Goal: Transaction & Acquisition: Purchase product/service

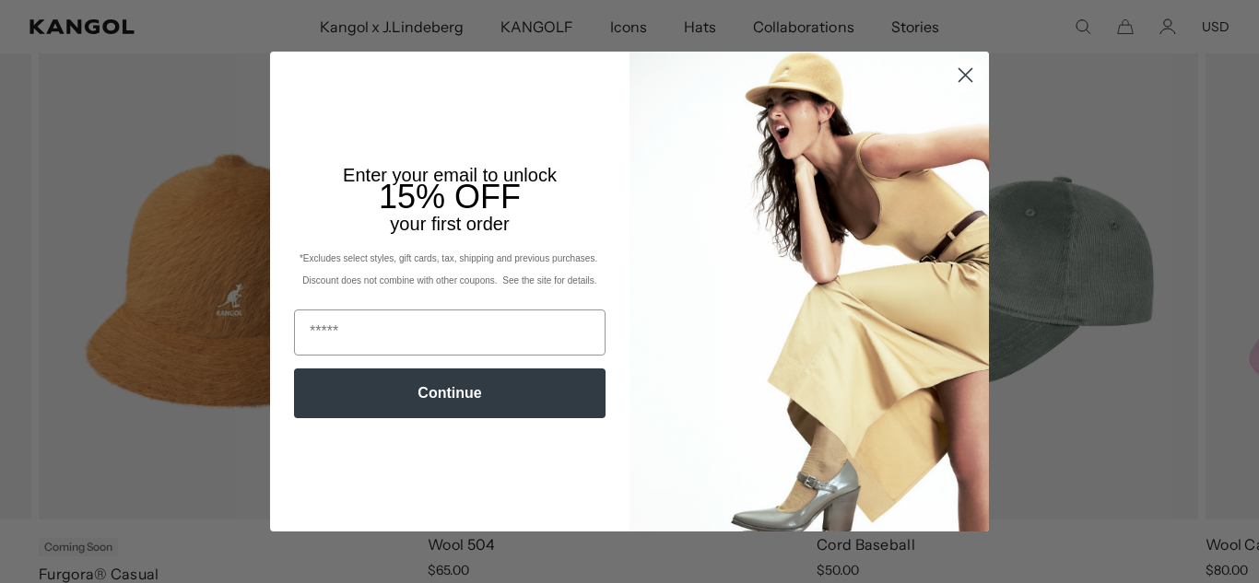
click at [965, 77] on icon "Close dialog" at bounding box center [966, 75] width 13 height 13
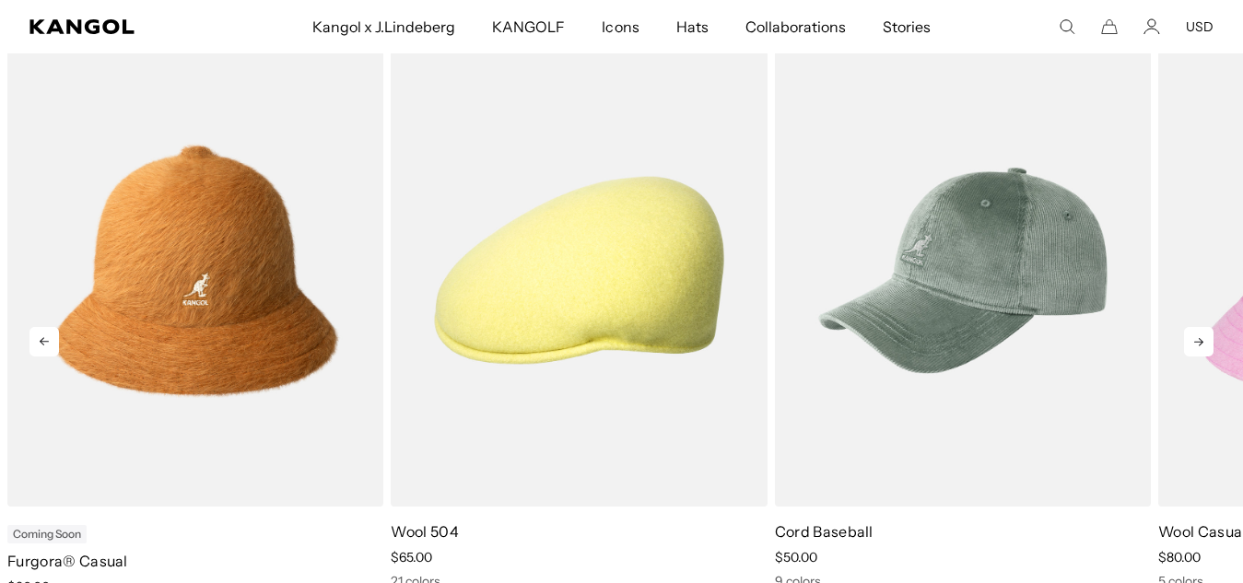
scroll to position [0, 380]
click at [1201, 341] on icon at bounding box center [1198, 341] width 29 height 29
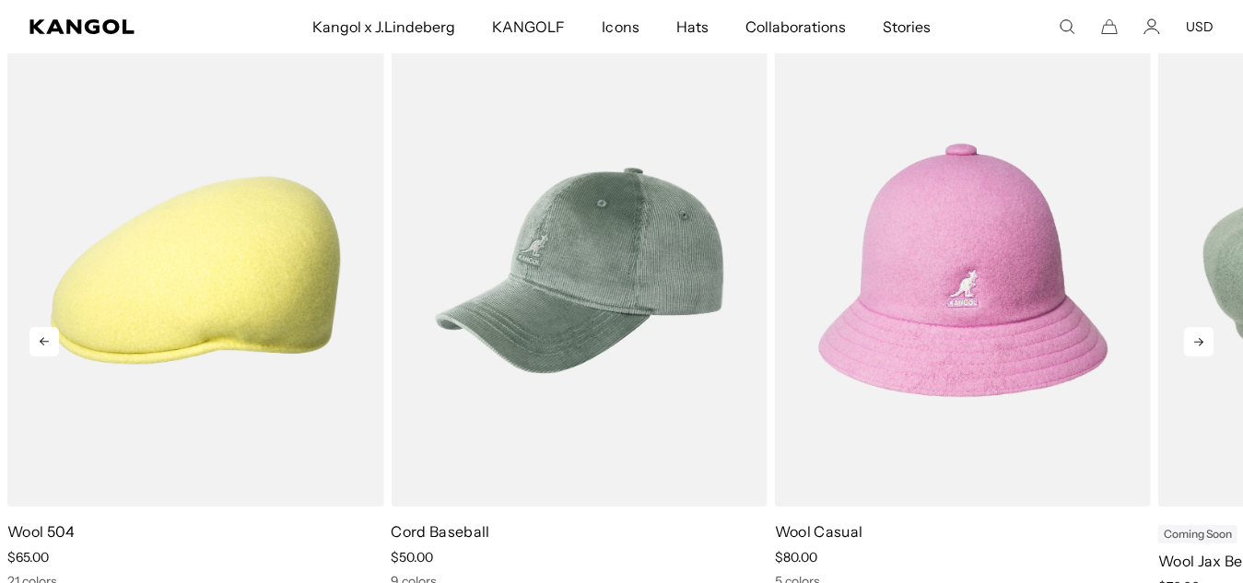
scroll to position [0, 0]
click at [1201, 341] on icon at bounding box center [1198, 341] width 29 height 29
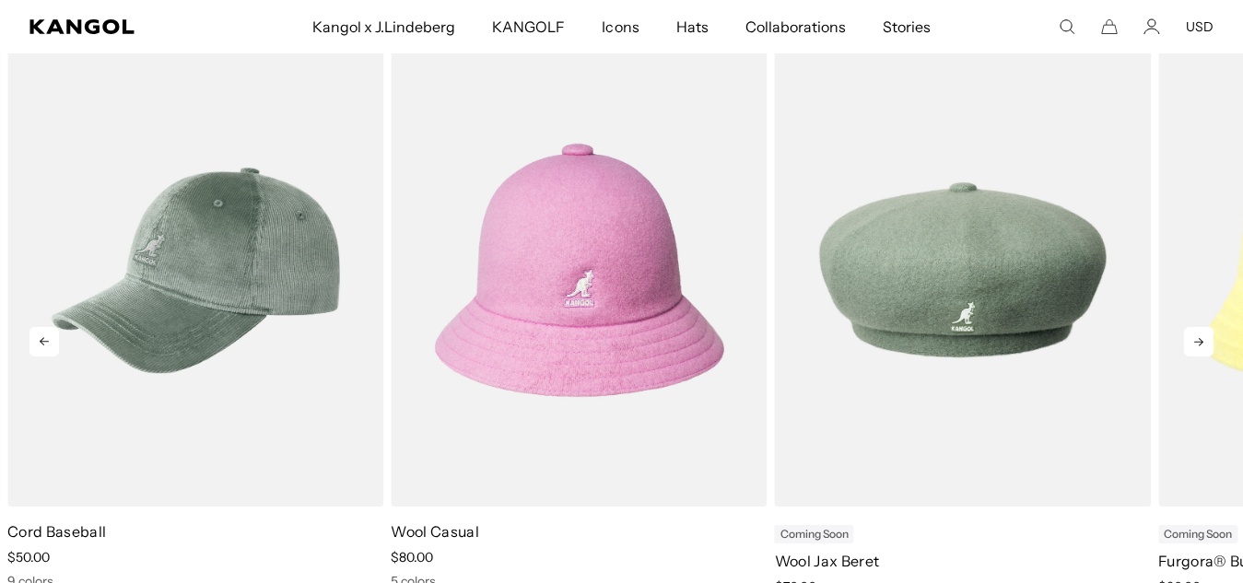
click at [1201, 341] on icon at bounding box center [1198, 341] width 29 height 29
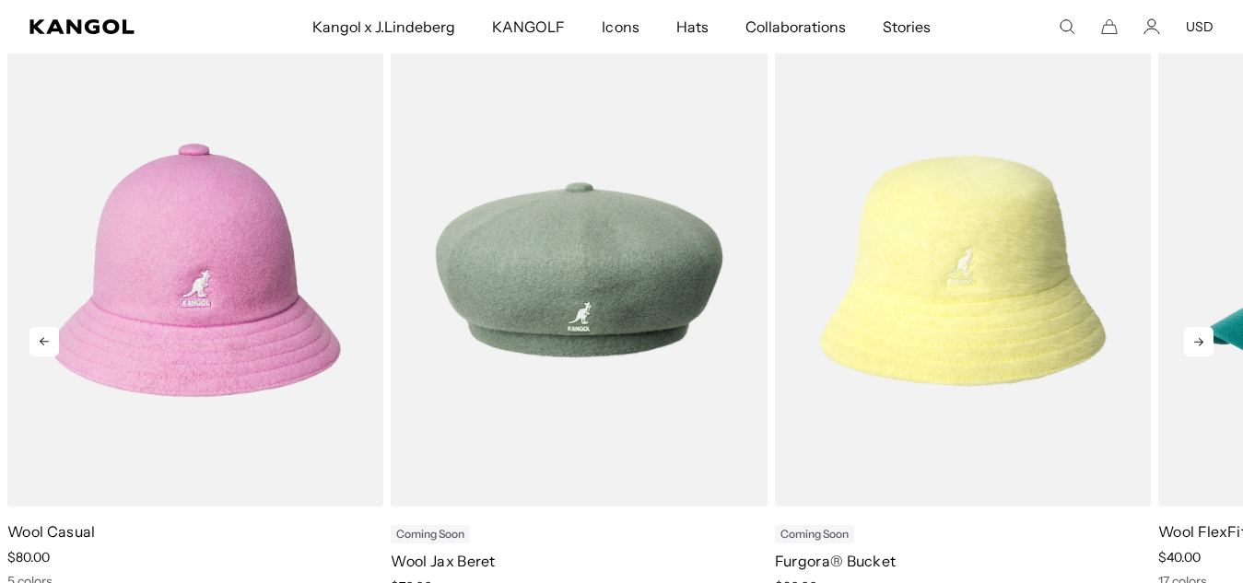
click at [1201, 341] on icon at bounding box center [1198, 341] width 29 height 29
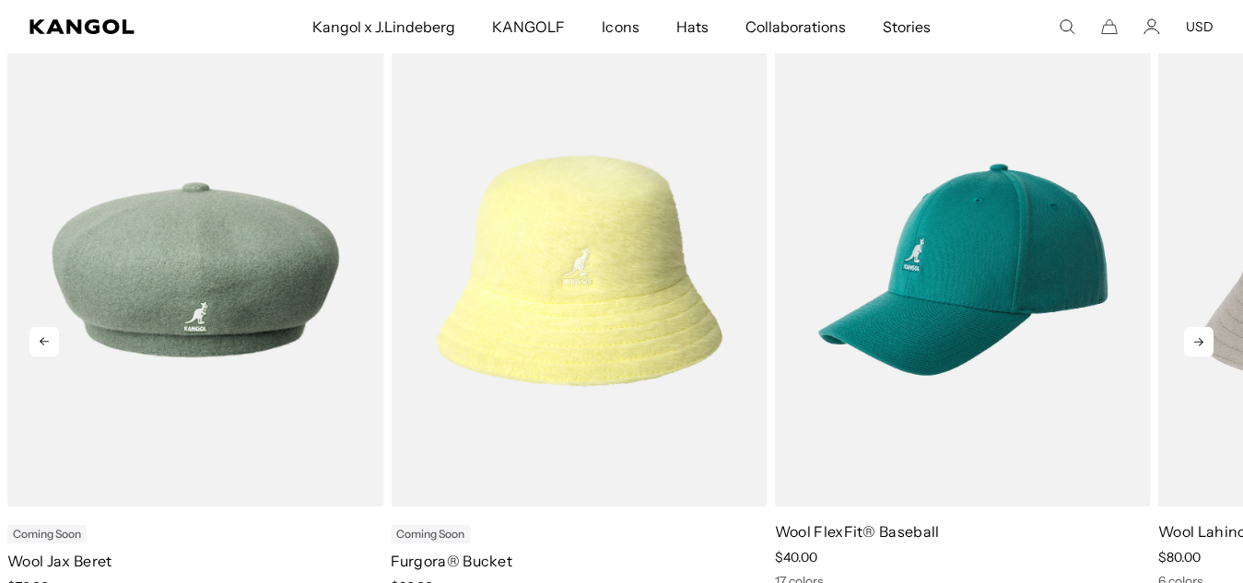
scroll to position [0, 380]
click at [1201, 341] on icon at bounding box center [1198, 341] width 29 height 29
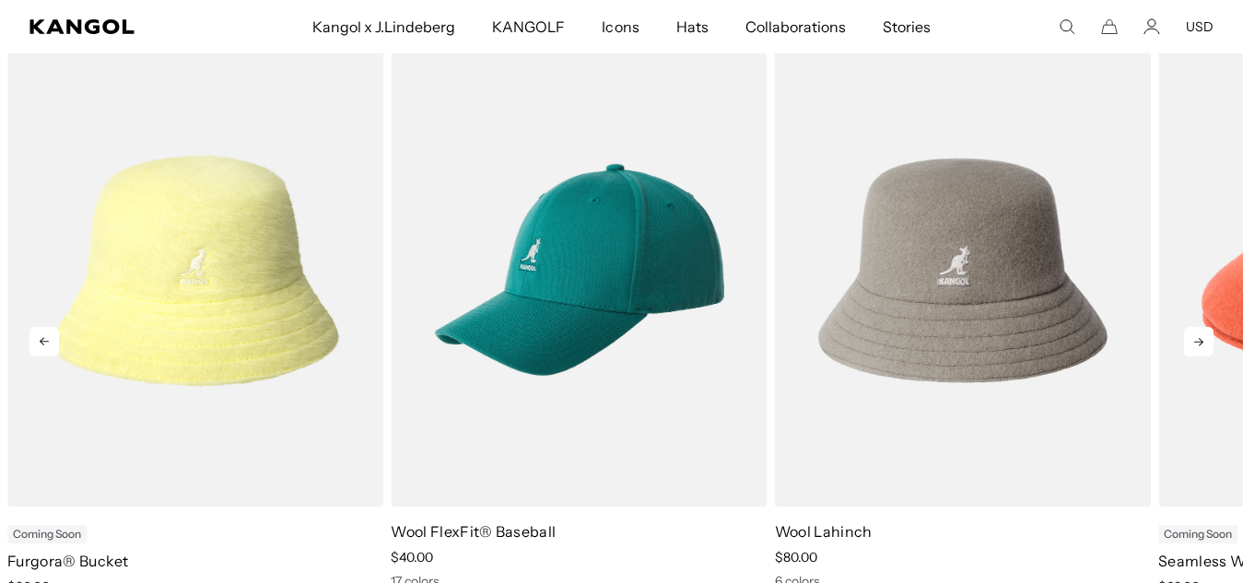
click at [1201, 341] on icon at bounding box center [1198, 341] width 29 height 29
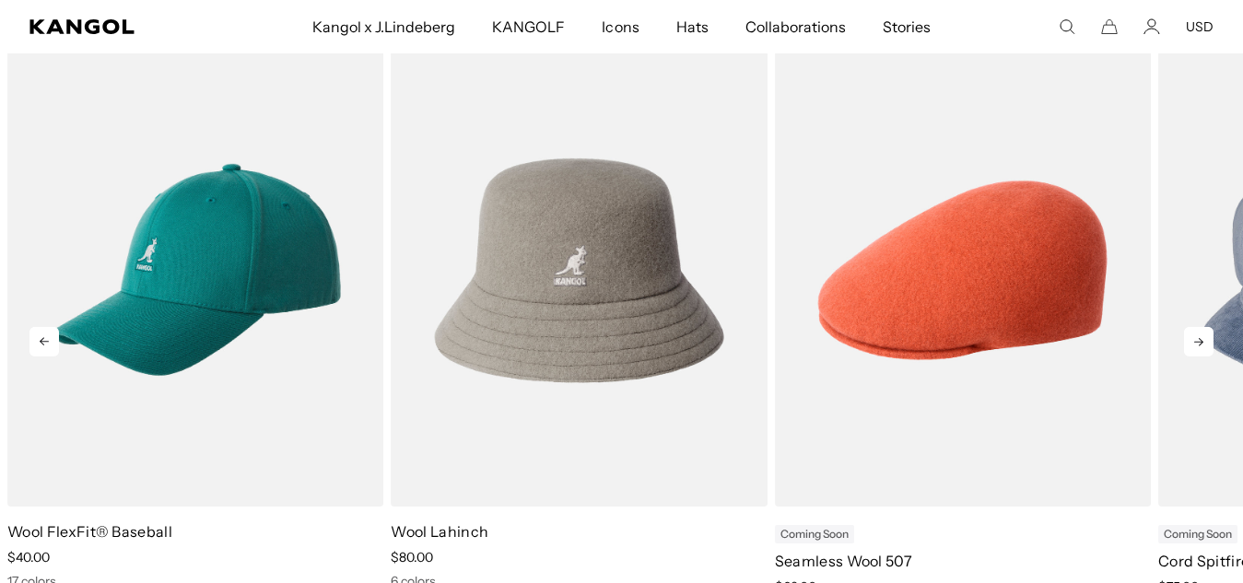
scroll to position [0, 0]
click at [1201, 341] on icon at bounding box center [1198, 341] width 29 height 29
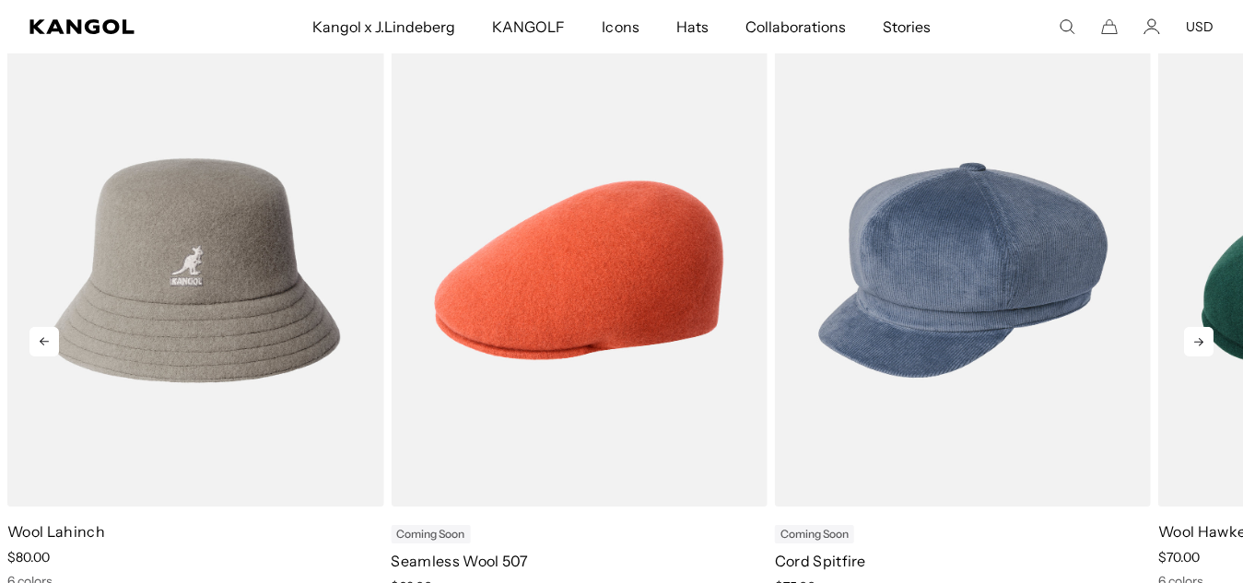
click at [1201, 341] on icon at bounding box center [1198, 341] width 29 height 29
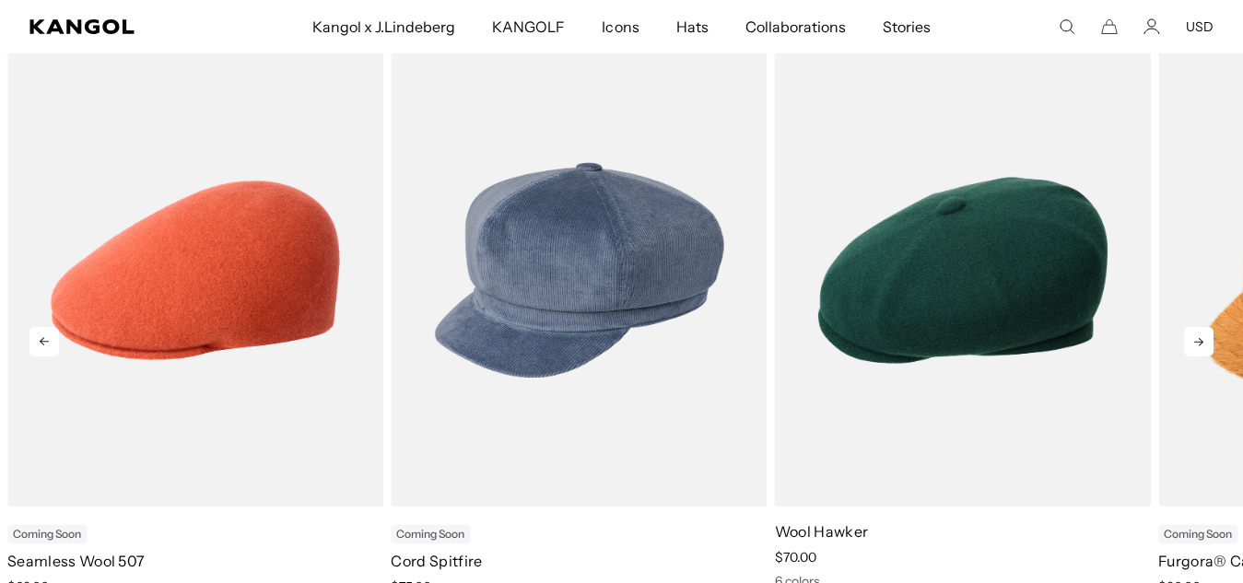
click at [1201, 341] on icon at bounding box center [1198, 341] width 29 height 29
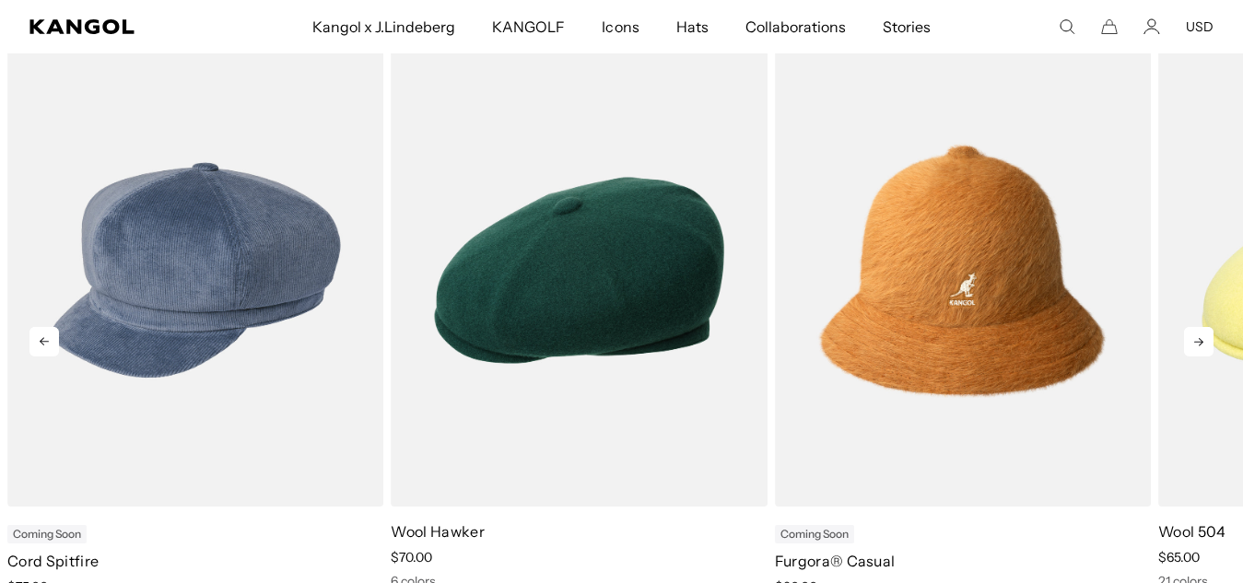
click at [1201, 341] on icon at bounding box center [1198, 341] width 29 height 29
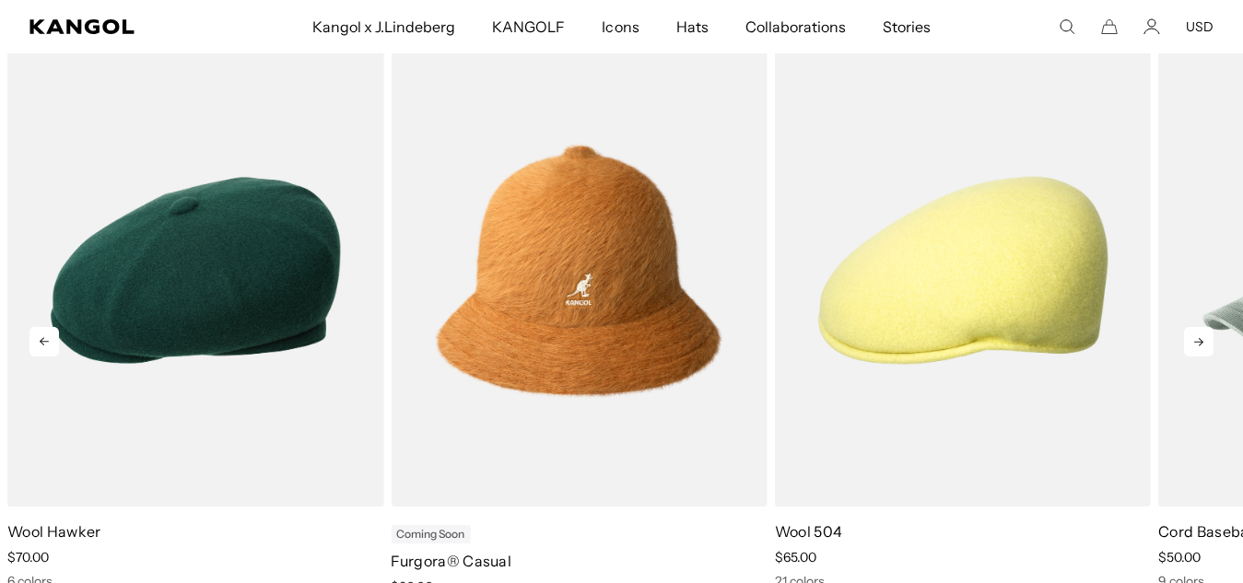
click at [1201, 341] on icon at bounding box center [1198, 341] width 29 height 29
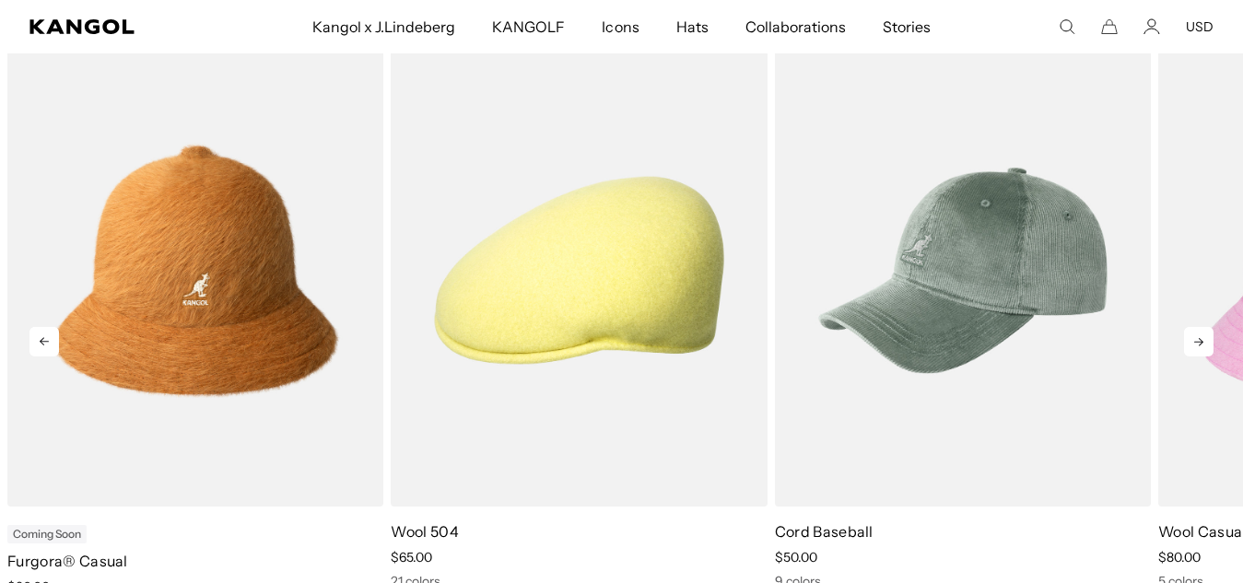
click at [1201, 341] on icon at bounding box center [1198, 341] width 29 height 29
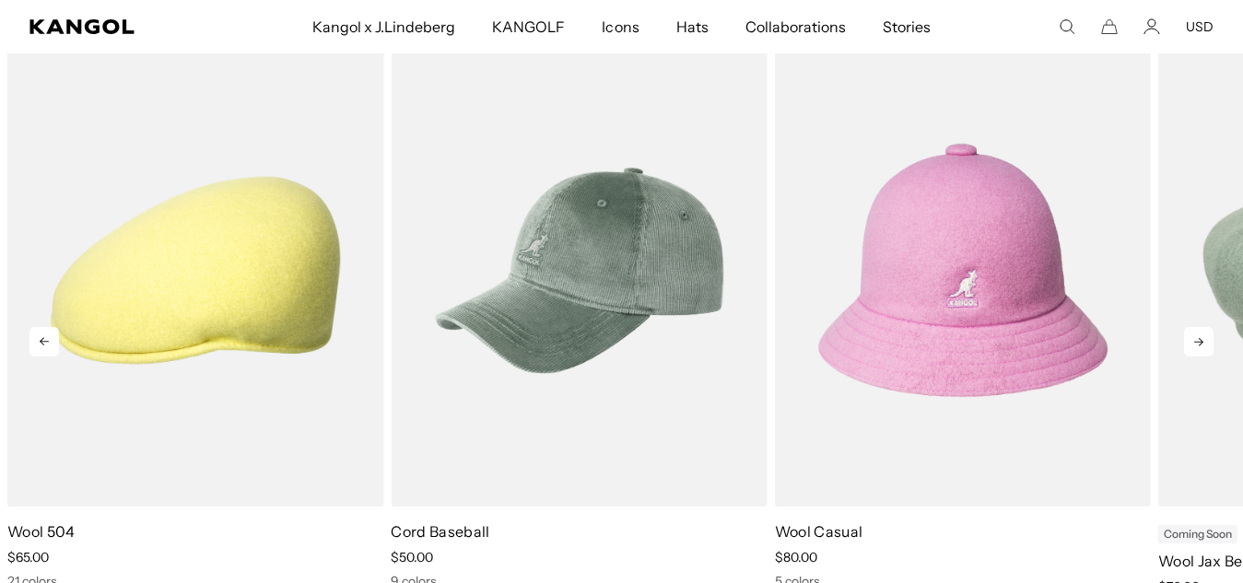
click at [1201, 341] on icon at bounding box center [1198, 341] width 29 height 29
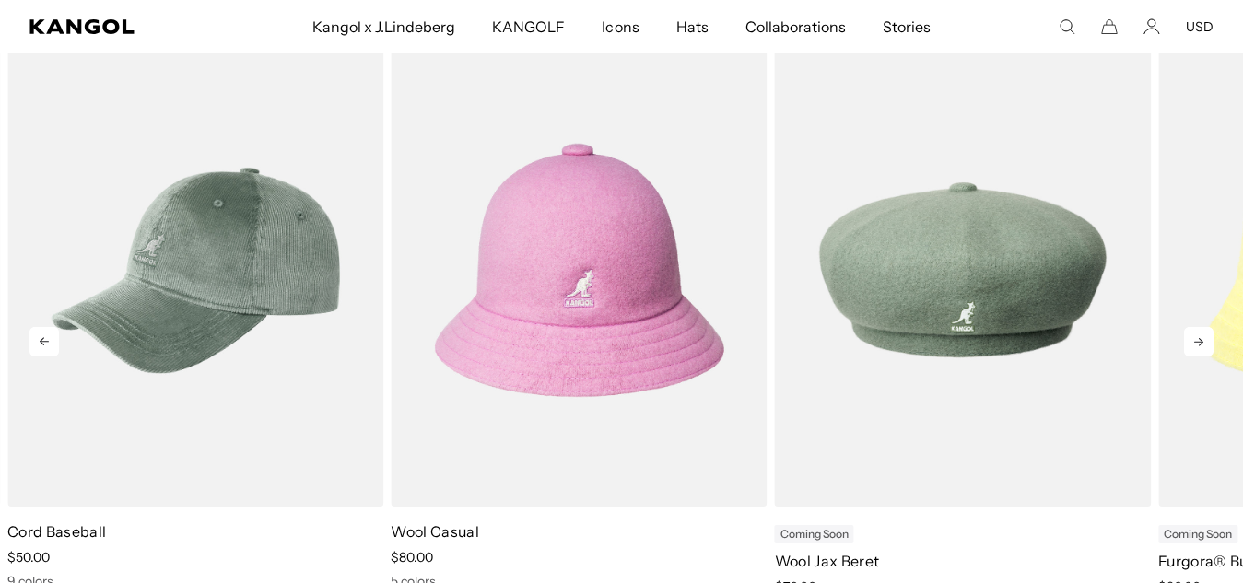
click at [1201, 341] on icon at bounding box center [1198, 341] width 29 height 29
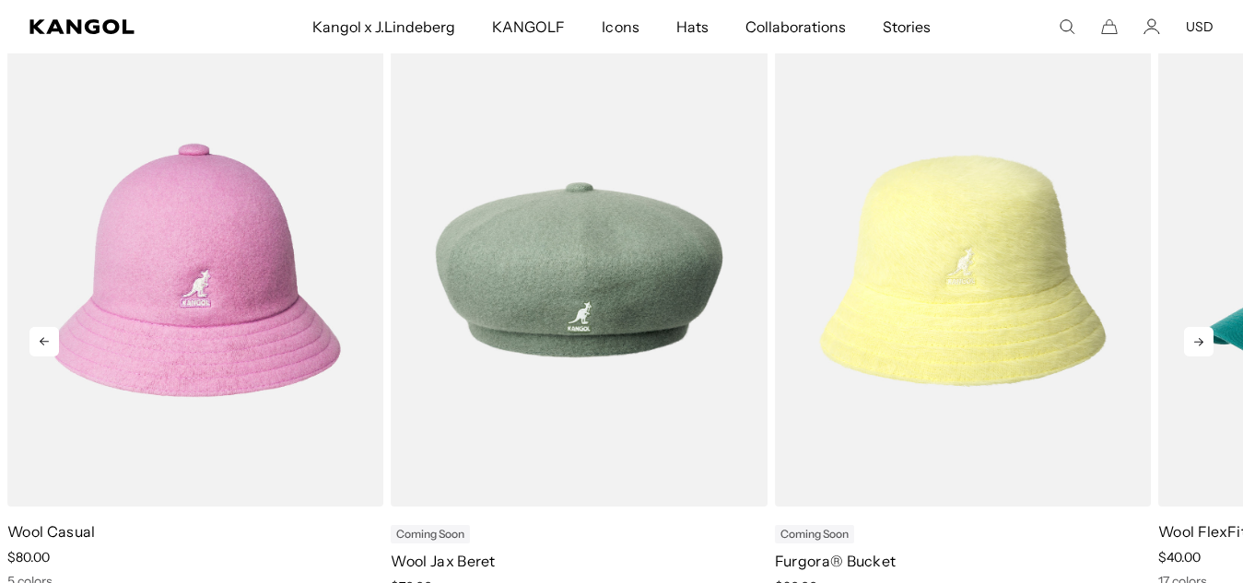
scroll to position [0, 380]
click at [1201, 341] on icon at bounding box center [1198, 341] width 29 height 29
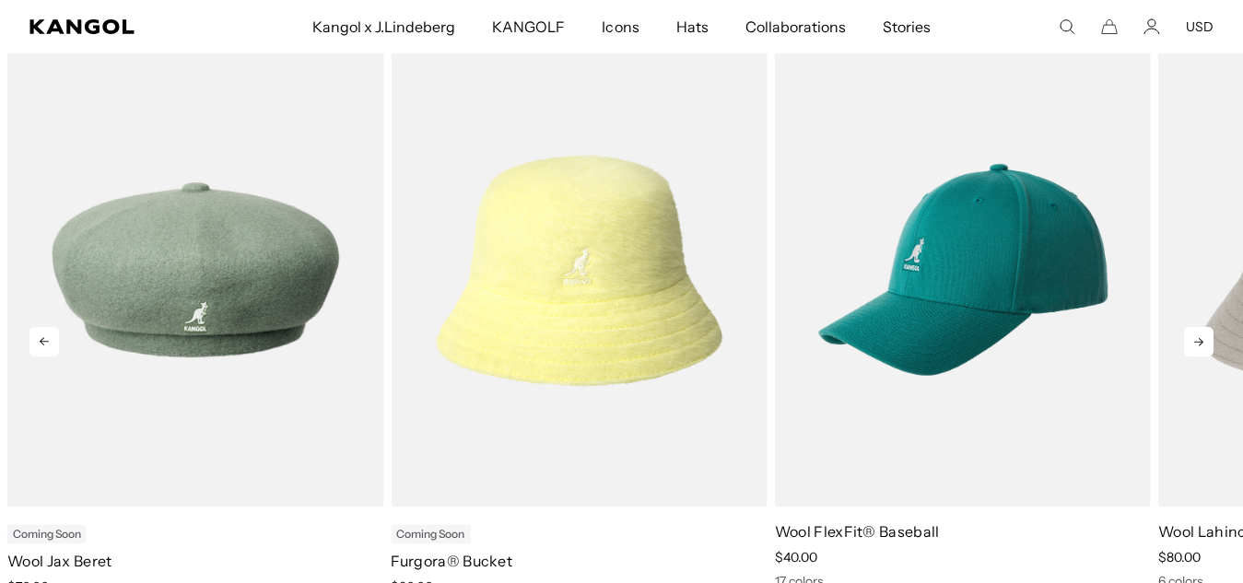
click at [1201, 341] on icon at bounding box center [1198, 341] width 29 height 29
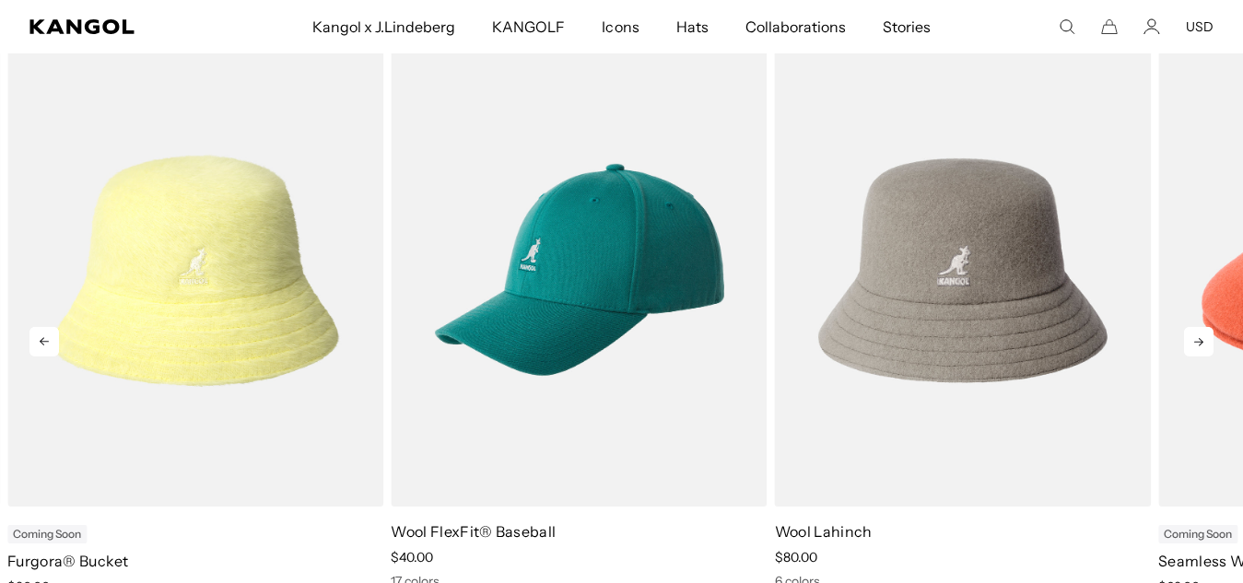
click at [1201, 341] on icon at bounding box center [1198, 341] width 29 height 29
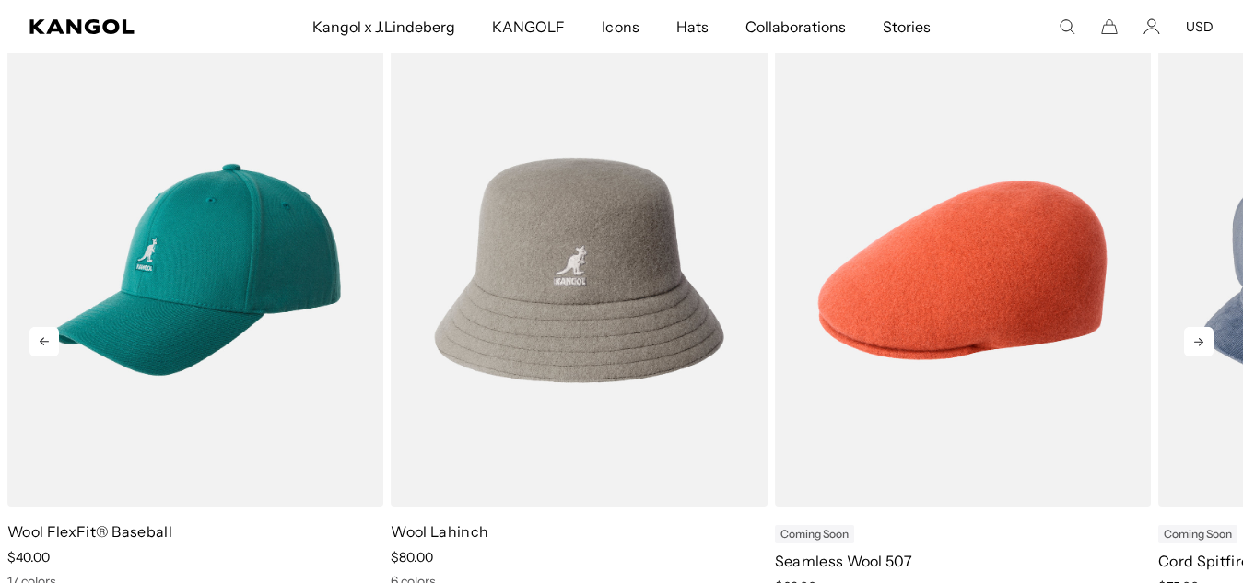
click at [46, 340] on icon at bounding box center [43, 341] width 29 height 29
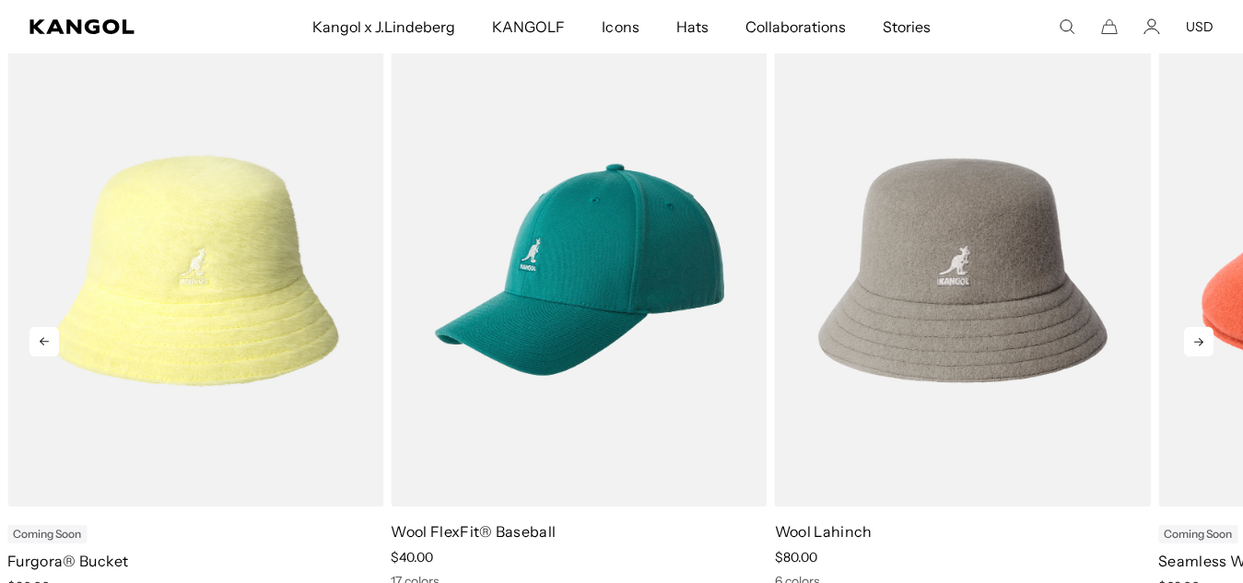
click at [1202, 339] on icon at bounding box center [1198, 341] width 29 height 29
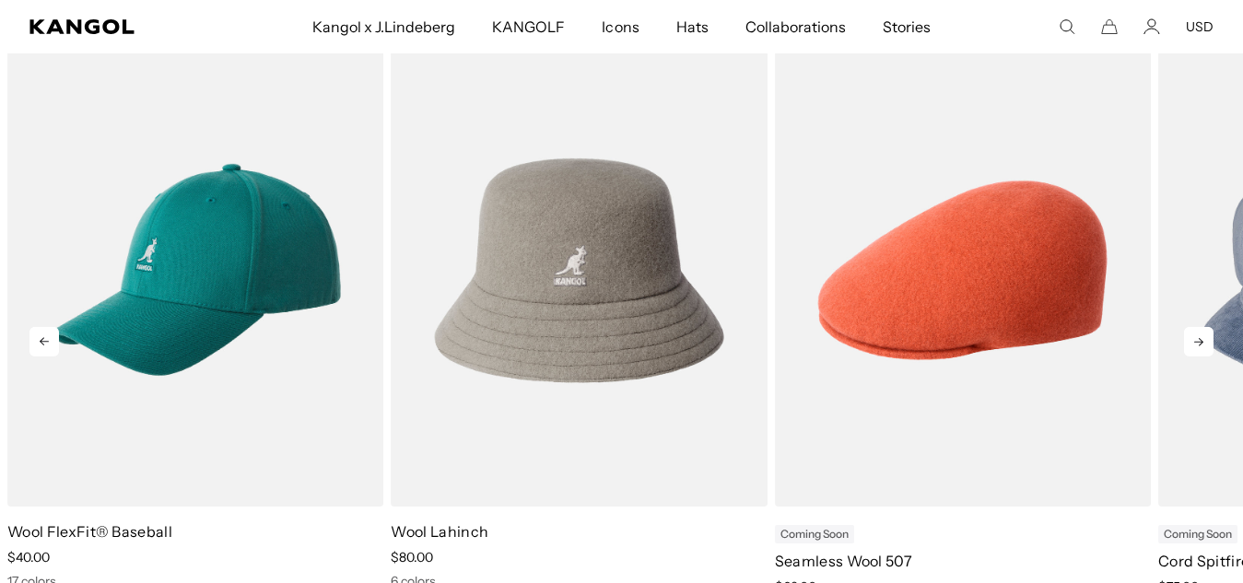
click at [1202, 339] on icon at bounding box center [1198, 341] width 29 height 29
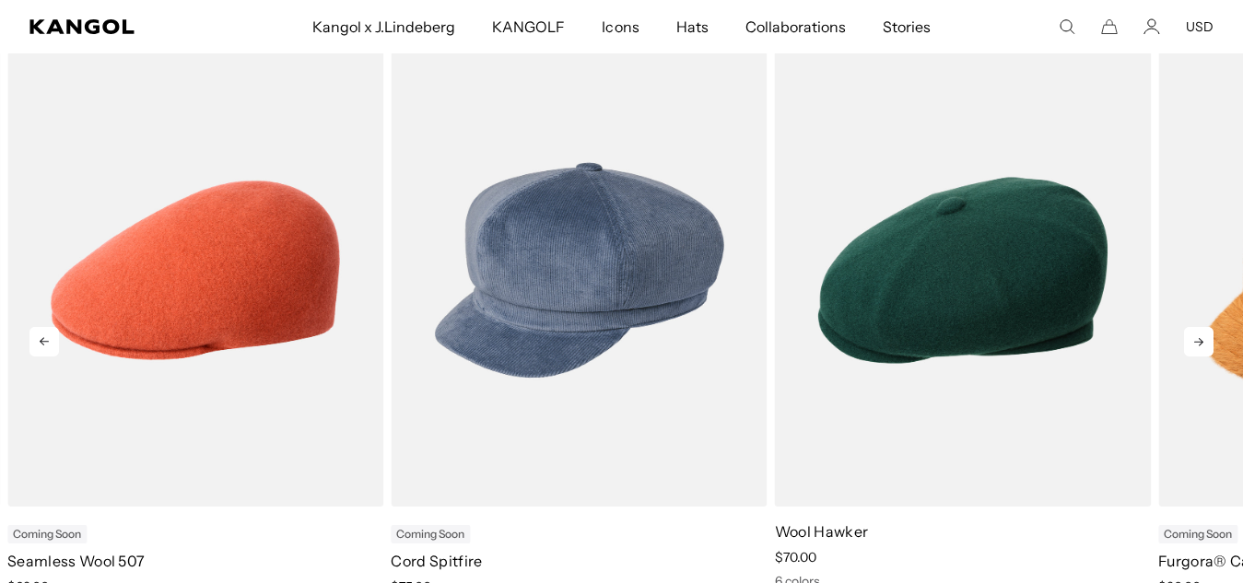
click at [1202, 339] on icon at bounding box center [1198, 341] width 29 height 29
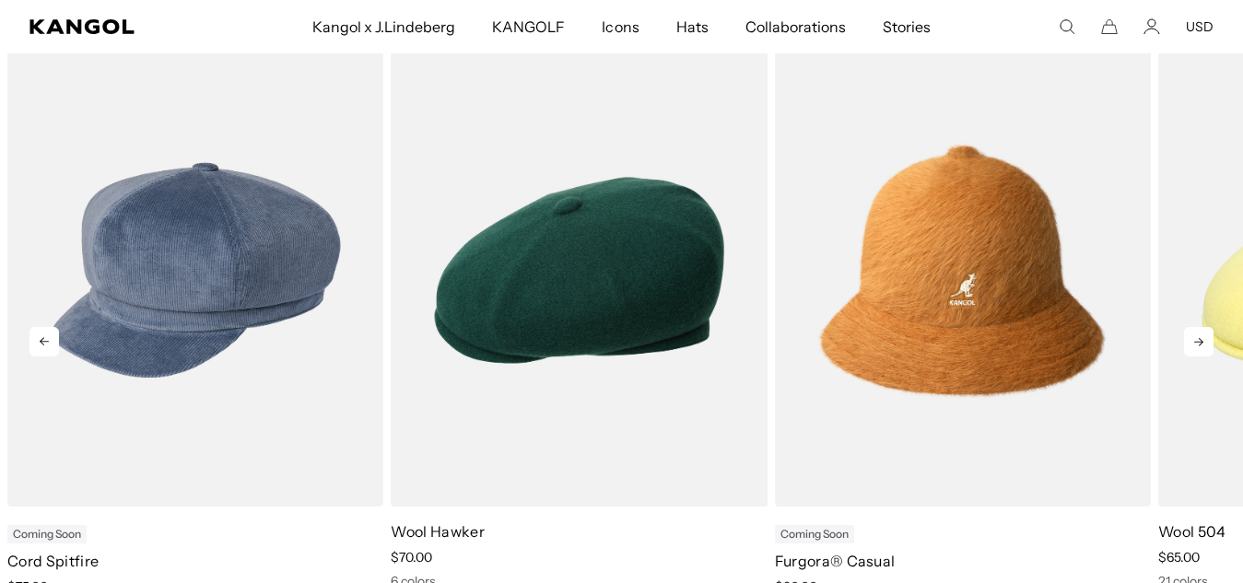
click at [1202, 339] on icon at bounding box center [1198, 341] width 29 height 29
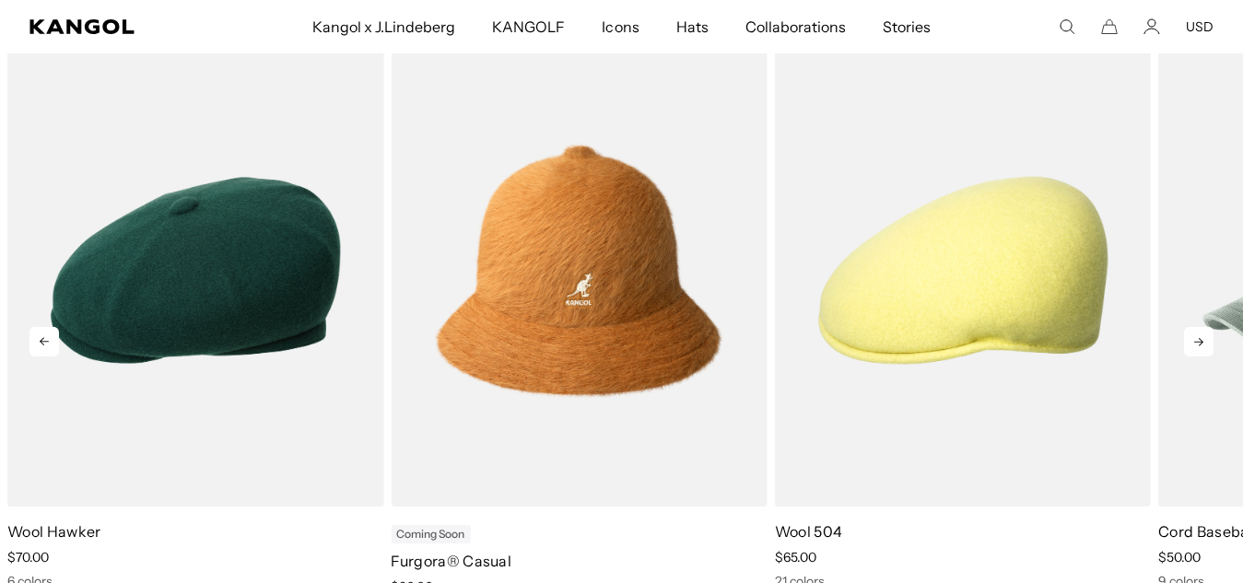
click at [1202, 339] on icon at bounding box center [1198, 341] width 29 height 29
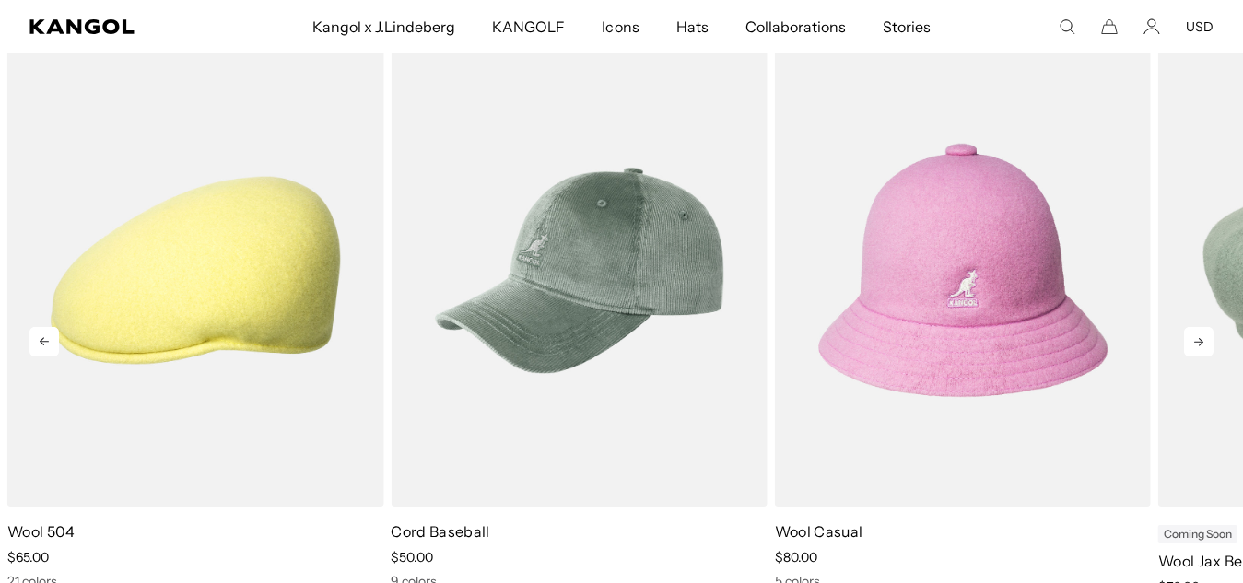
click at [1202, 339] on icon at bounding box center [1198, 341] width 29 height 29
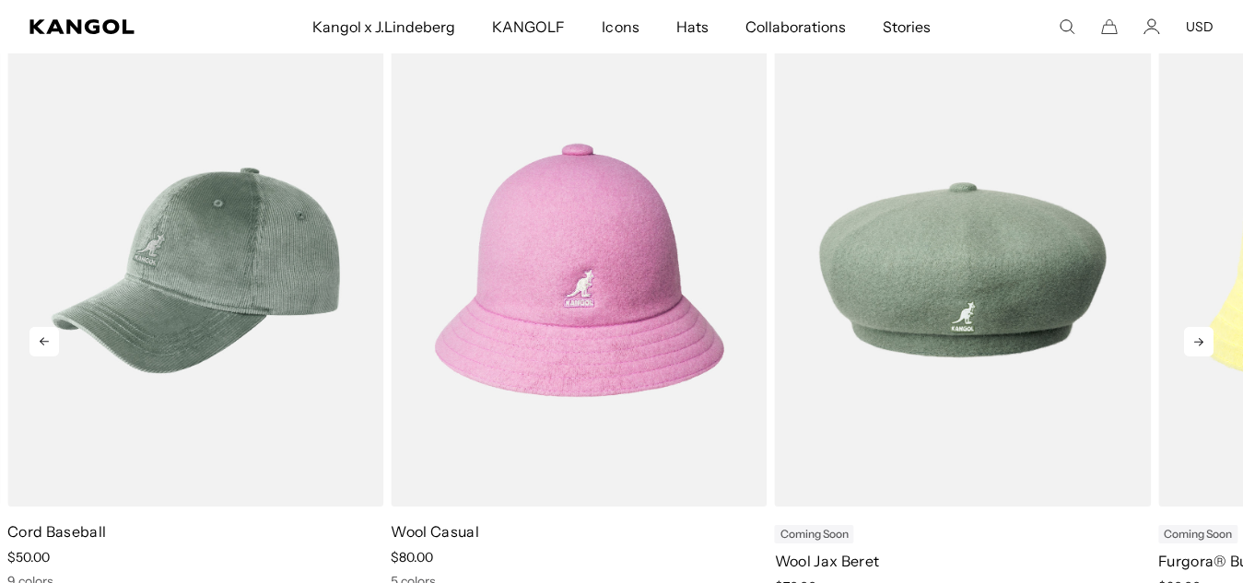
click at [1202, 339] on icon at bounding box center [1198, 341] width 29 height 29
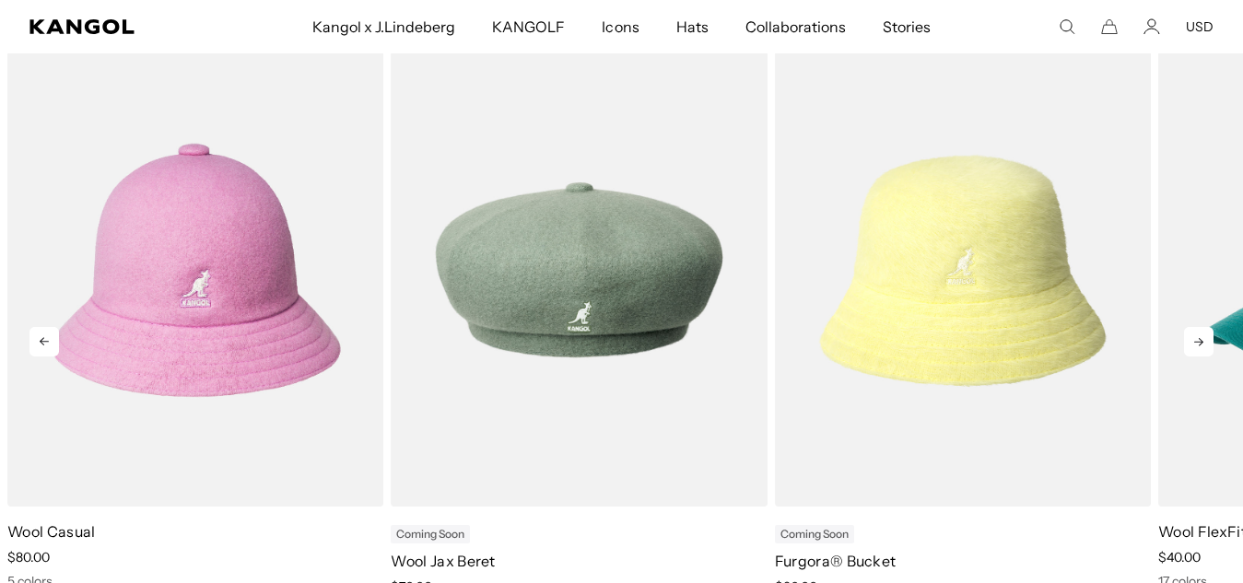
click at [1202, 339] on icon at bounding box center [1198, 341] width 29 height 29
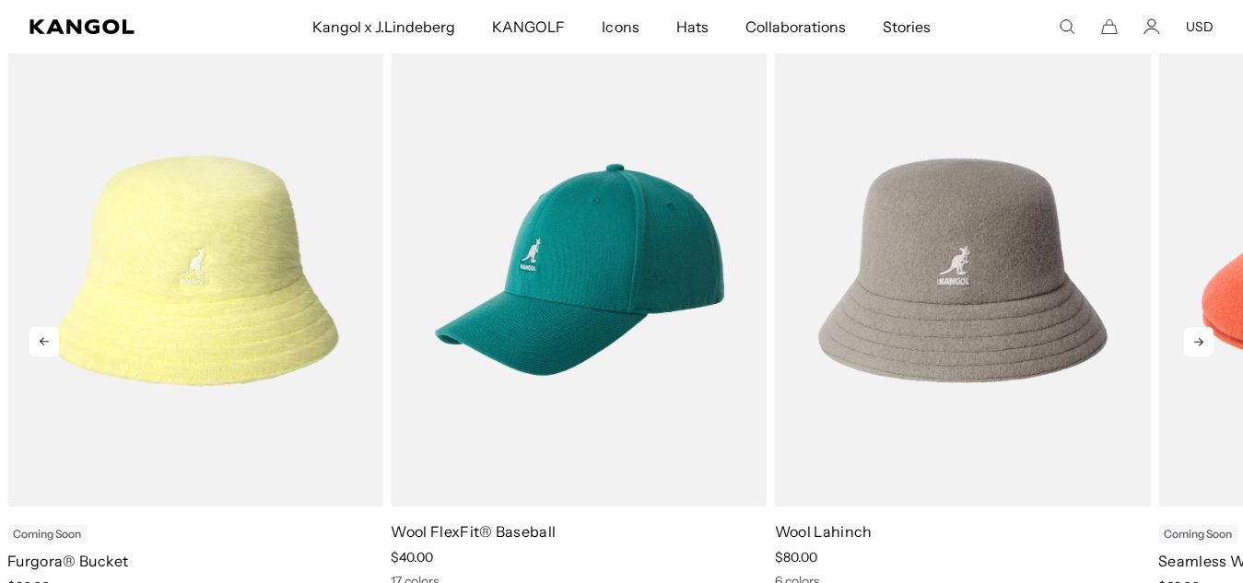
scroll to position [0, 0]
click at [1202, 339] on icon at bounding box center [1198, 341] width 29 height 29
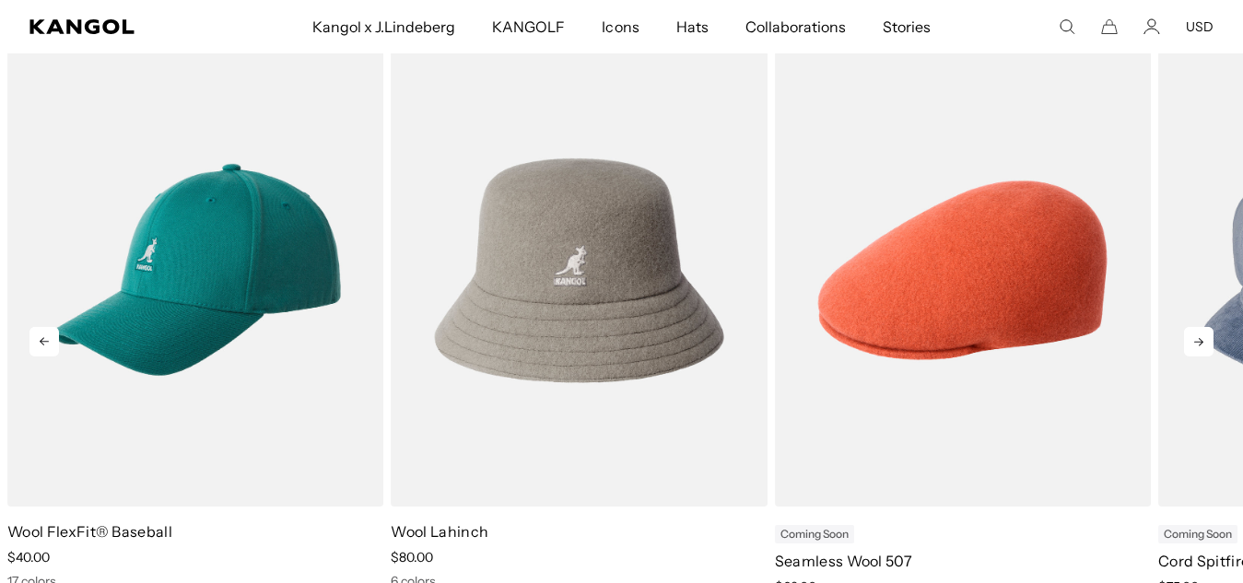
click at [1202, 339] on icon at bounding box center [1198, 341] width 29 height 29
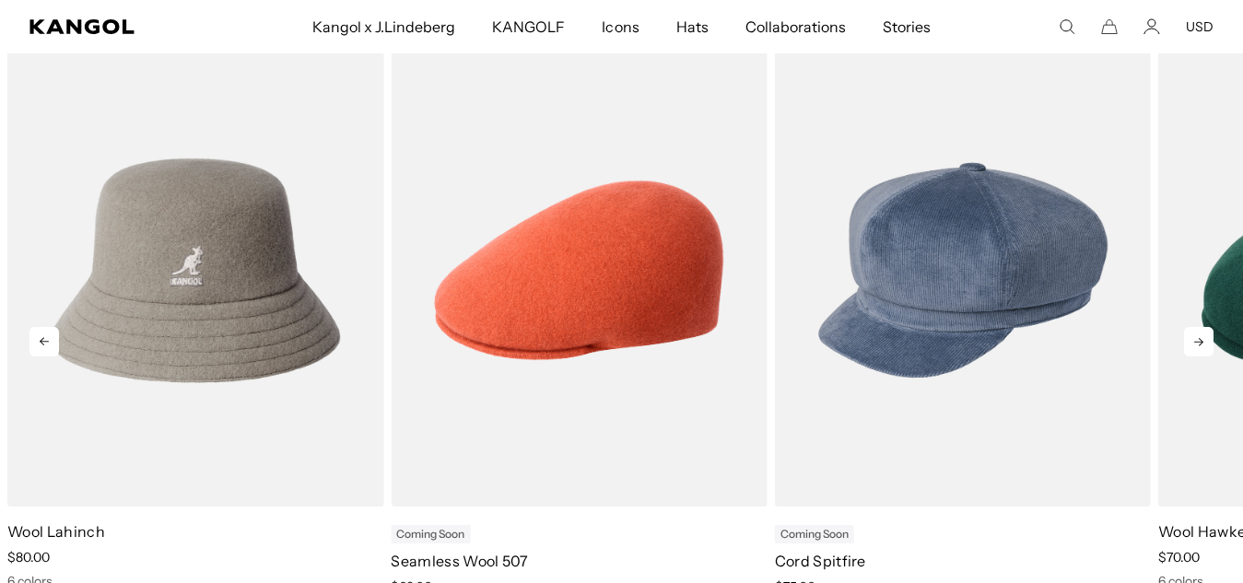
click at [1202, 339] on icon at bounding box center [1198, 341] width 29 height 29
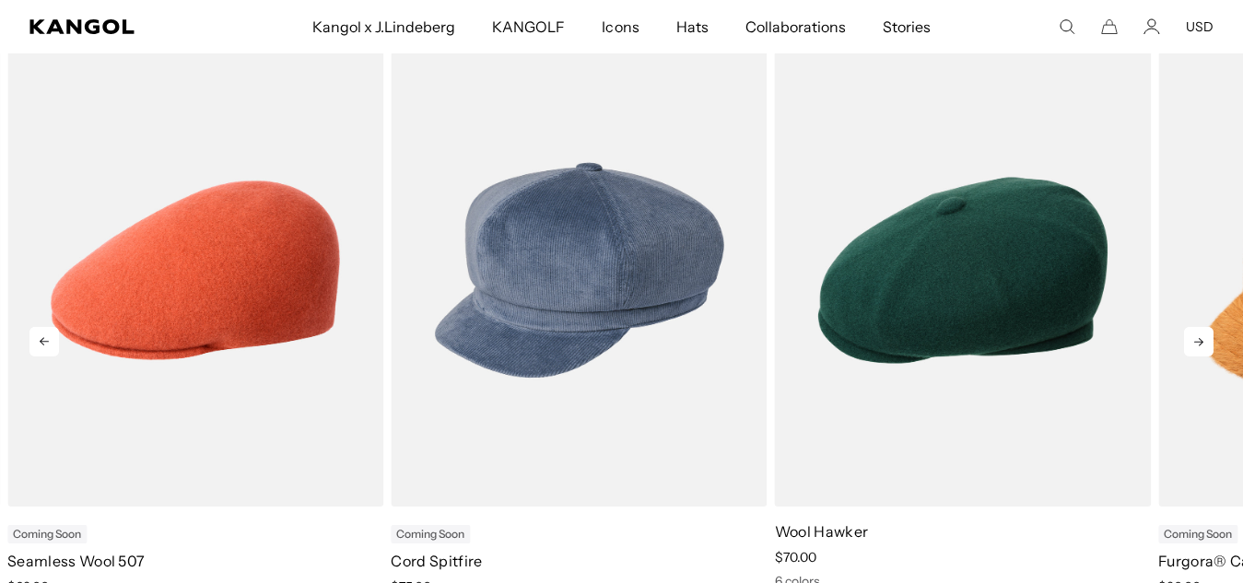
click at [1202, 339] on icon at bounding box center [1198, 341] width 29 height 29
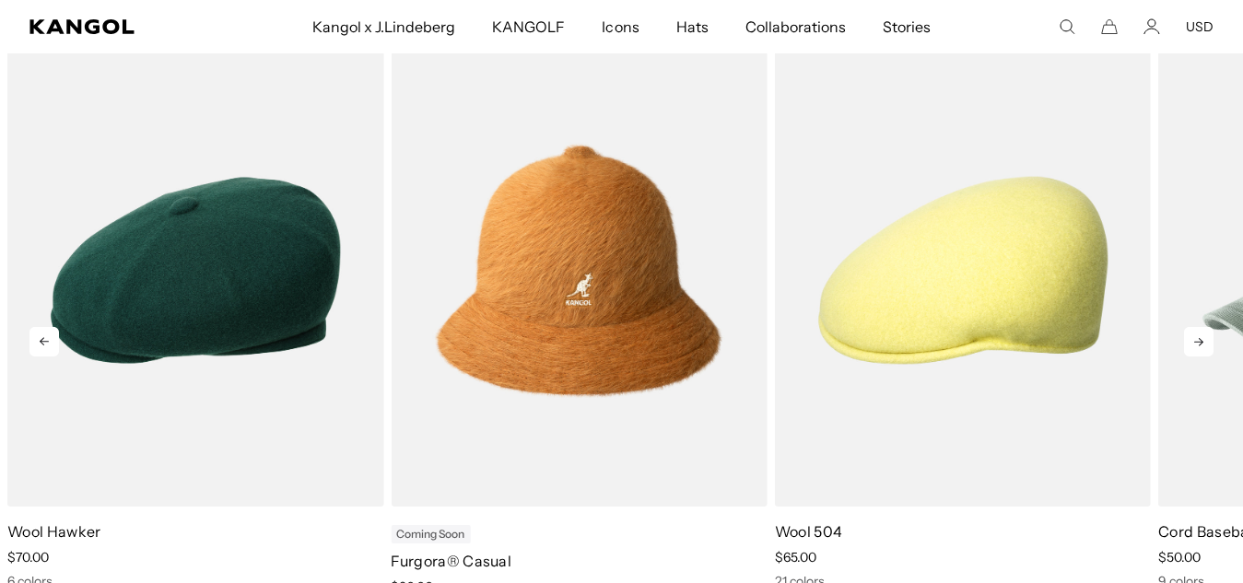
click at [1202, 339] on icon at bounding box center [1198, 341] width 29 height 29
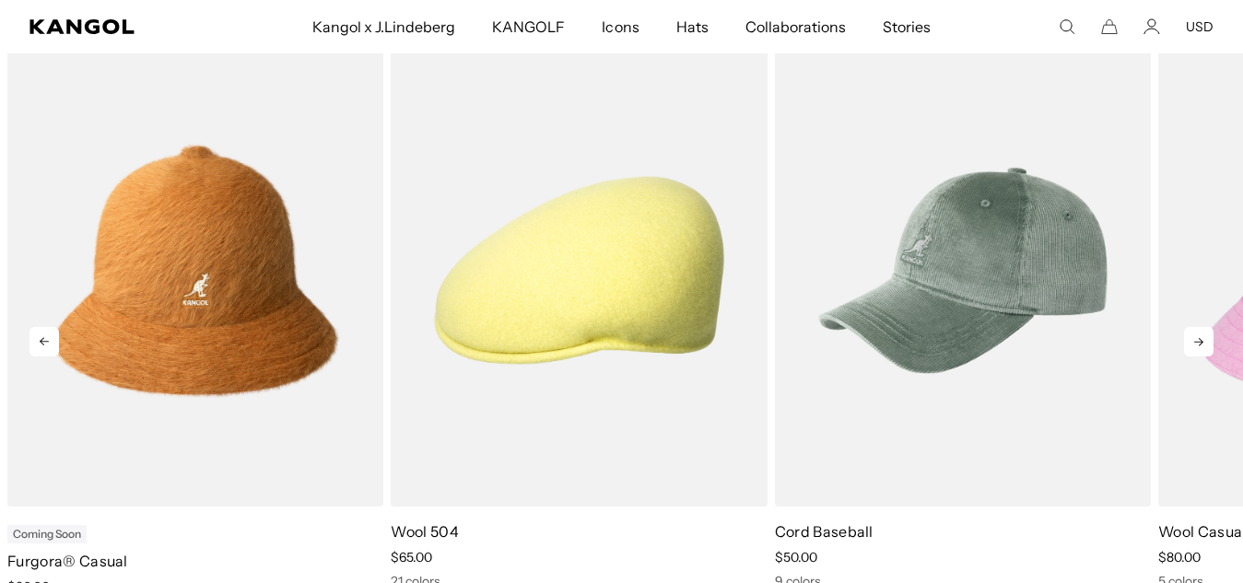
click at [1202, 339] on icon at bounding box center [1198, 341] width 29 height 29
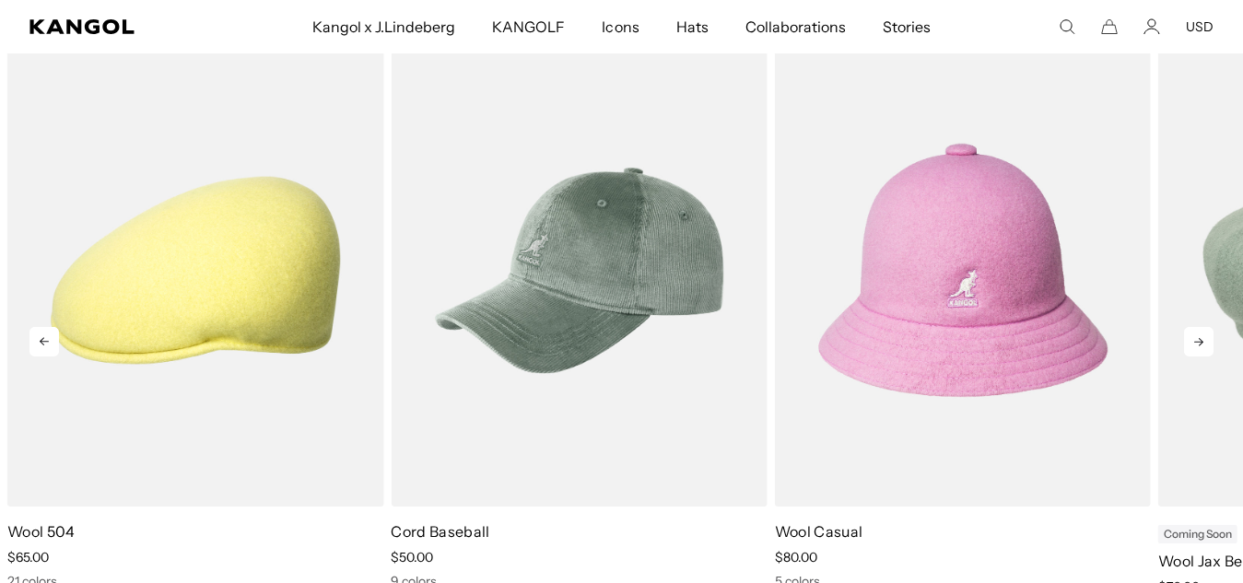
click at [1202, 339] on icon at bounding box center [1198, 341] width 29 height 29
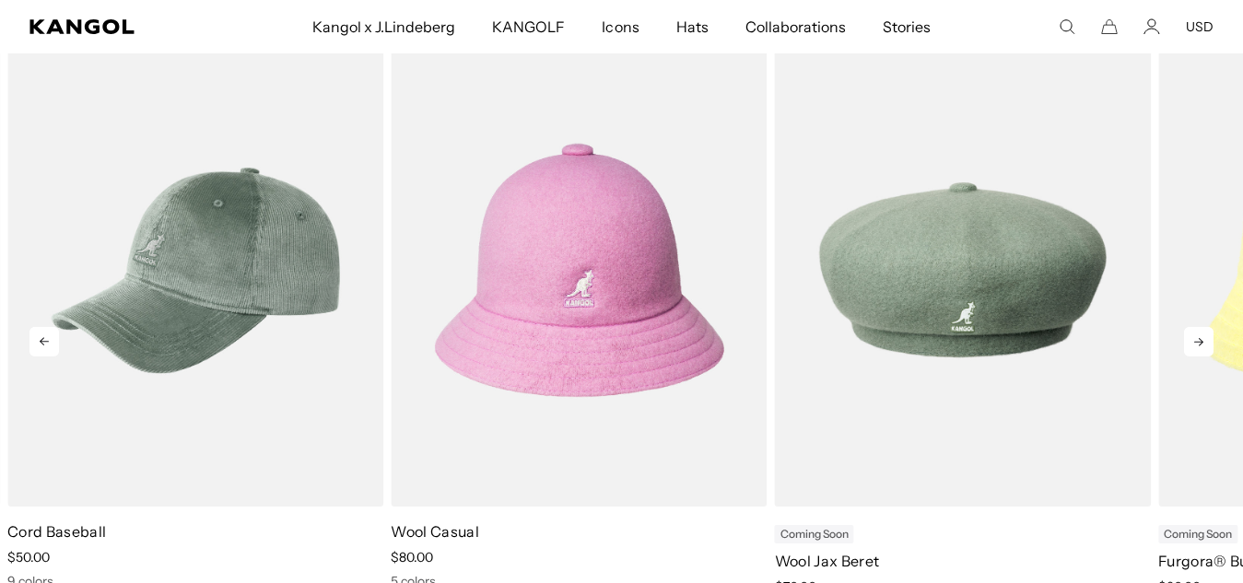
click at [1202, 339] on icon at bounding box center [1198, 341] width 29 height 29
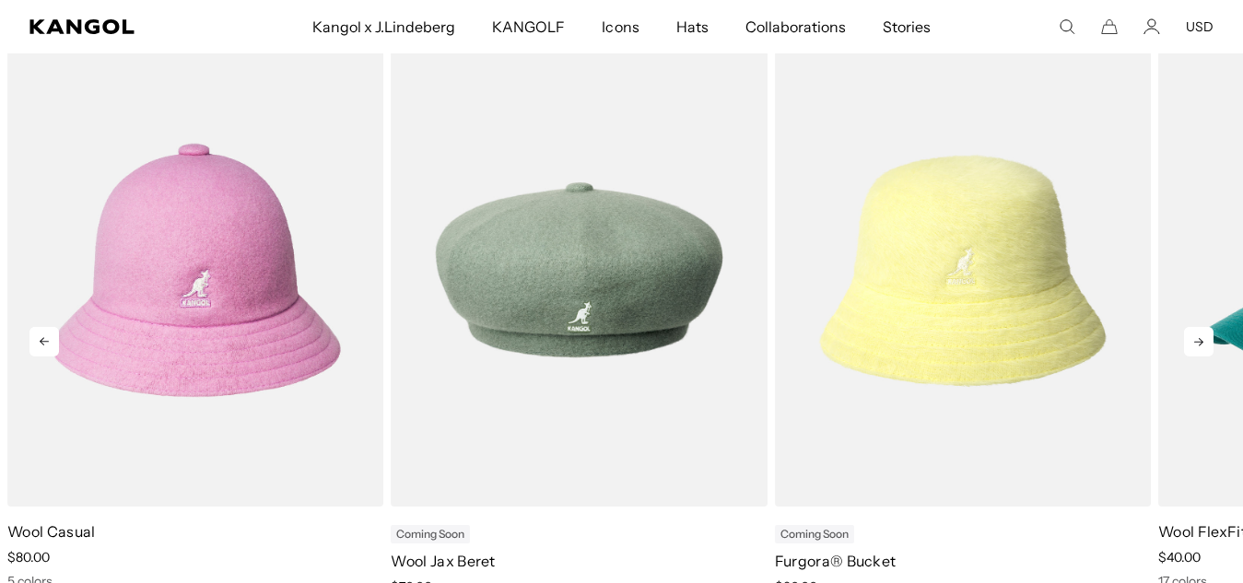
click at [1202, 339] on icon at bounding box center [1198, 341] width 29 height 29
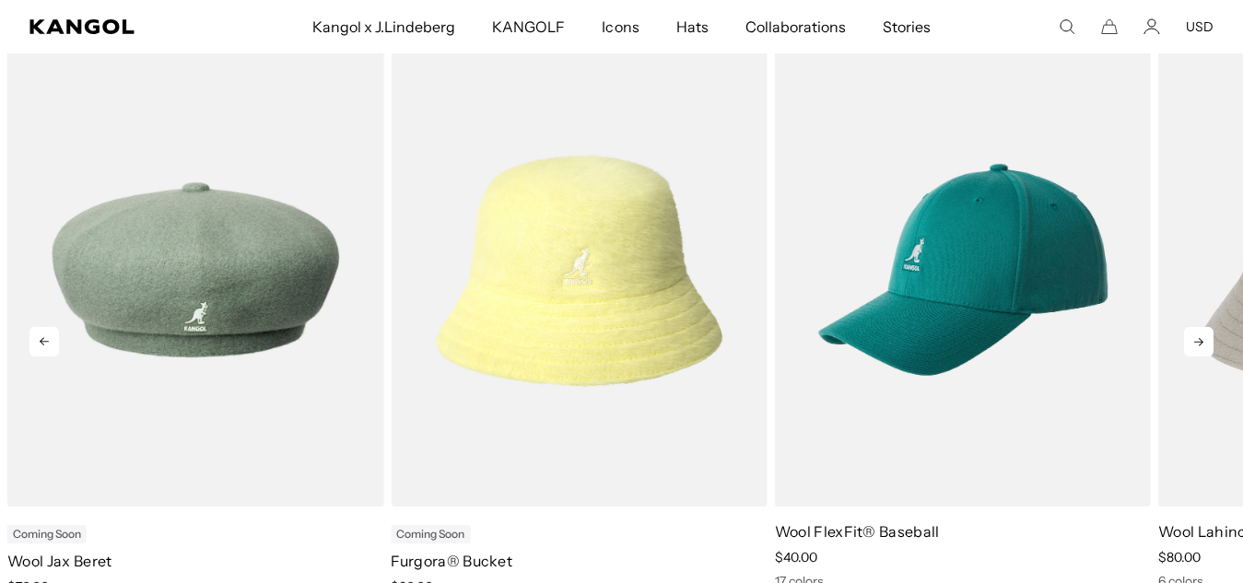
click at [1202, 339] on icon at bounding box center [1198, 341] width 29 height 29
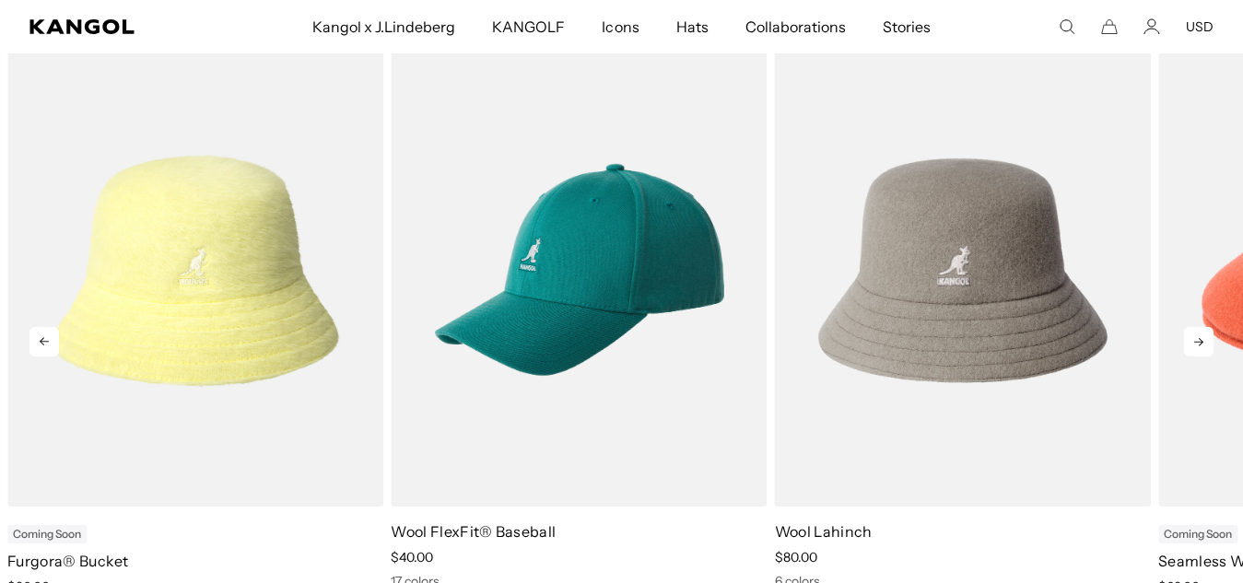
click at [1202, 339] on icon at bounding box center [1198, 341] width 29 height 29
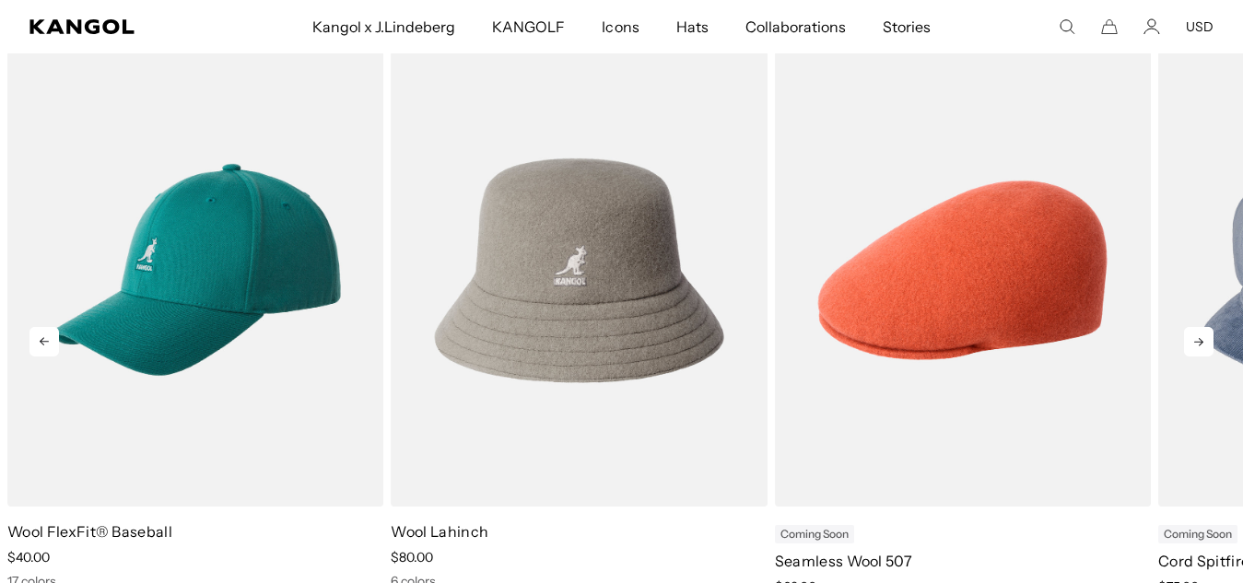
click at [1202, 339] on icon at bounding box center [1198, 341] width 29 height 29
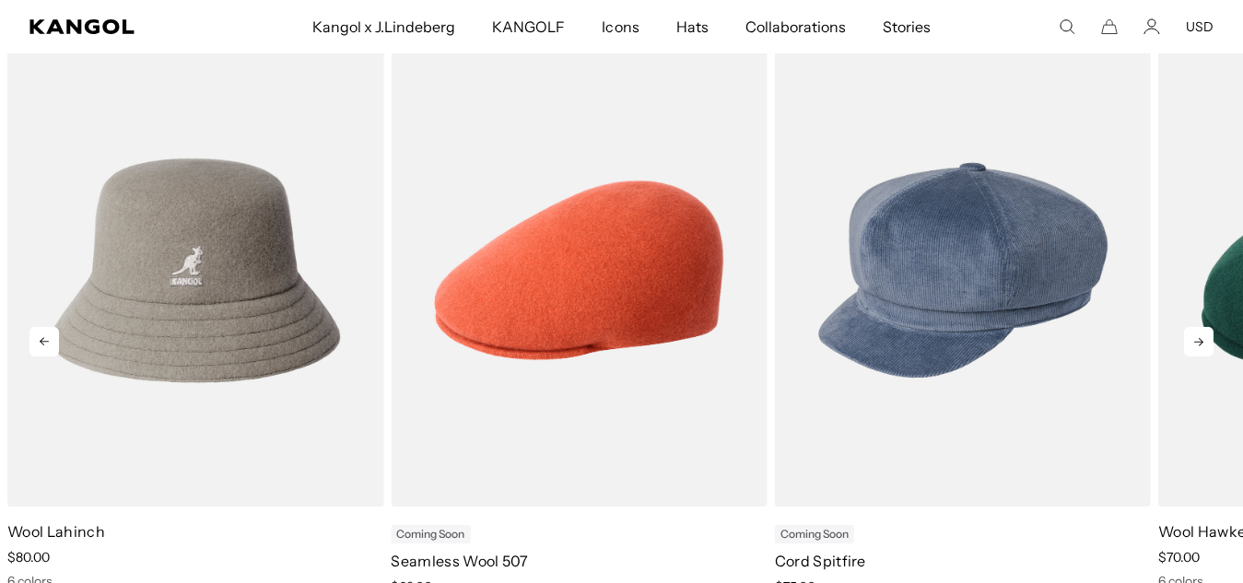
scroll to position [0, 380]
click at [1202, 339] on icon at bounding box center [1198, 341] width 29 height 29
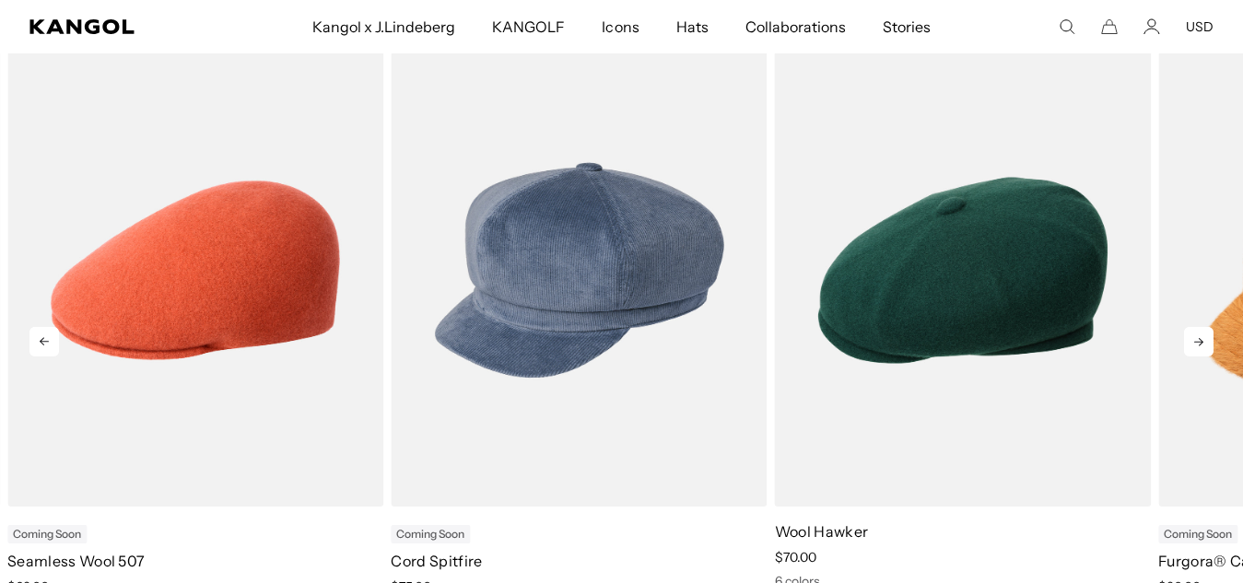
click at [1202, 339] on icon at bounding box center [1198, 341] width 29 height 29
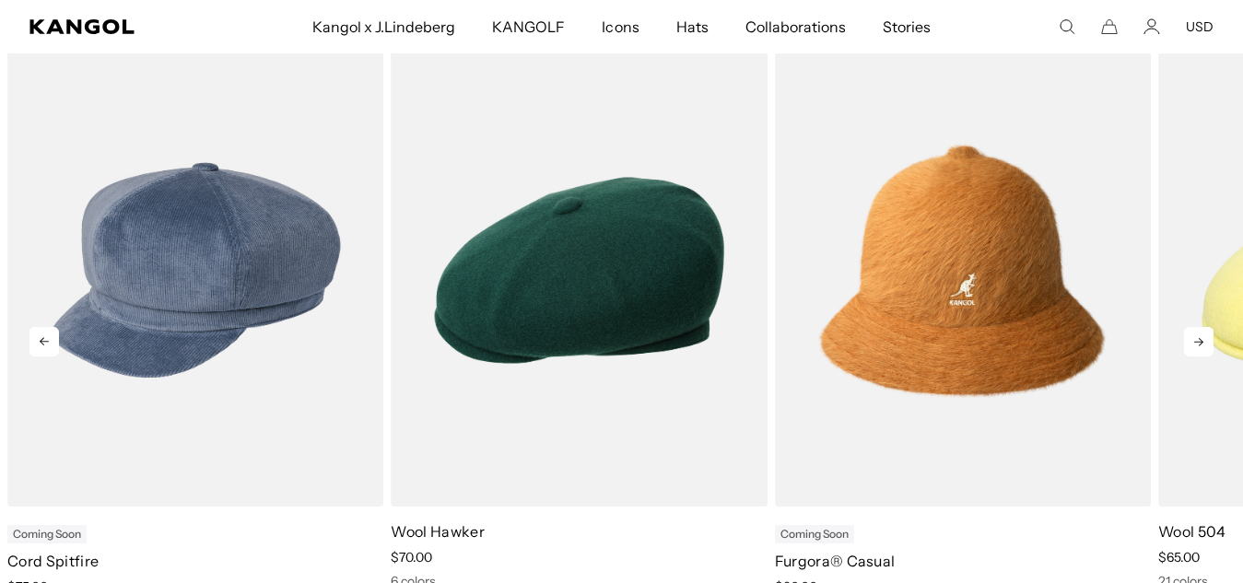
click at [1202, 339] on icon at bounding box center [1198, 341] width 29 height 29
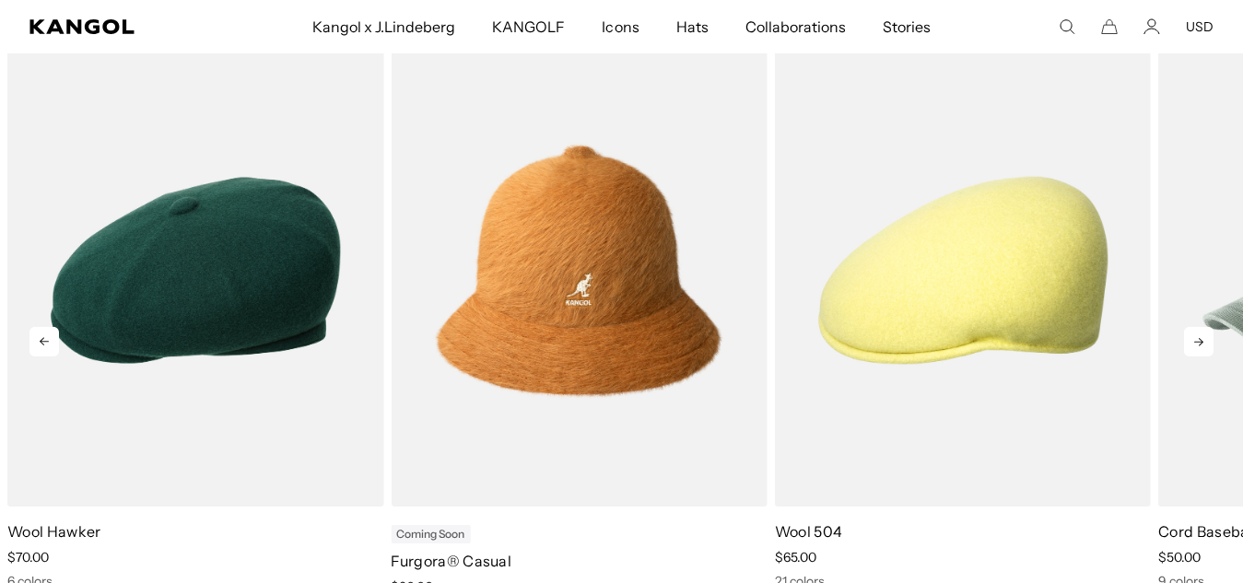
click at [1202, 339] on icon at bounding box center [1198, 341] width 29 height 29
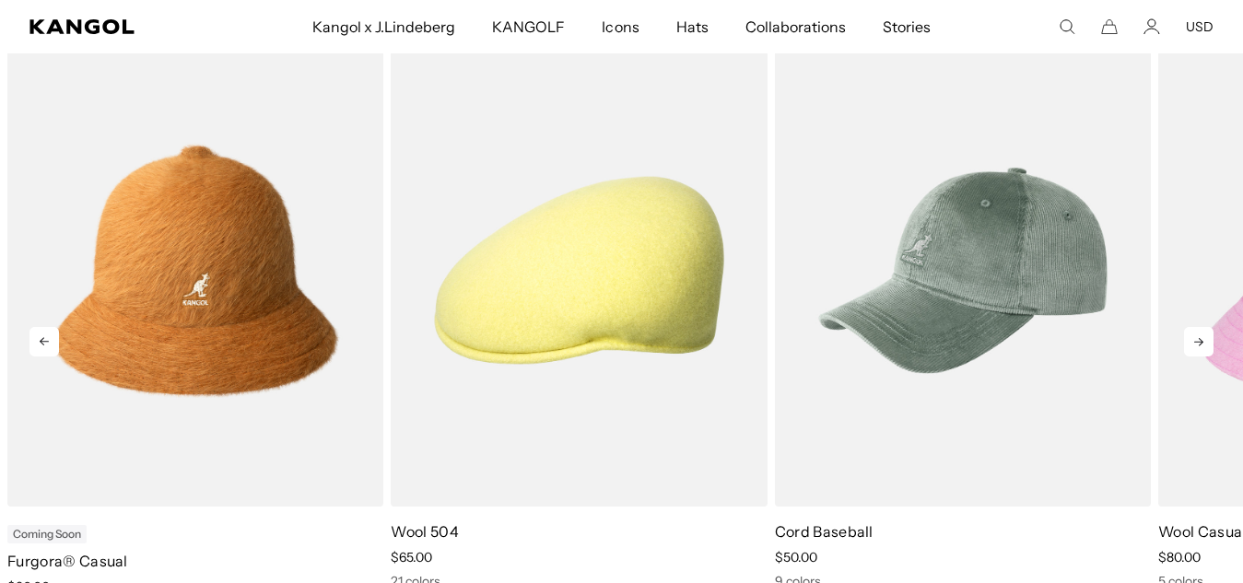
click at [1202, 339] on icon at bounding box center [1198, 341] width 29 height 29
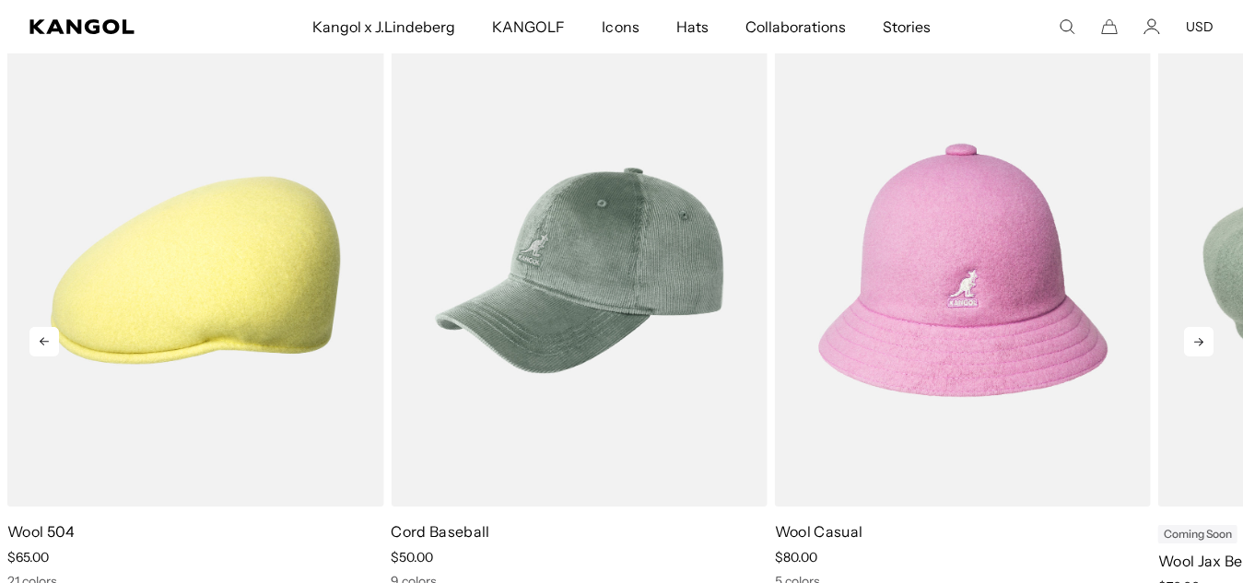
click at [1202, 339] on icon at bounding box center [1198, 341] width 29 height 29
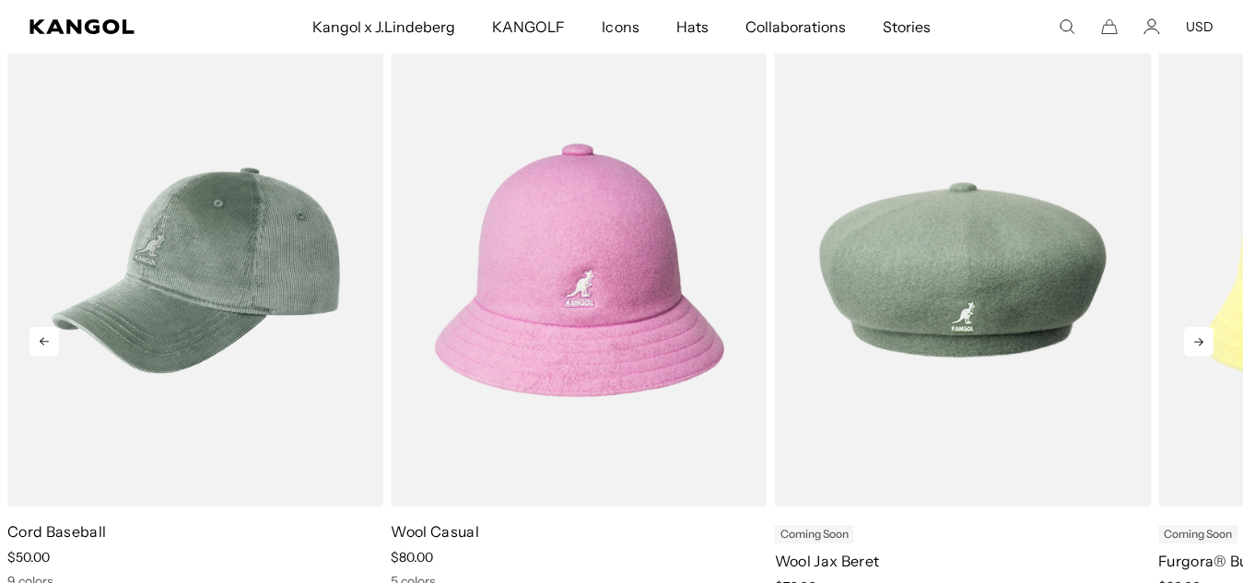
click at [1202, 339] on icon at bounding box center [1198, 341] width 29 height 29
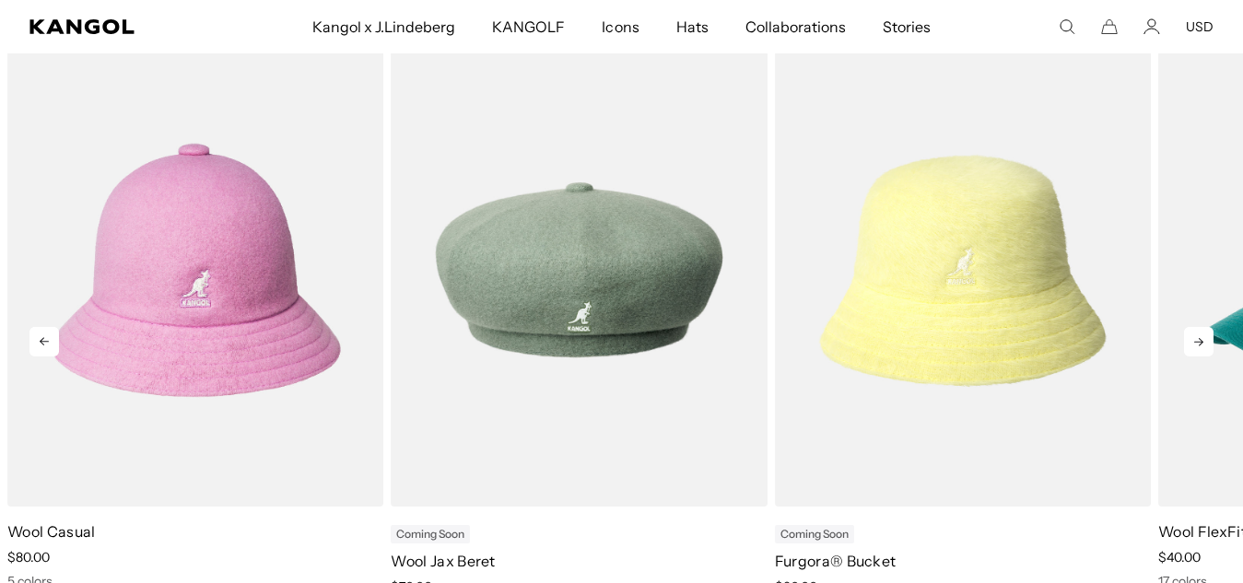
click at [1202, 339] on icon at bounding box center [1198, 341] width 29 height 29
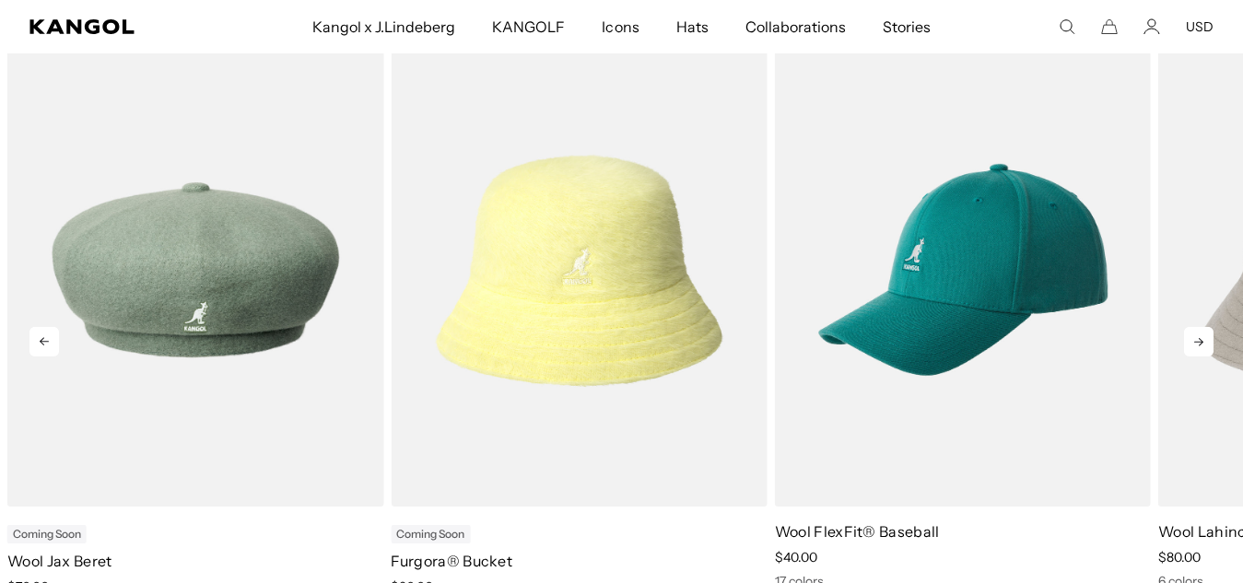
click at [1202, 339] on icon at bounding box center [1198, 341] width 29 height 29
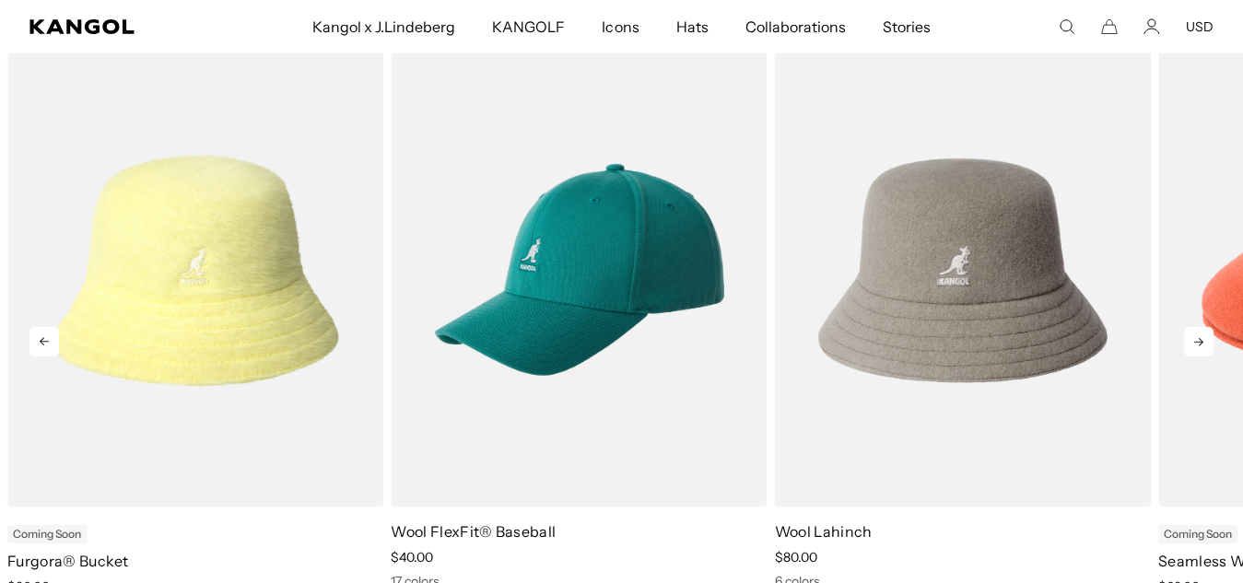
click at [1202, 339] on icon at bounding box center [1198, 341] width 29 height 29
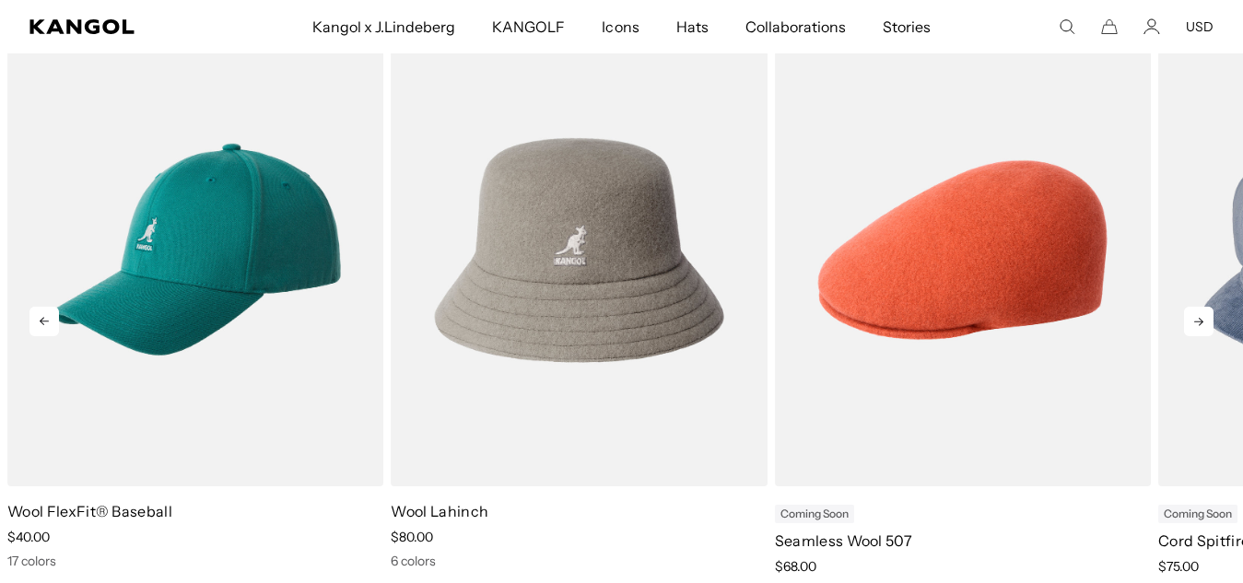
scroll to position [737, 0]
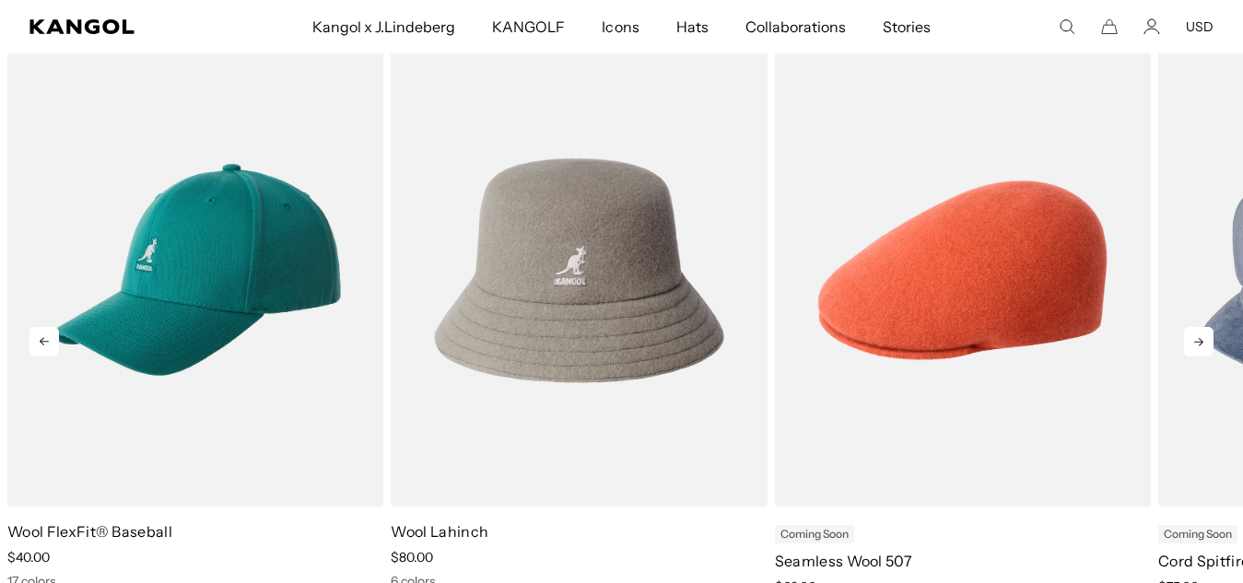
click at [1200, 336] on icon at bounding box center [1198, 341] width 29 height 29
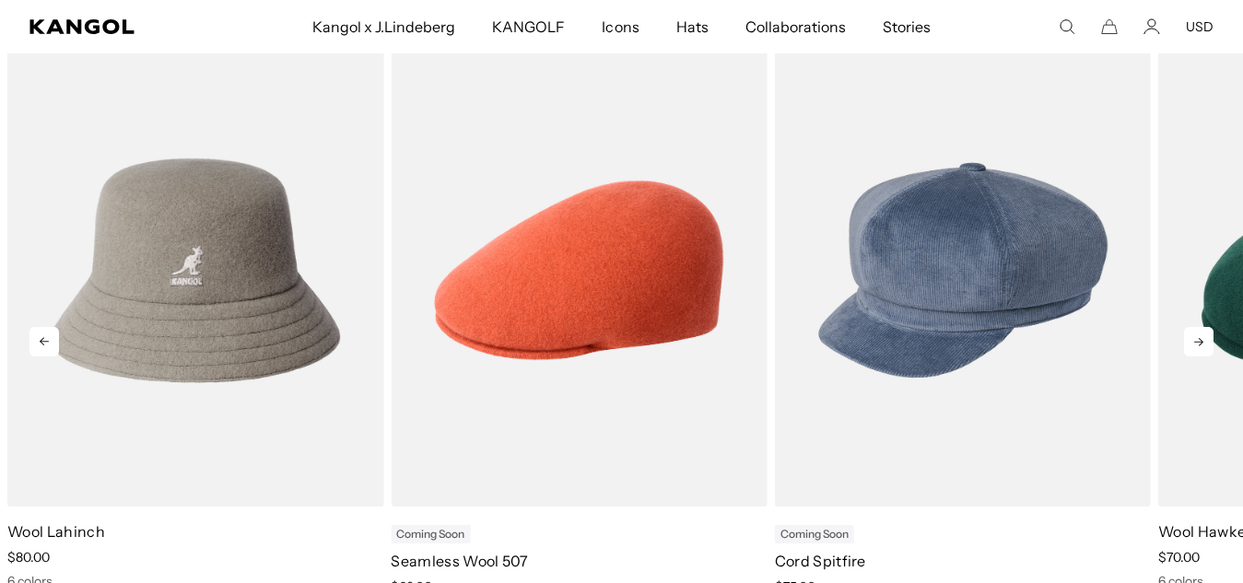
click at [1200, 336] on icon at bounding box center [1198, 341] width 29 height 29
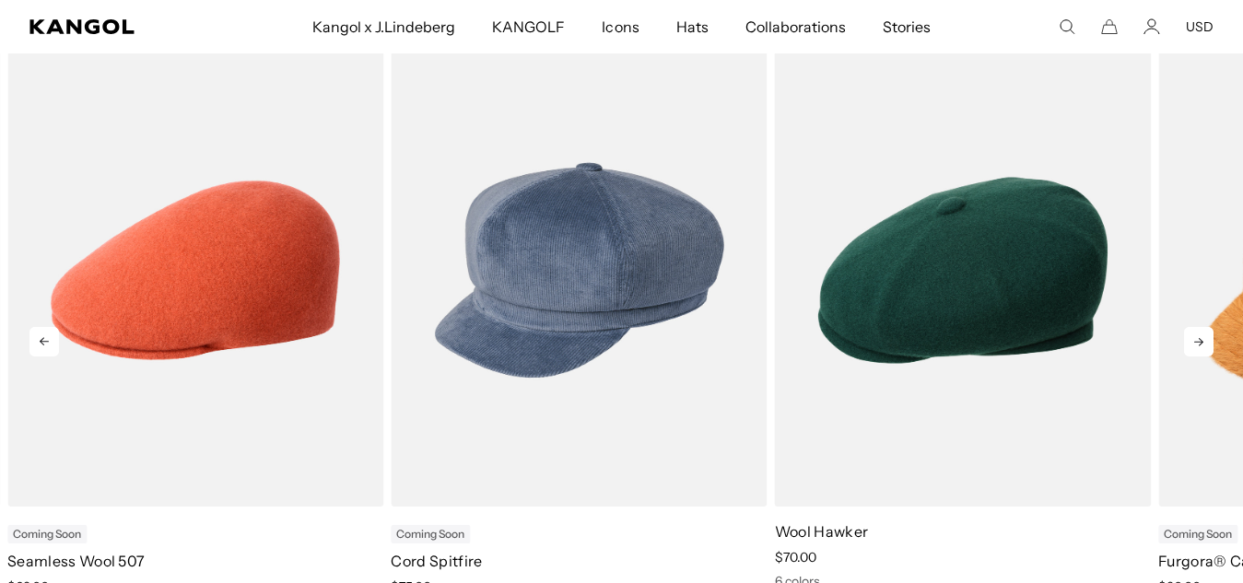
click at [1200, 336] on icon at bounding box center [1198, 341] width 29 height 29
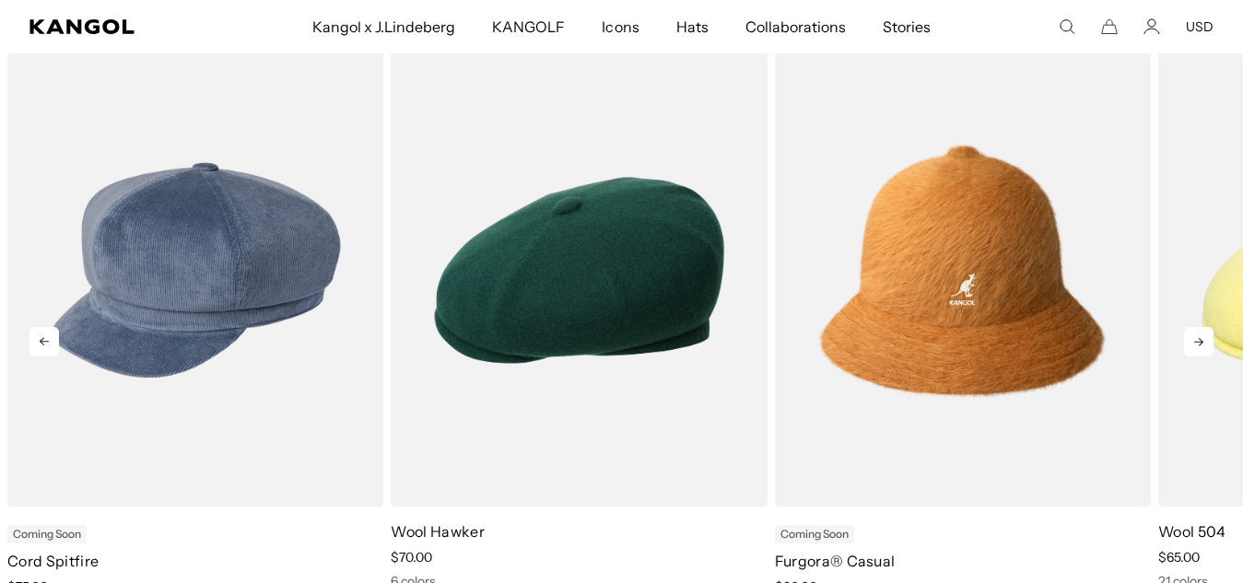
click at [1200, 336] on icon at bounding box center [1198, 341] width 29 height 29
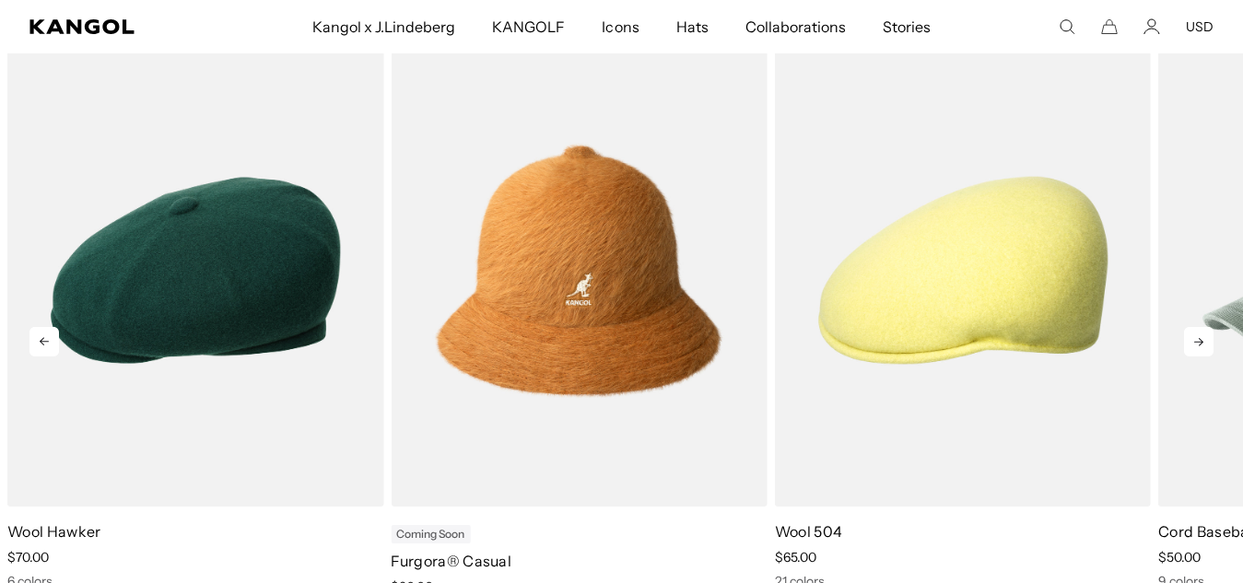
click at [1200, 336] on icon at bounding box center [1198, 341] width 29 height 29
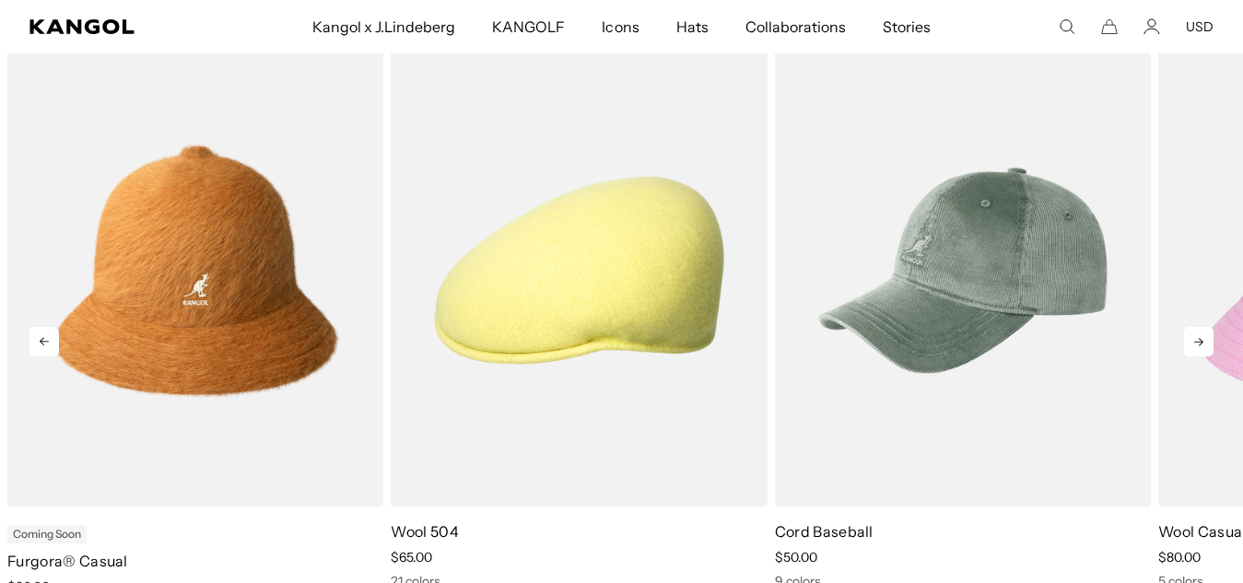
click at [1200, 336] on icon at bounding box center [1198, 341] width 29 height 29
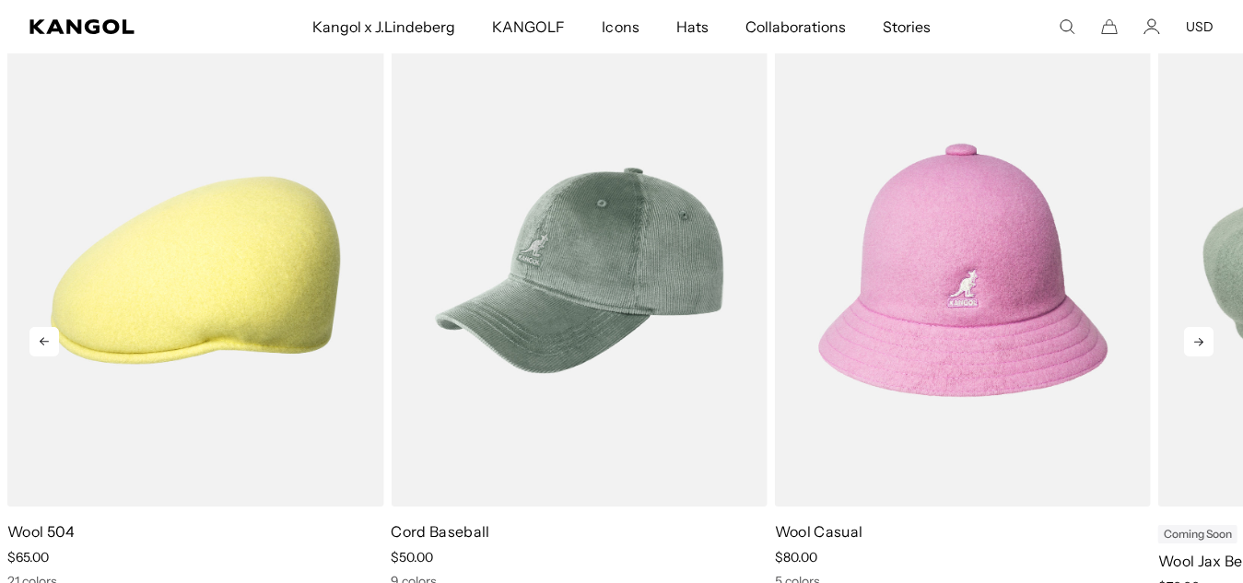
click at [1200, 336] on icon at bounding box center [1198, 341] width 29 height 29
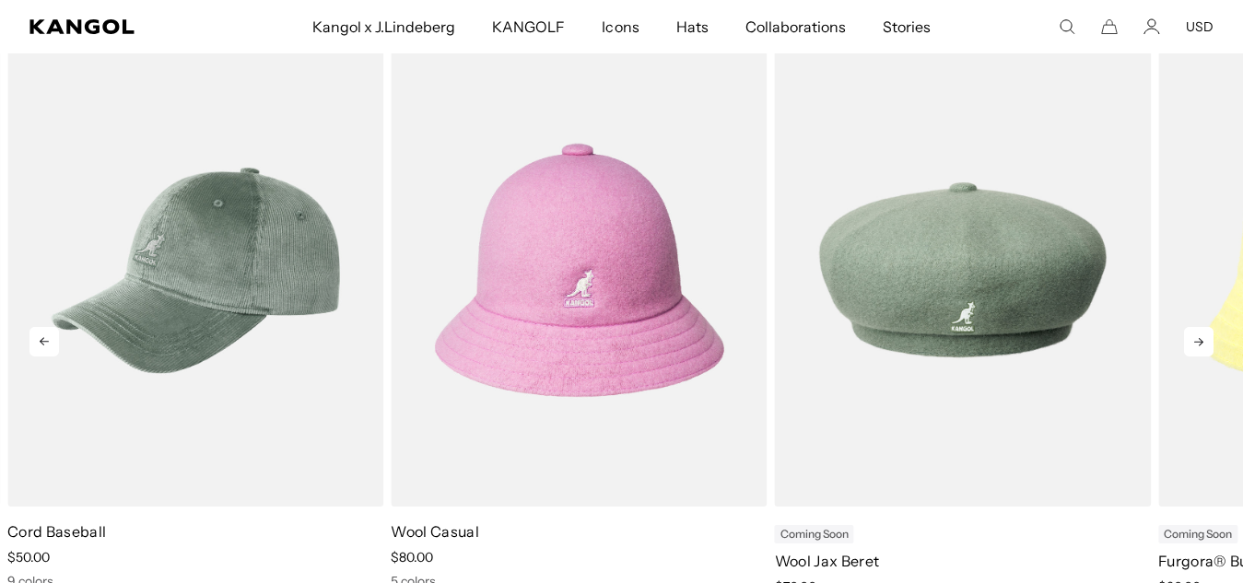
click at [1200, 336] on icon at bounding box center [1198, 341] width 29 height 29
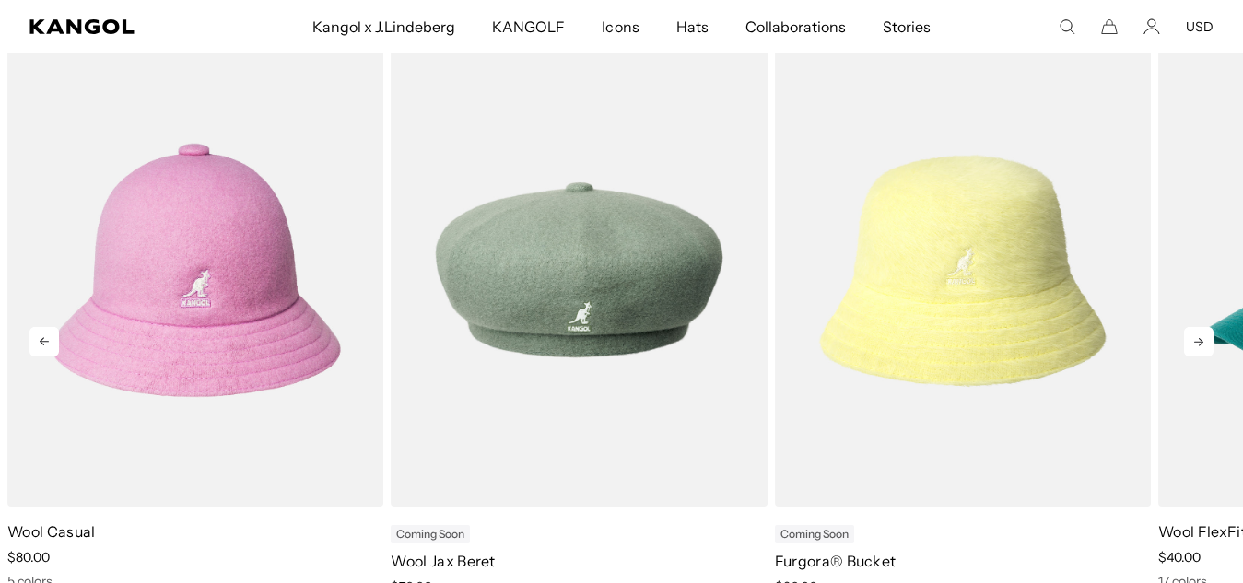
click at [1200, 336] on icon at bounding box center [1198, 341] width 29 height 29
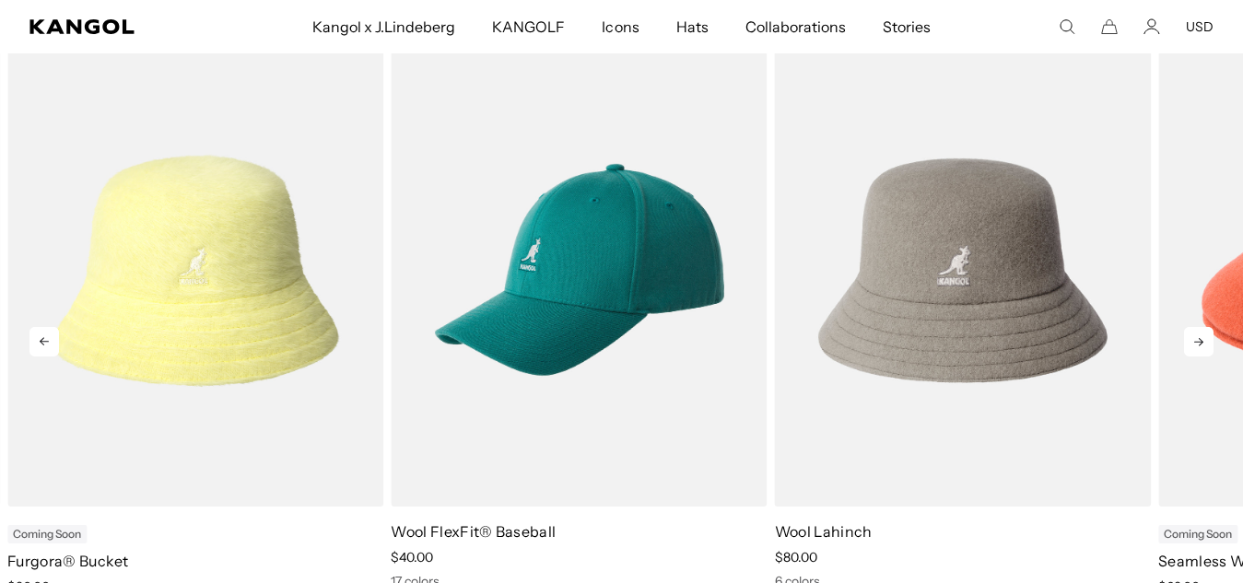
click at [1200, 336] on icon at bounding box center [1198, 341] width 29 height 29
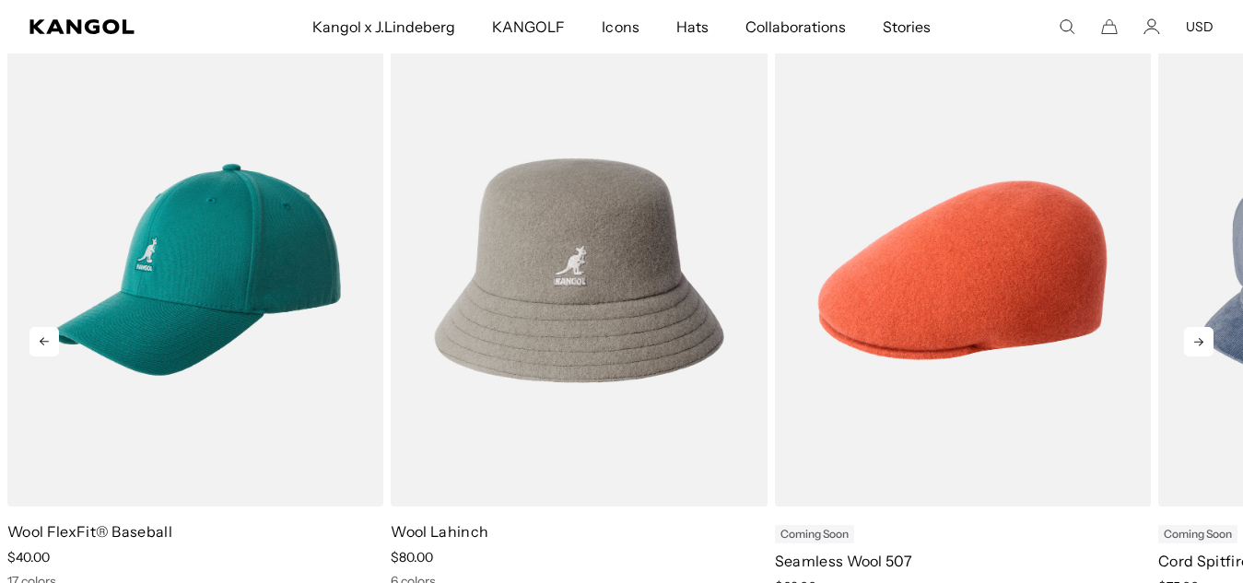
click at [1200, 336] on icon at bounding box center [1198, 341] width 29 height 29
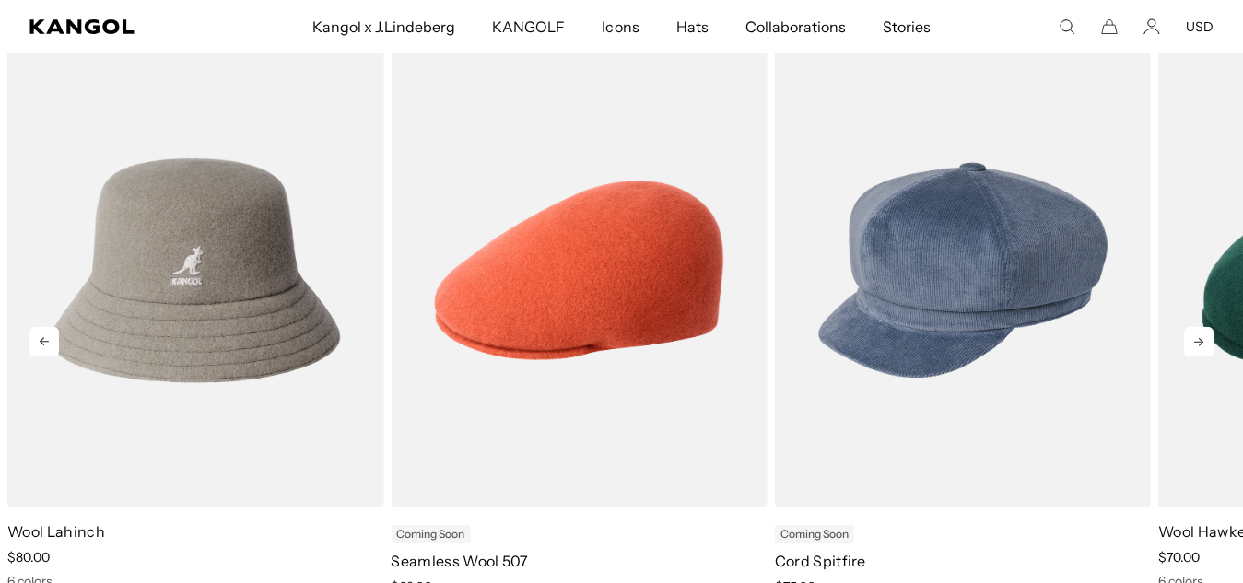
click at [1200, 336] on icon at bounding box center [1198, 341] width 29 height 29
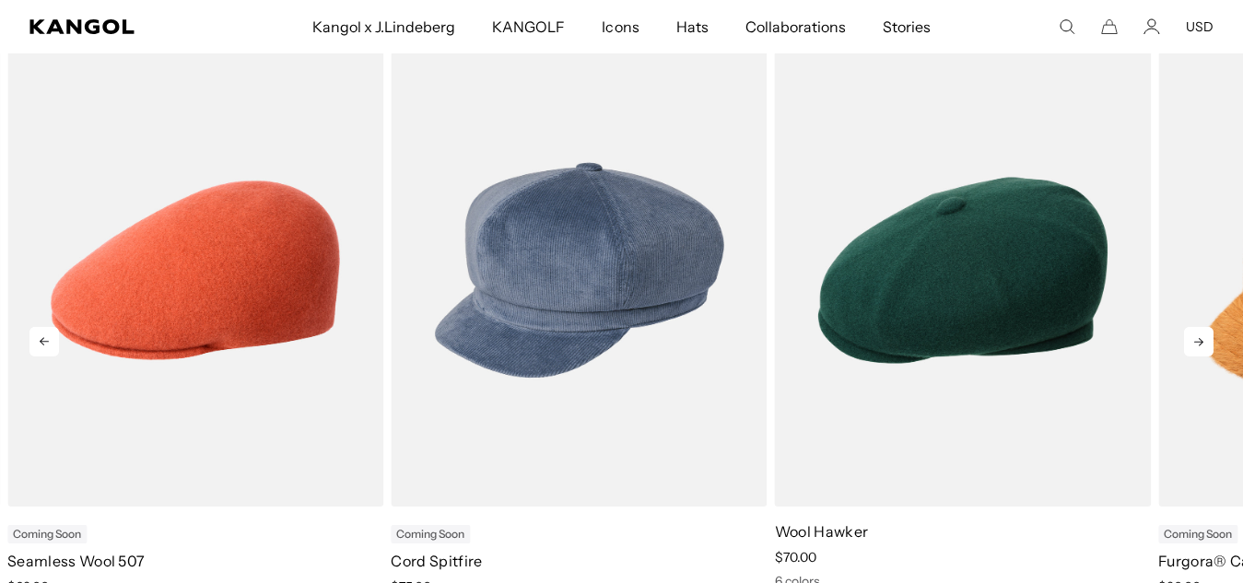
click at [1200, 336] on icon at bounding box center [1198, 341] width 29 height 29
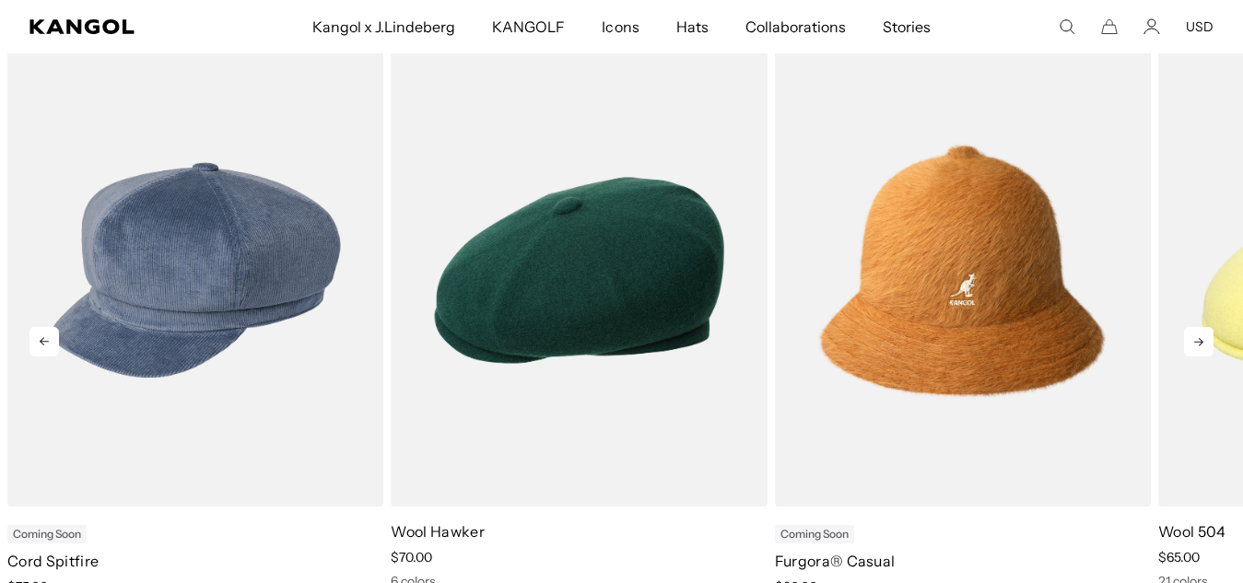
click at [1200, 336] on icon at bounding box center [1198, 341] width 29 height 29
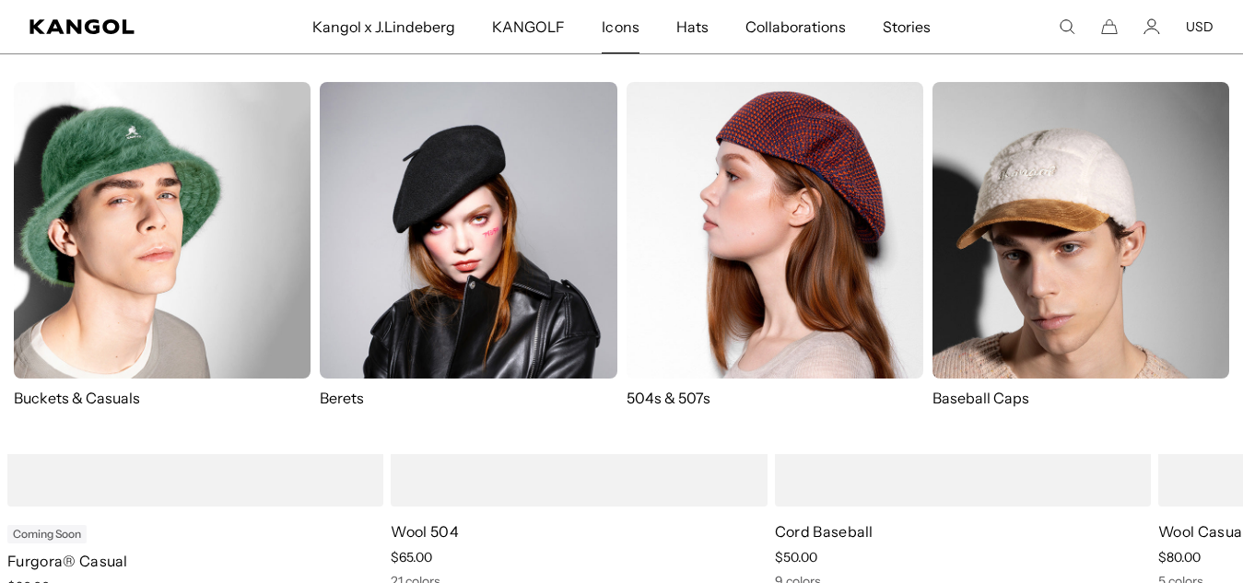
scroll to position [0, 380]
click at [82, 396] on p "Buckets & Casuals" at bounding box center [162, 398] width 297 height 20
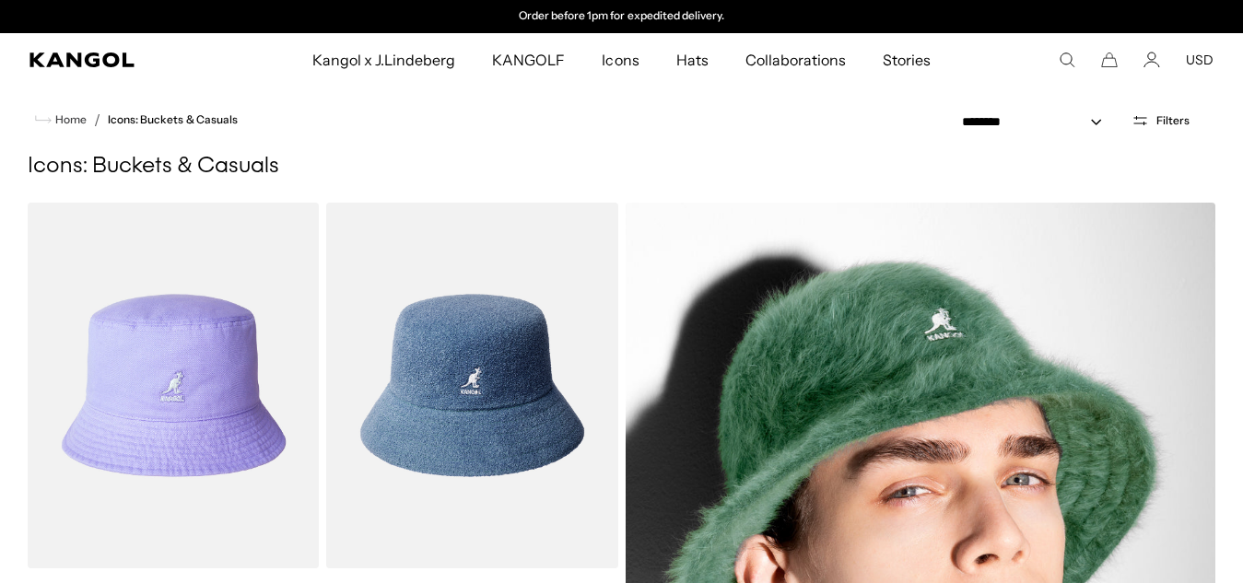
scroll to position [461, 0]
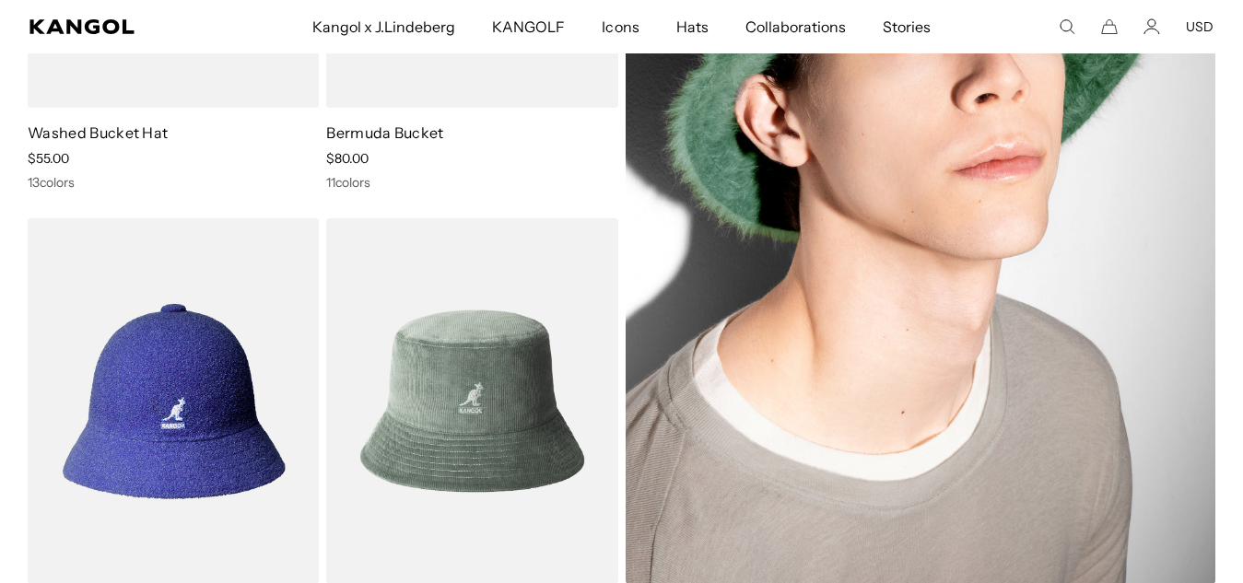
click at [1198, 150] on img at bounding box center [921, 163] width 591 height 842
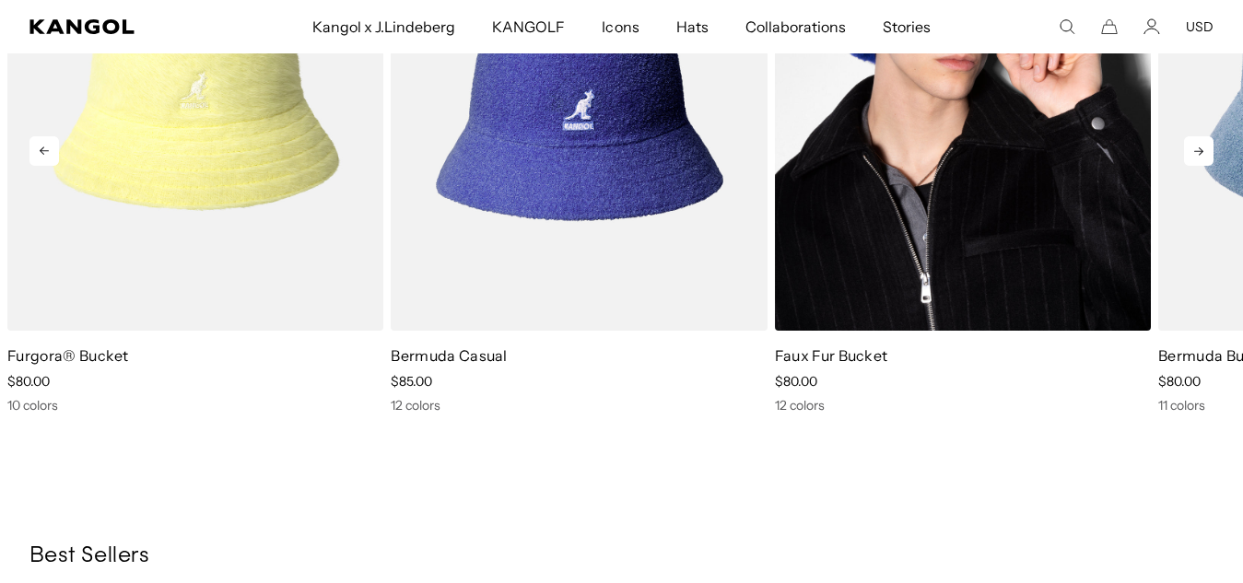
scroll to position [1198, 0]
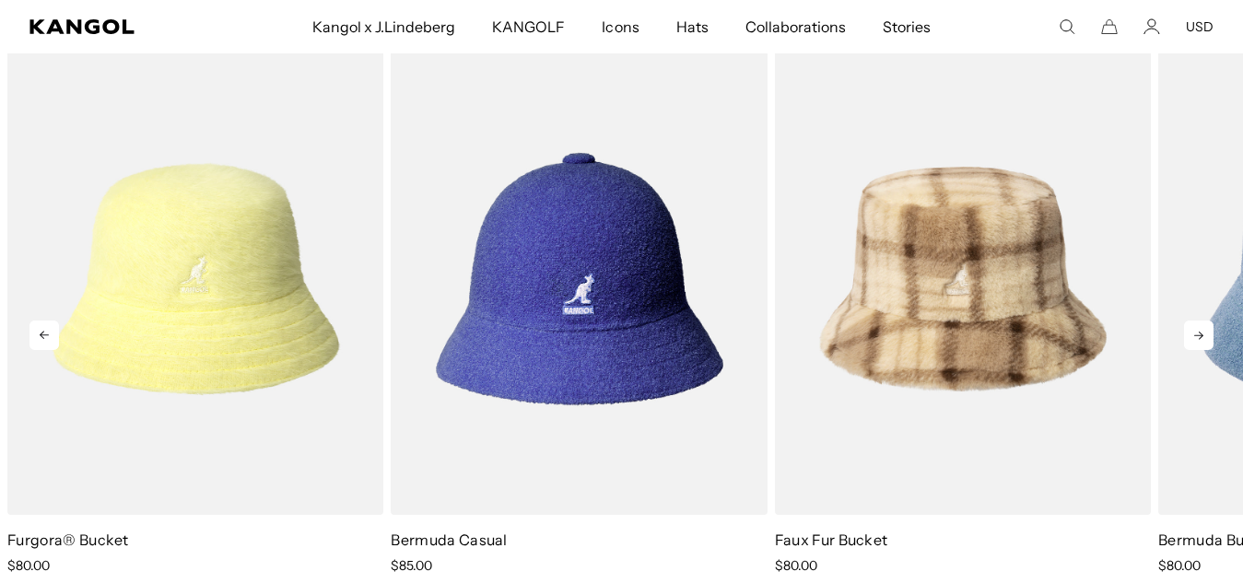
click at [1191, 331] on icon at bounding box center [1198, 335] width 29 height 29
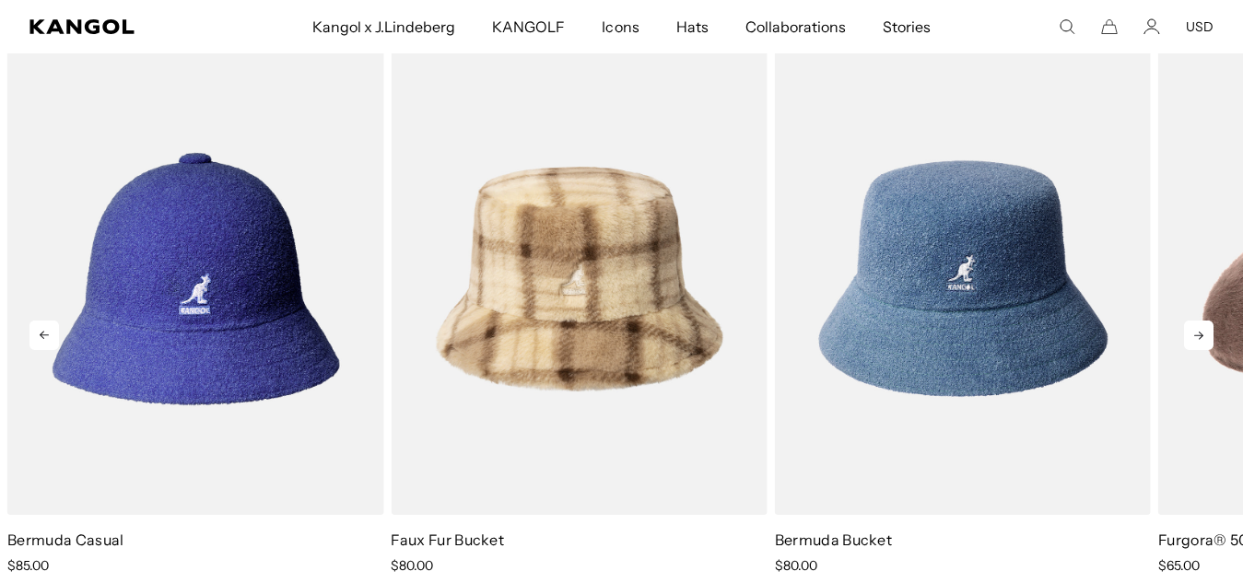
click at [1191, 331] on icon at bounding box center [1198, 335] width 29 height 29
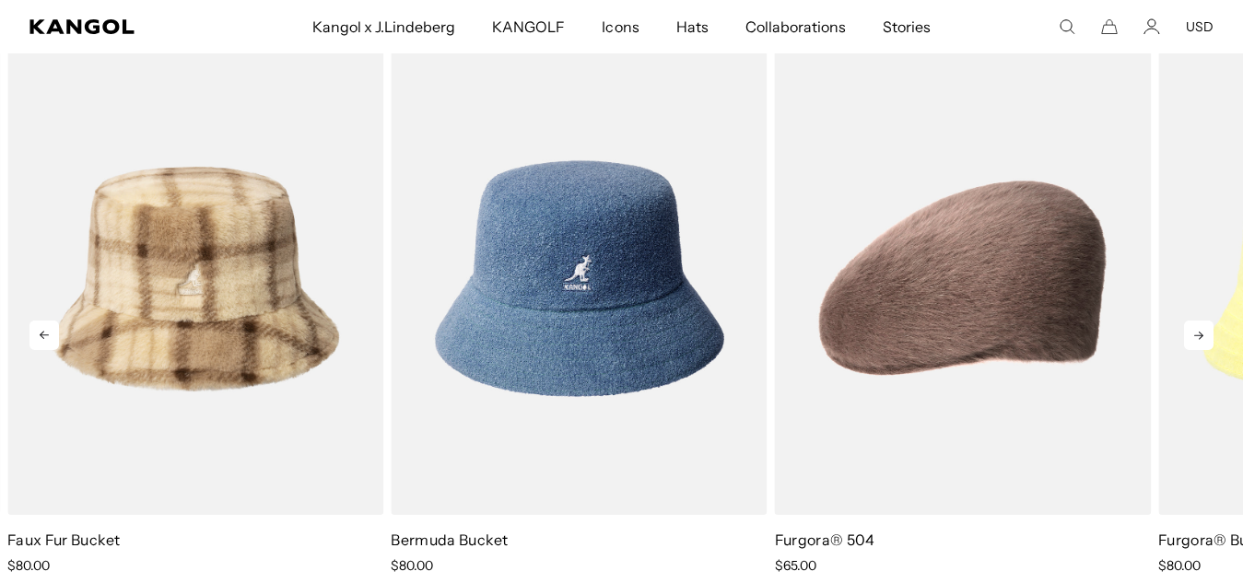
click at [1191, 331] on icon at bounding box center [1198, 335] width 29 height 29
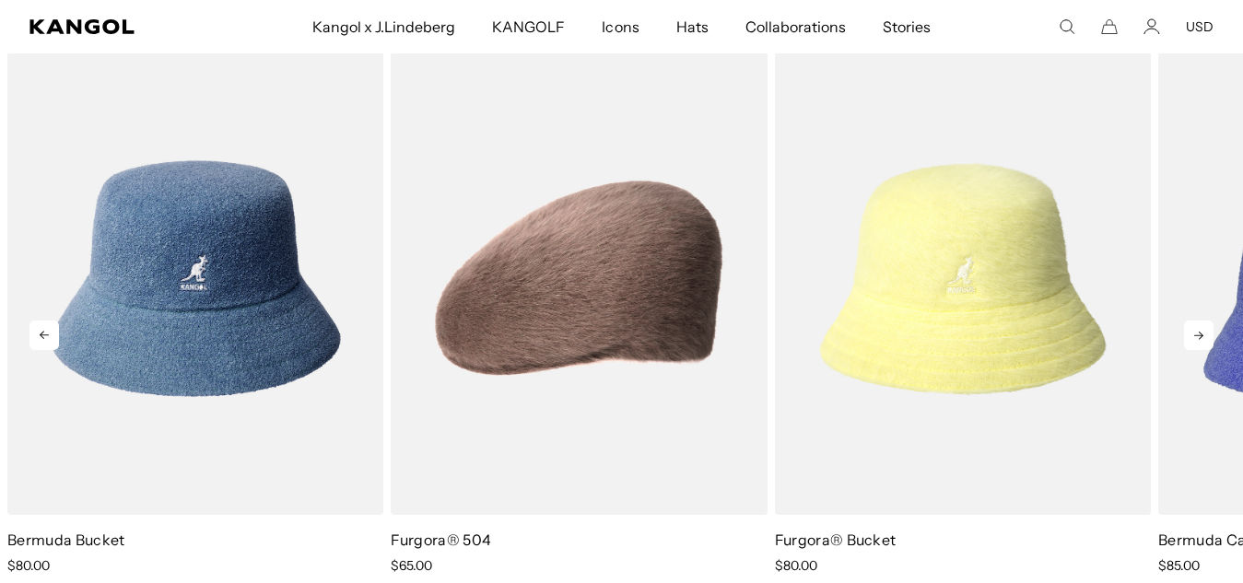
scroll to position [0, 380]
click at [1191, 331] on icon at bounding box center [1198, 335] width 29 height 29
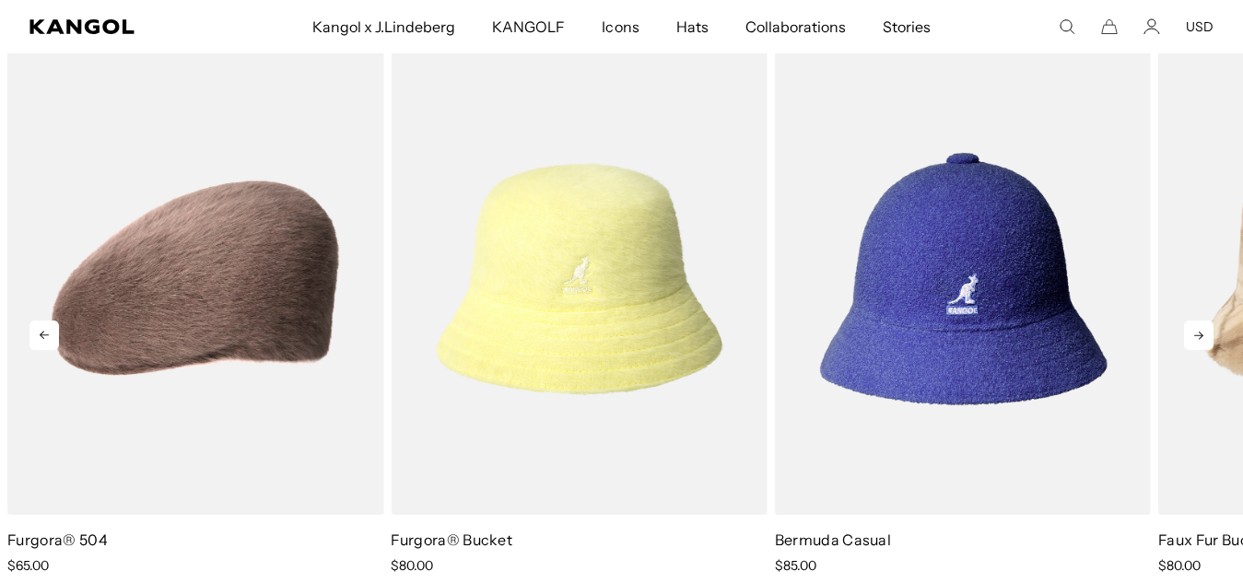
click at [1191, 331] on icon at bounding box center [1198, 335] width 29 height 29
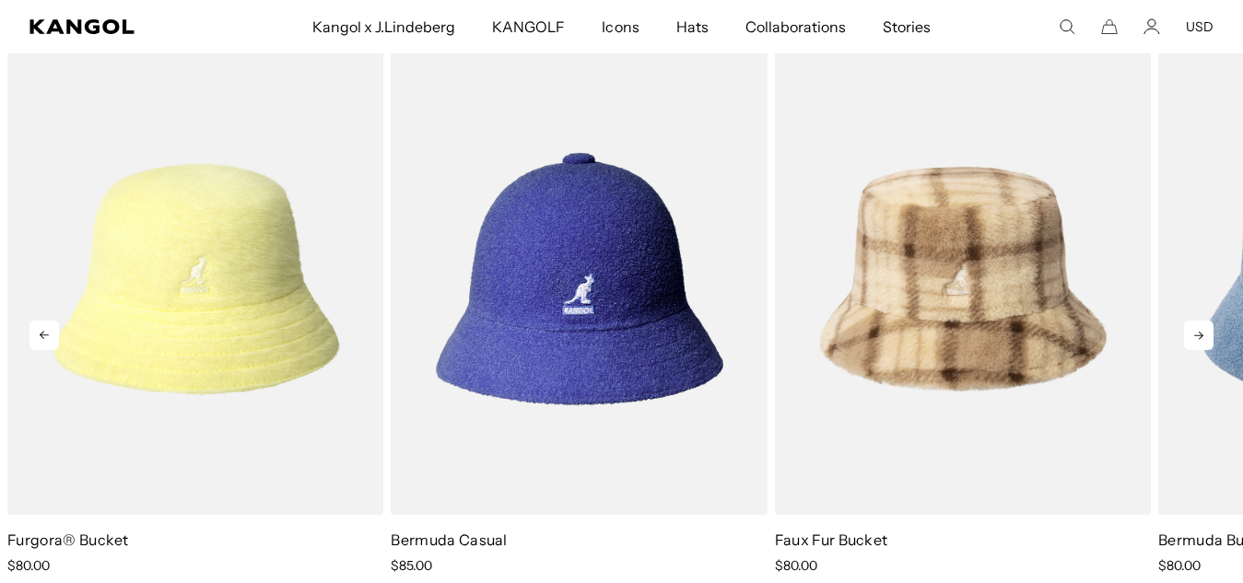
click at [1191, 331] on icon at bounding box center [1198, 335] width 29 height 29
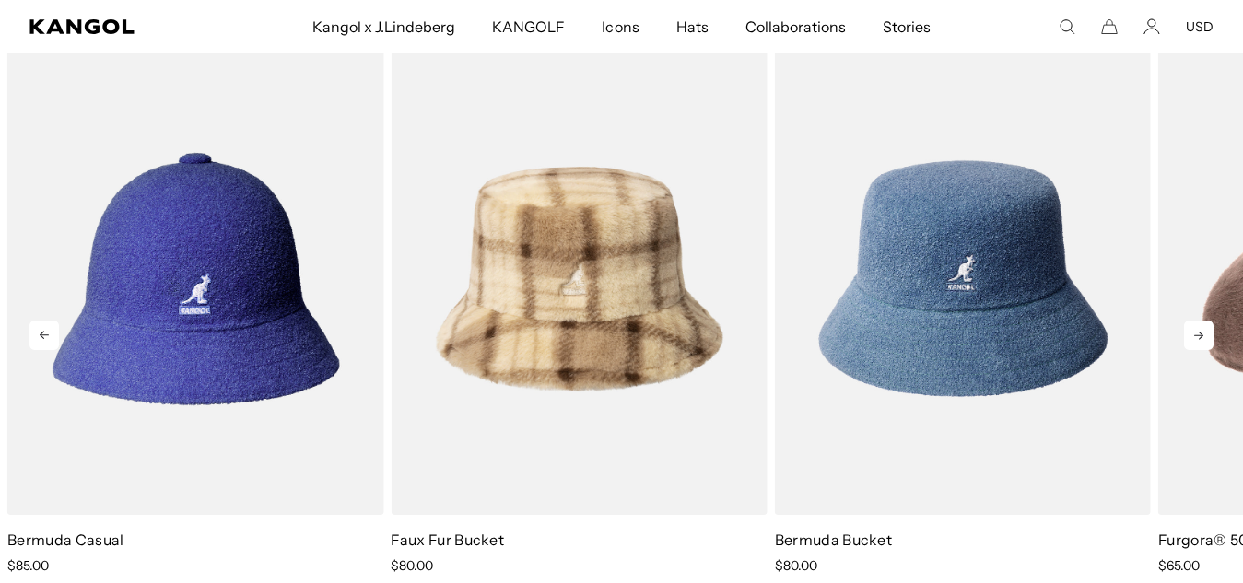
click at [1191, 331] on icon at bounding box center [1198, 335] width 29 height 29
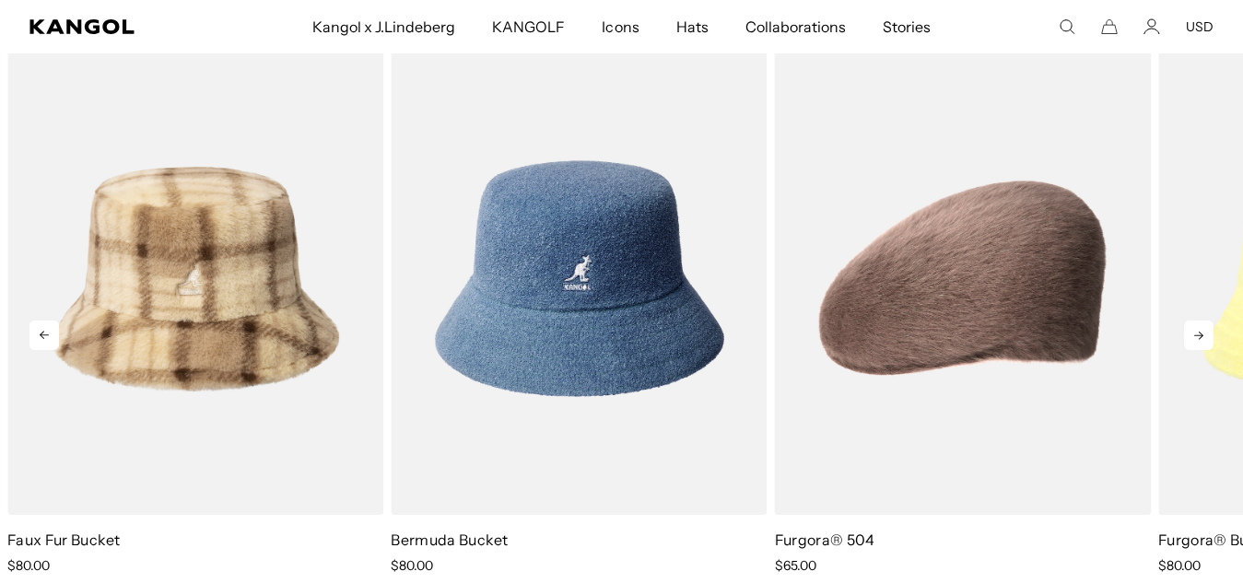
click at [1191, 331] on icon at bounding box center [1198, 335] width 29 height 29
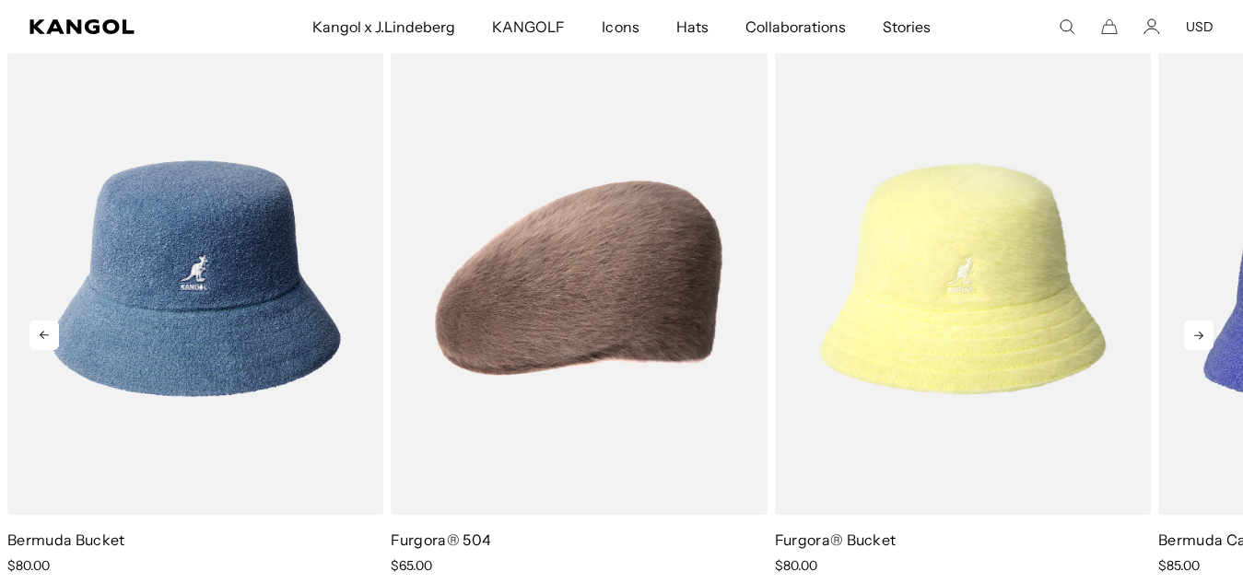
click at [1191, 331] on icon at bounding box center [1198, 335] width 29 height 29
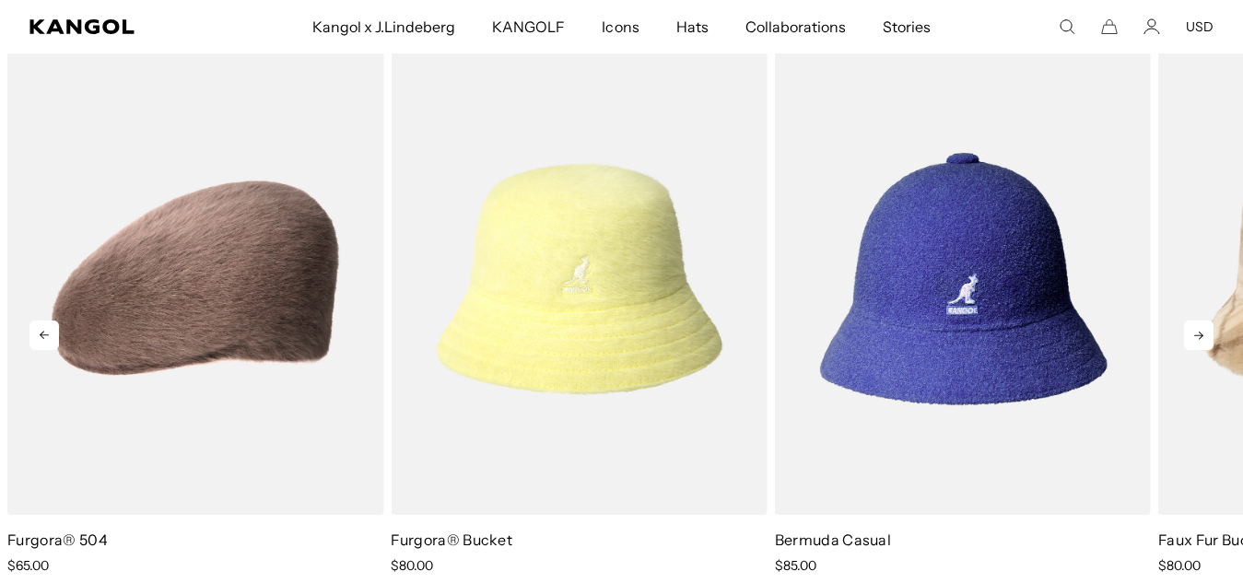
click at [1191, 331] on icon at bounding box center [1198, 335] width 29 height 29
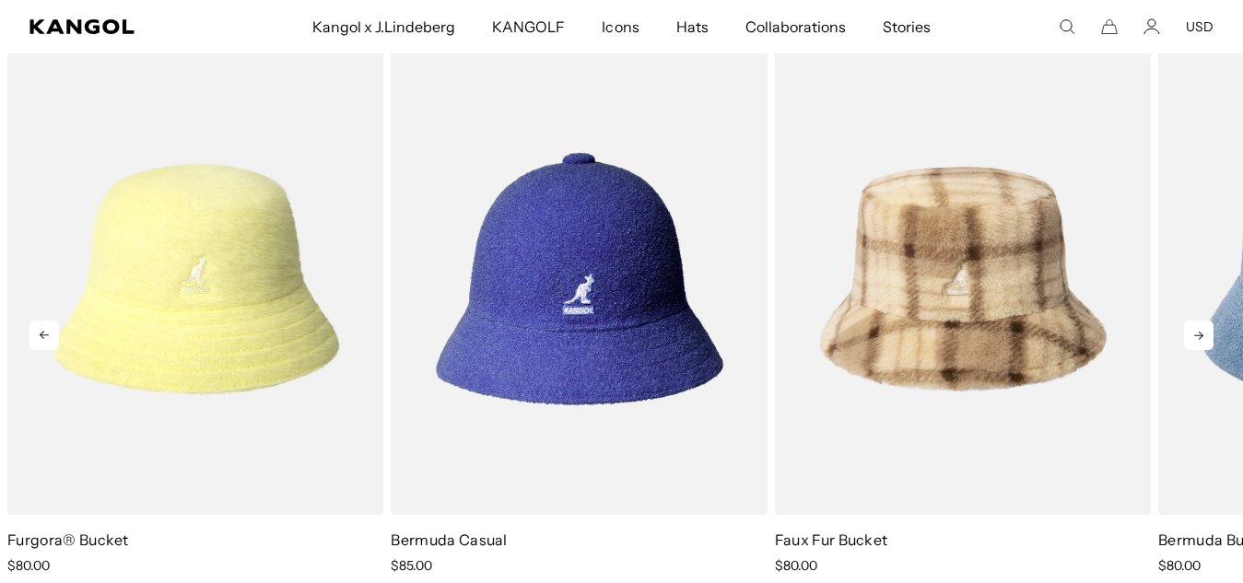
click at [1191, 331] on icon at bounding box center [1198, 335] width 29 height 29
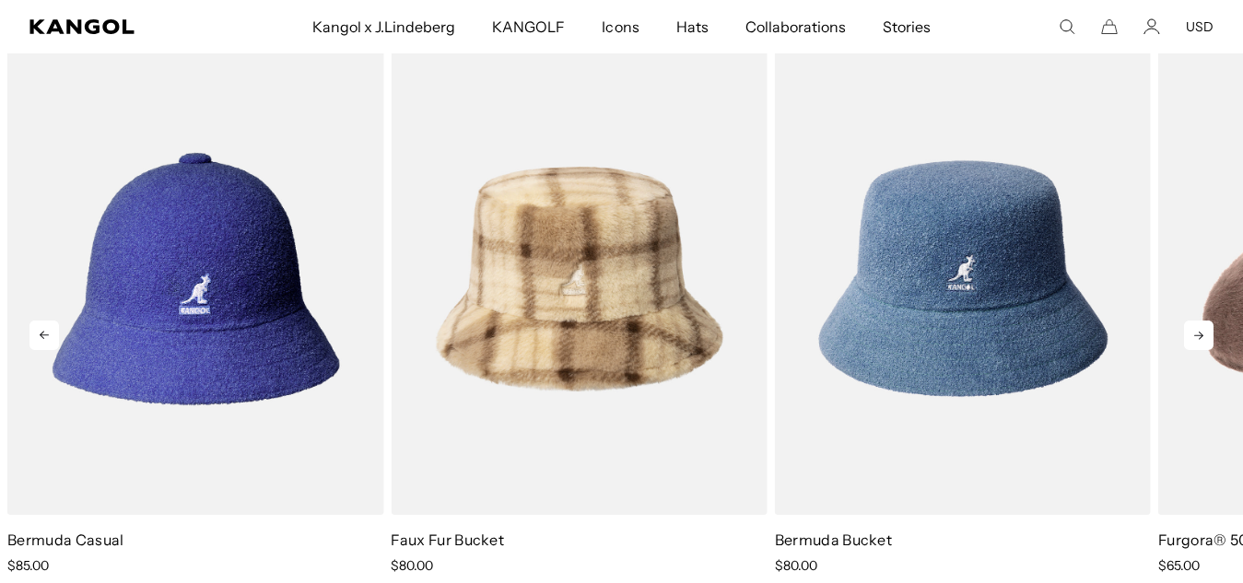
scroll to position [0, 0]
click at [1196, 324] on icon at bounding box center [1198, 335] width 29 height 29
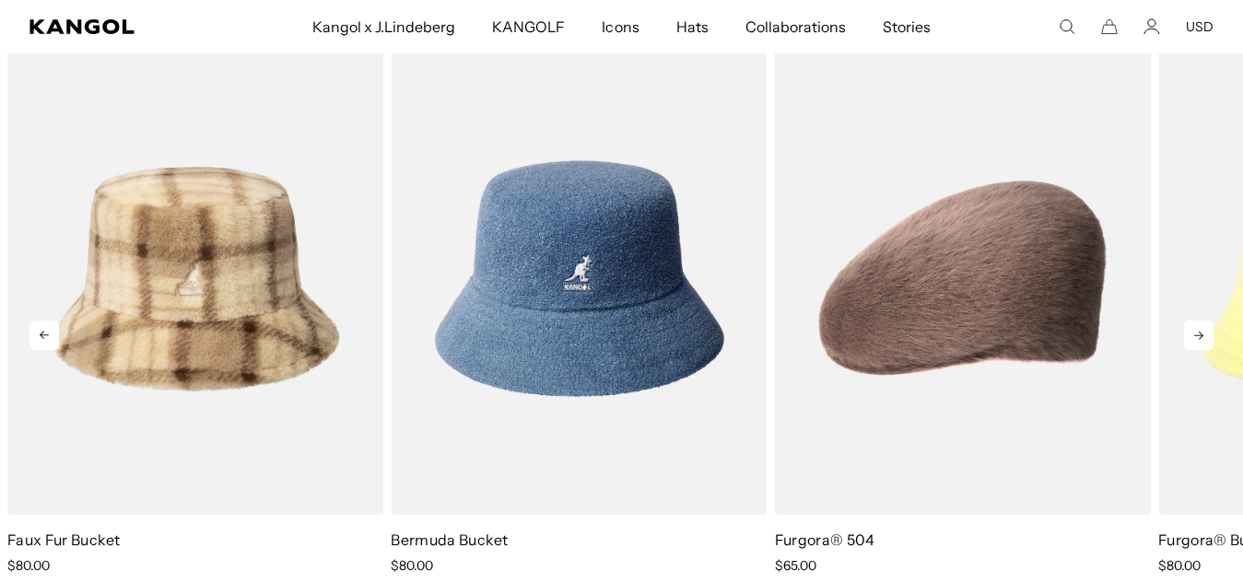
scroll to position [0, 380]
click at [1196, 324] on icon at bounding box center [1198, 335] width 29 height 29
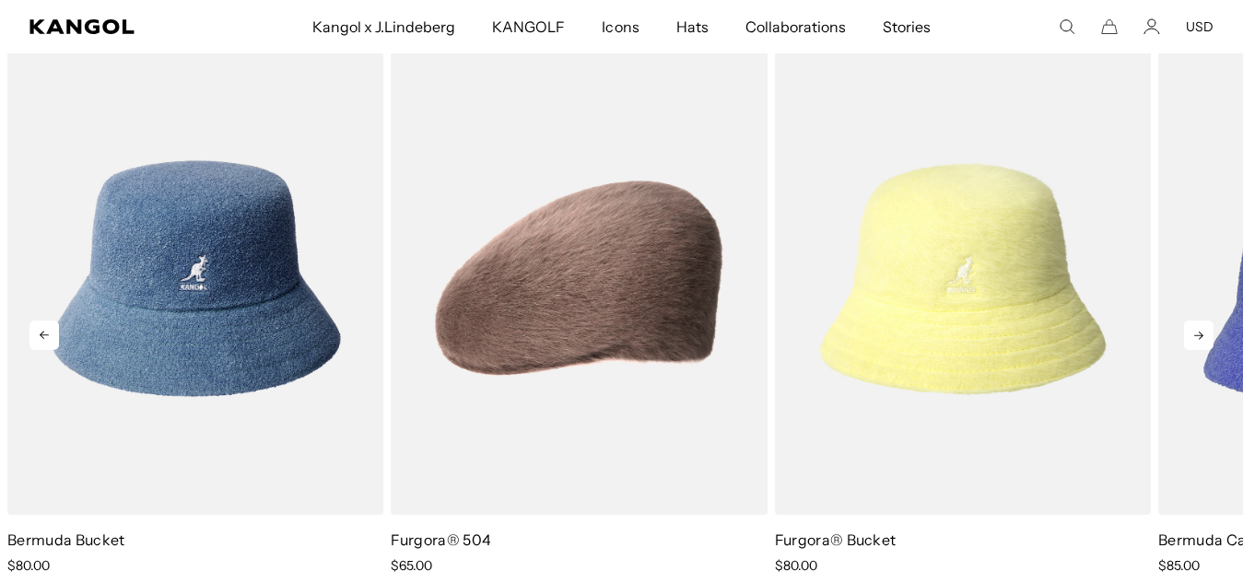
click at [1196, 324] on icon at bounding box center [1198, 335] width 29 height 29
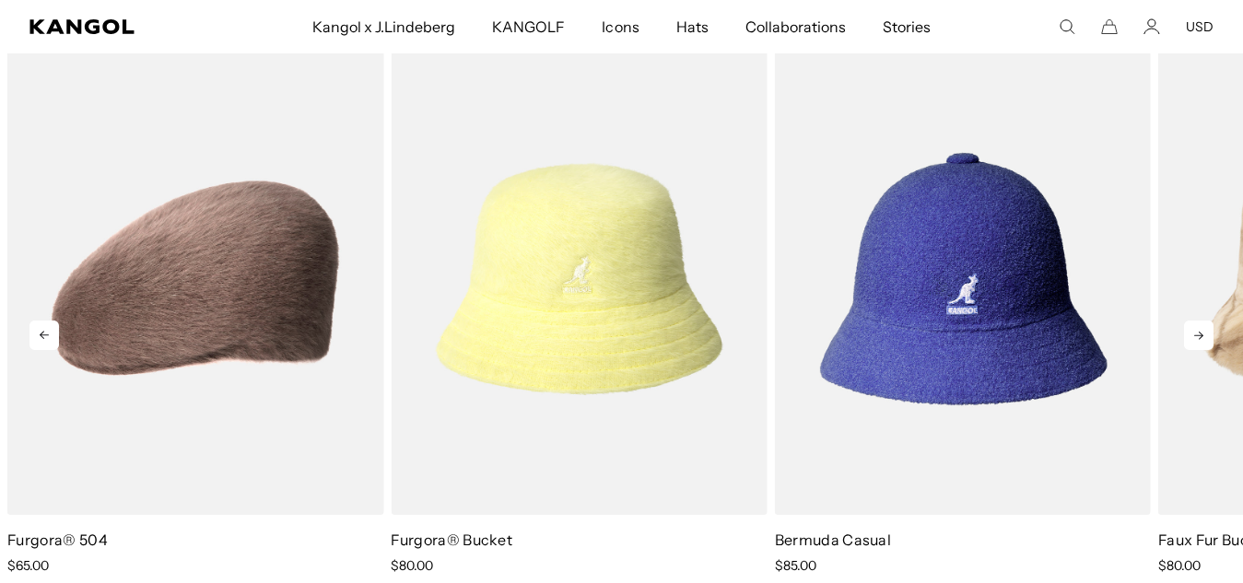
click at [1196, 324] on icon at bounding box center [1198, 335] width 29 height 29
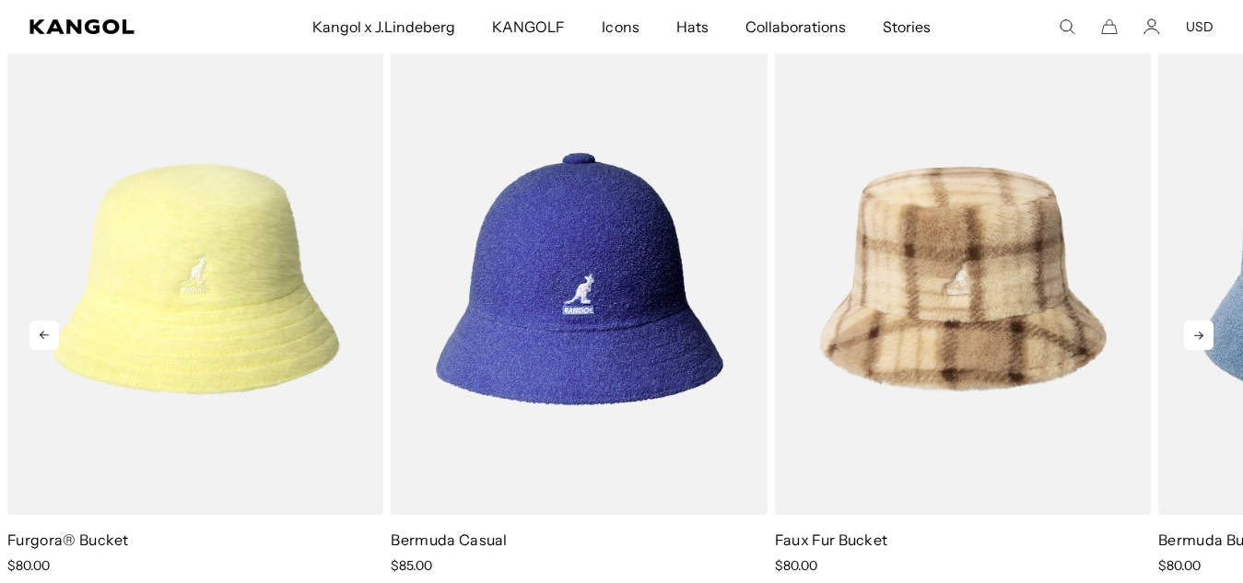
click at [1196, 324] on icon at bounding box center [1198, 335] width 29 height 29
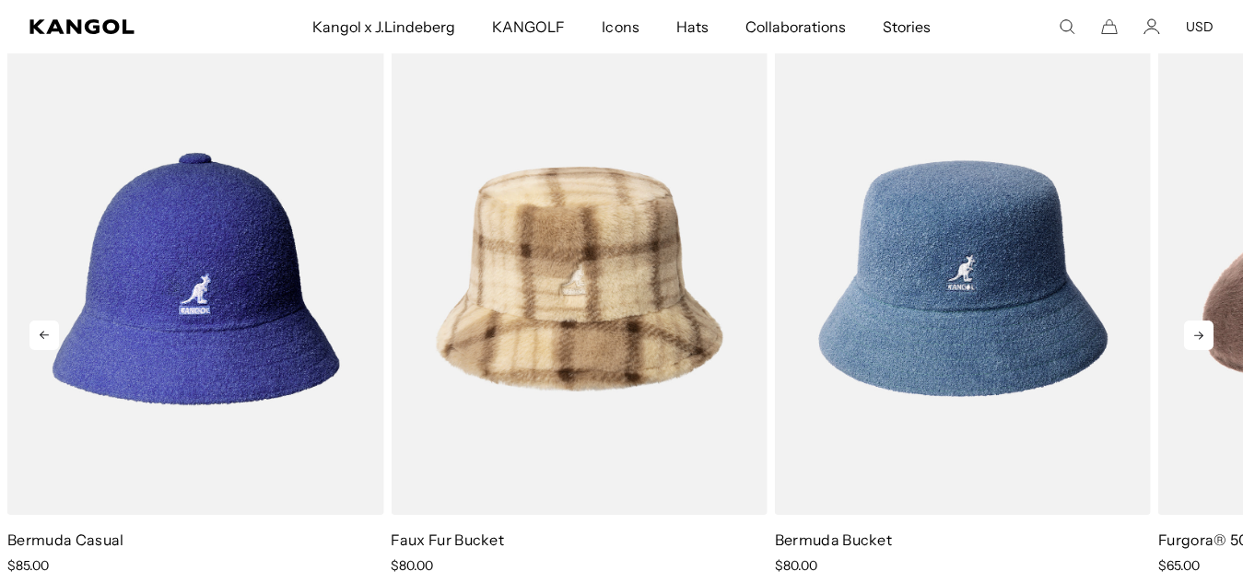
click at [1196, 324] on icon at bounding box center [1198, 335] width 29 height 29
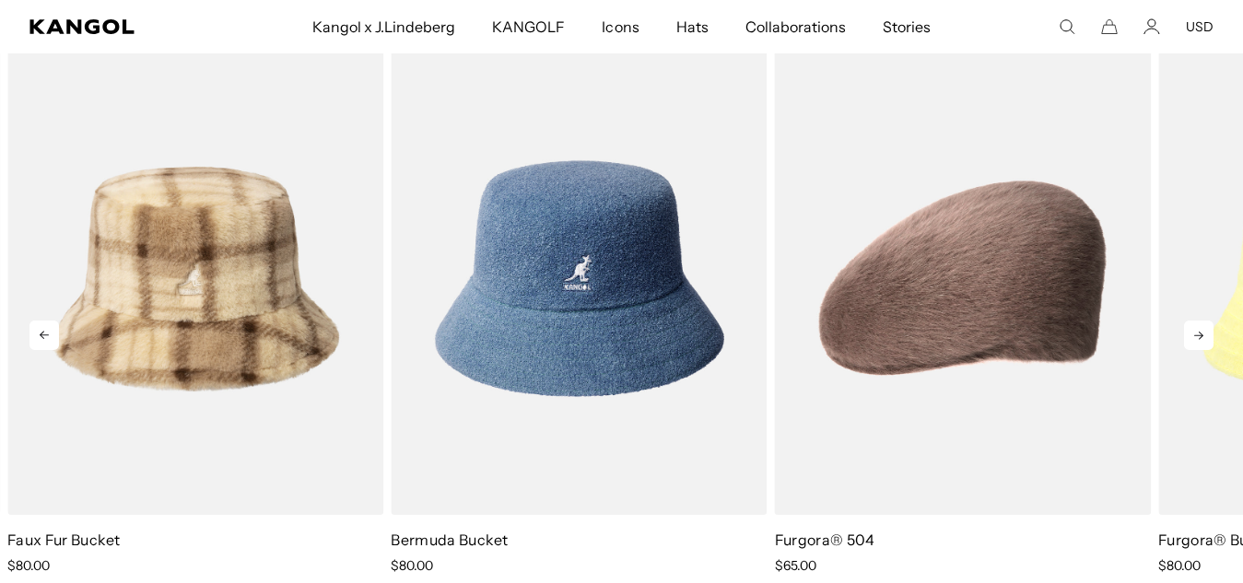
click at [1195, 328] on icon at bounding box center [1198, 335] width 29 height 29
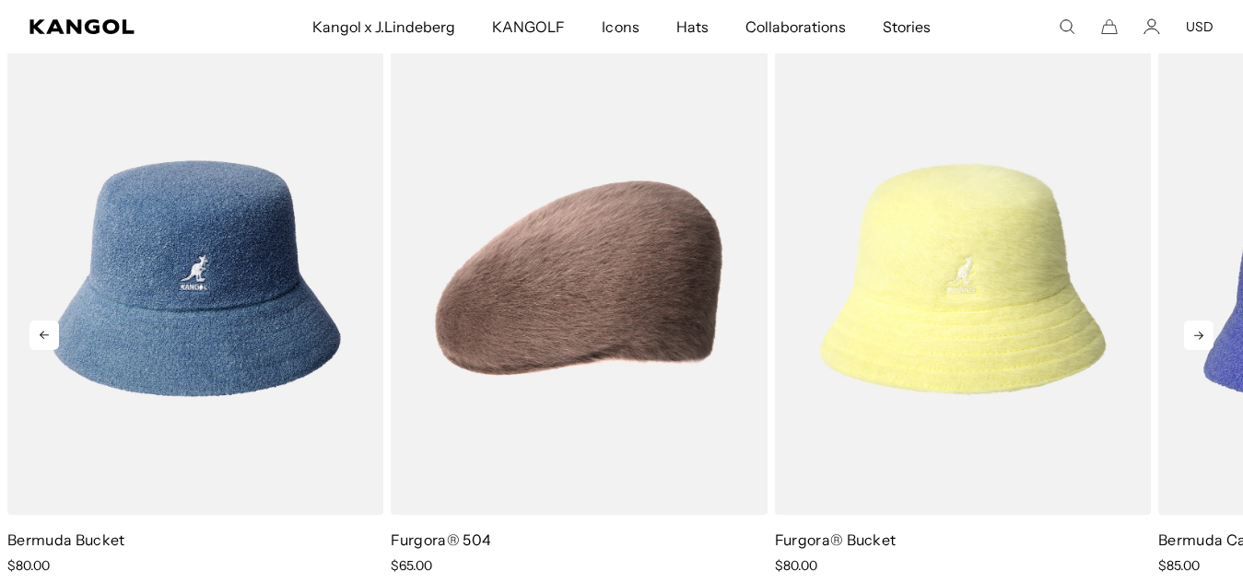
click at [1195, 328] on icon at bounding box center [1198, 335] width 29 height 29
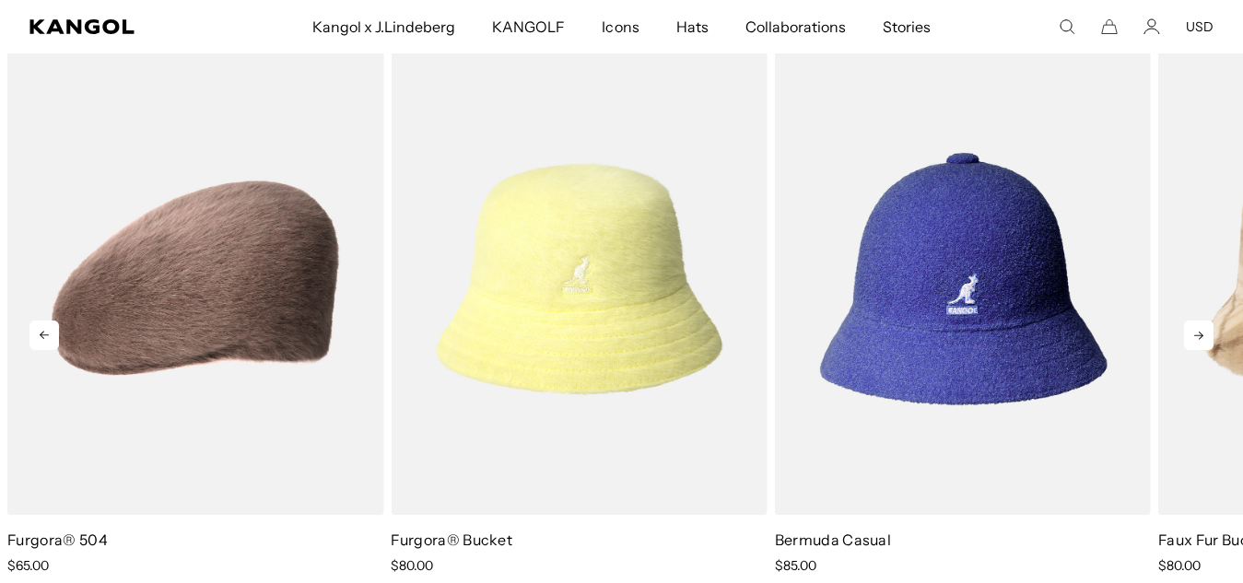
click at [1195, 328] on icon at bounding box center [1198, 335] width 29 height 29
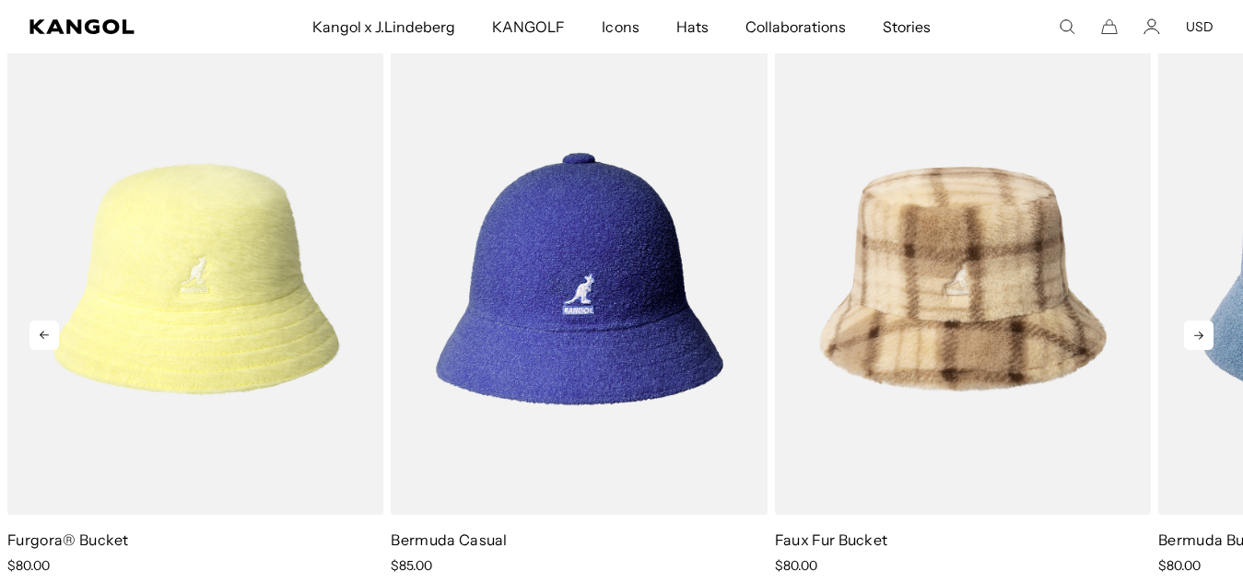
click at [1195, 328] on icon at bounding box center [1198, 335] width 29 height 29
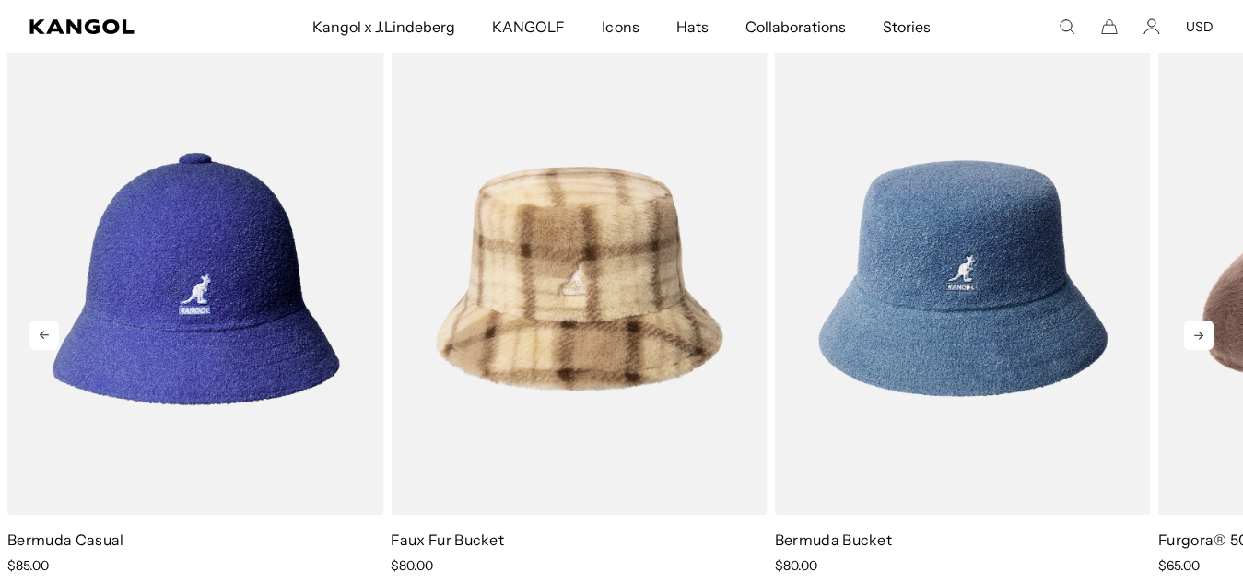
click at [1195, 328] on icon at bounding box center [1198, 335] width 29 height 29
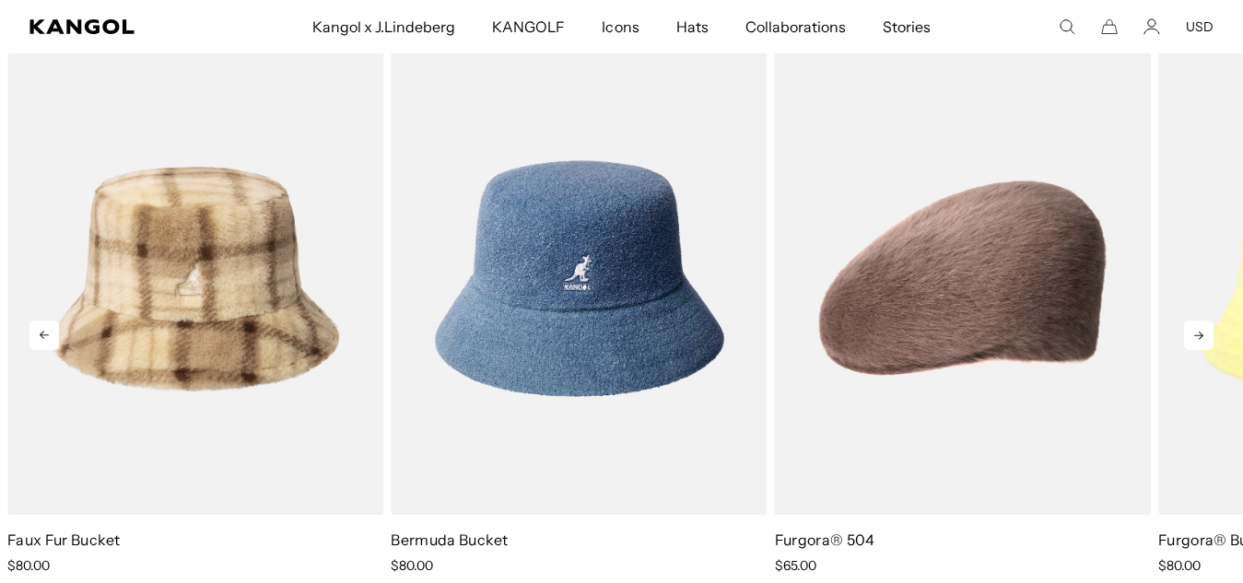
click at [1195, 328] on icon at bounding box center [1198, 335] width 29 height 29
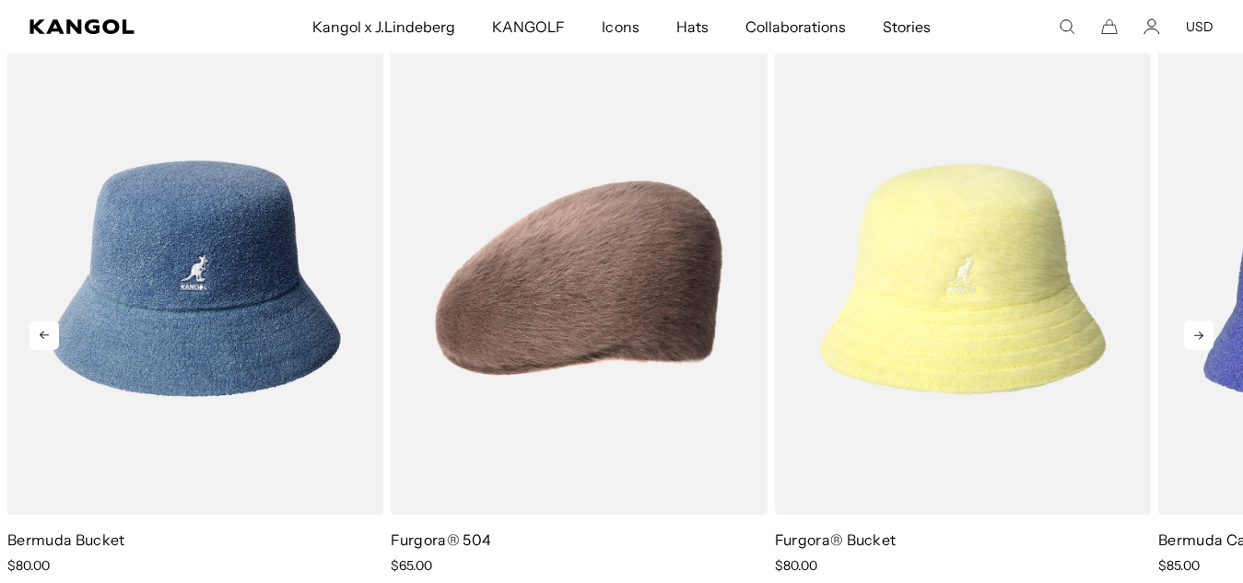
click at [1195, 328] on icon at bounding box center [1198, 335] width 29 height 29
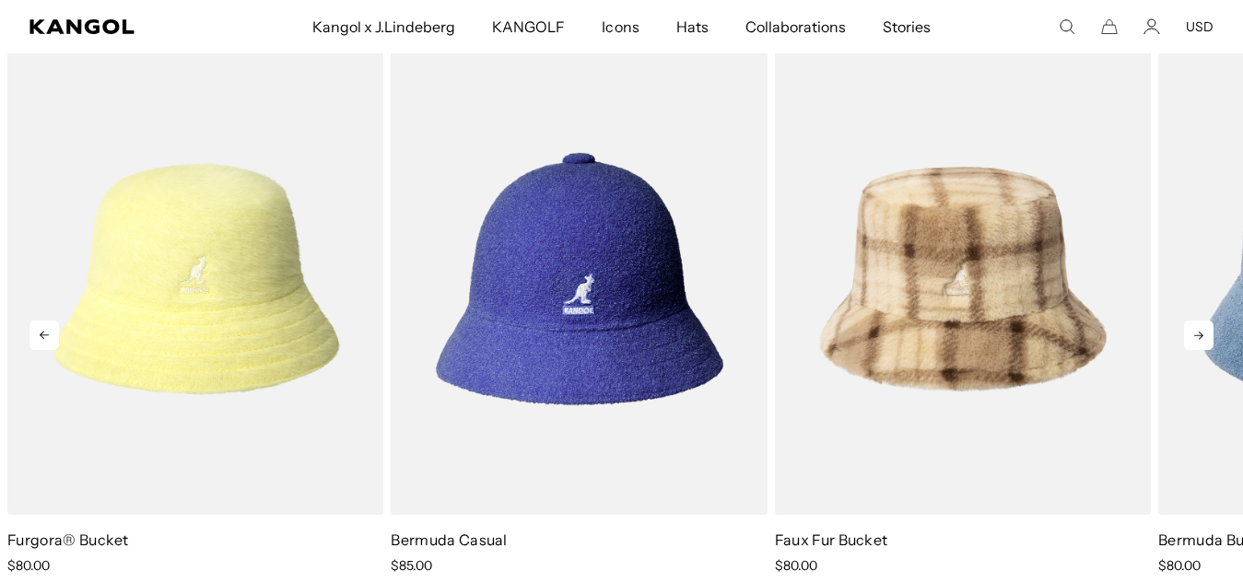
click at [1195, 328] on icon at bounding box center [1198, 335] width 29 height 29
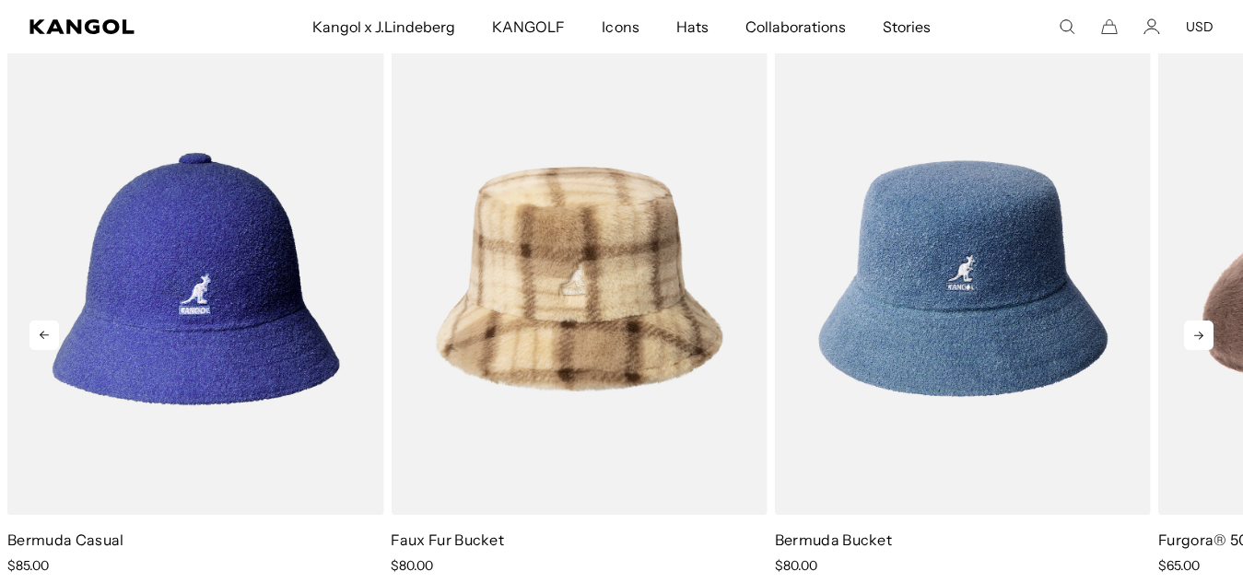
click at [1195, 328] on icon at bounding box center [1198, 335] width 29 height 29
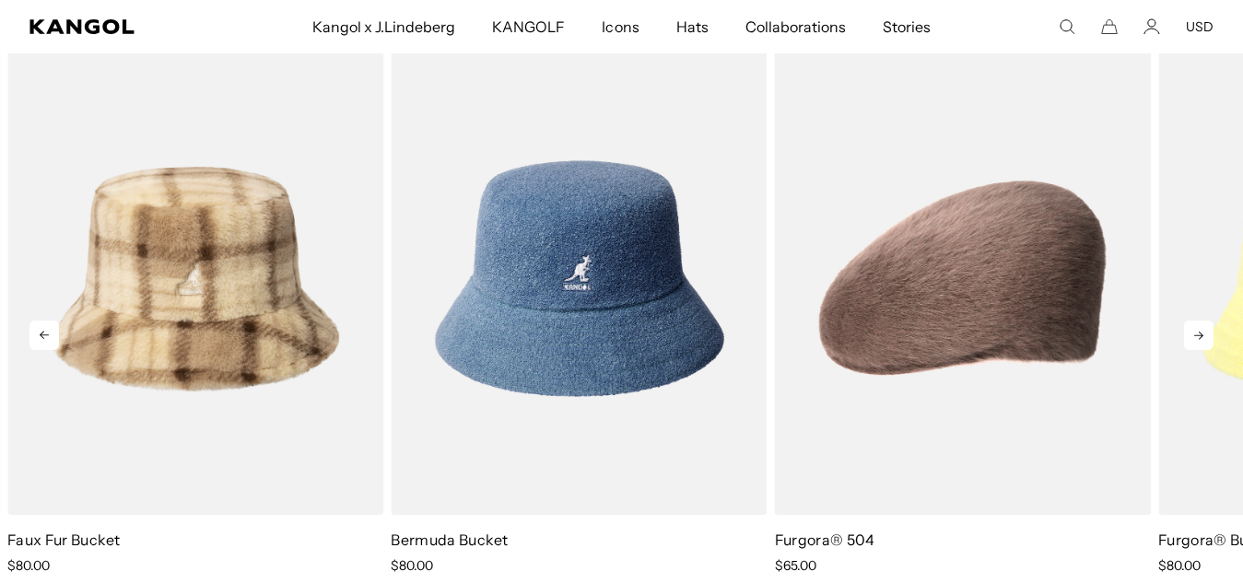
click at [1195, 328] on icon at bounding box center [1198, 335] width 29 height 29
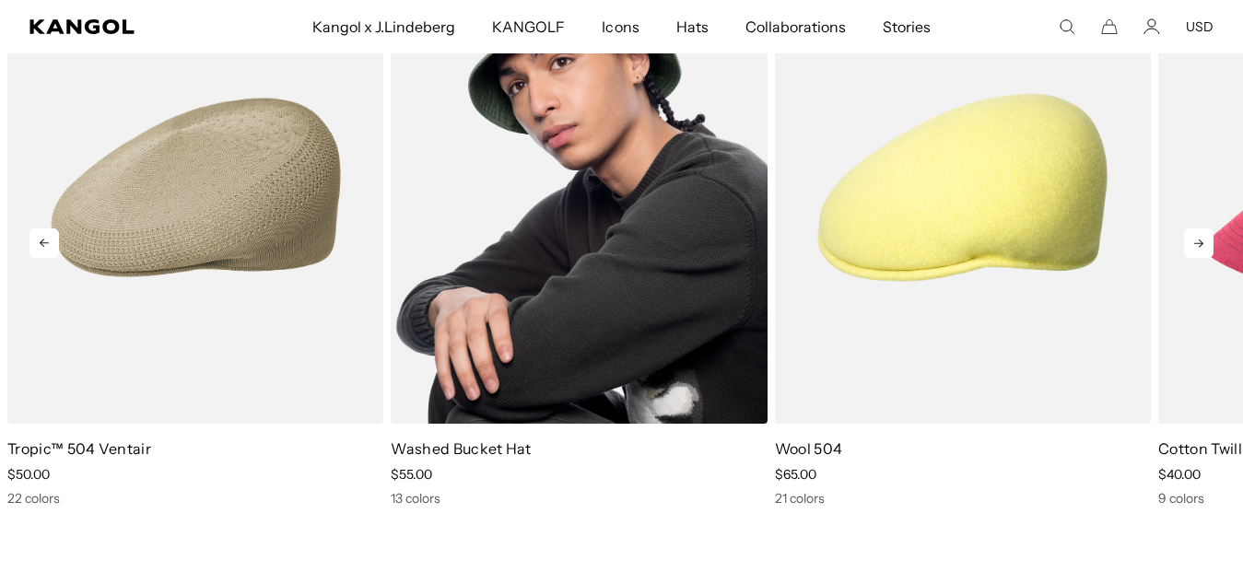
scroll to position [2028, 0]
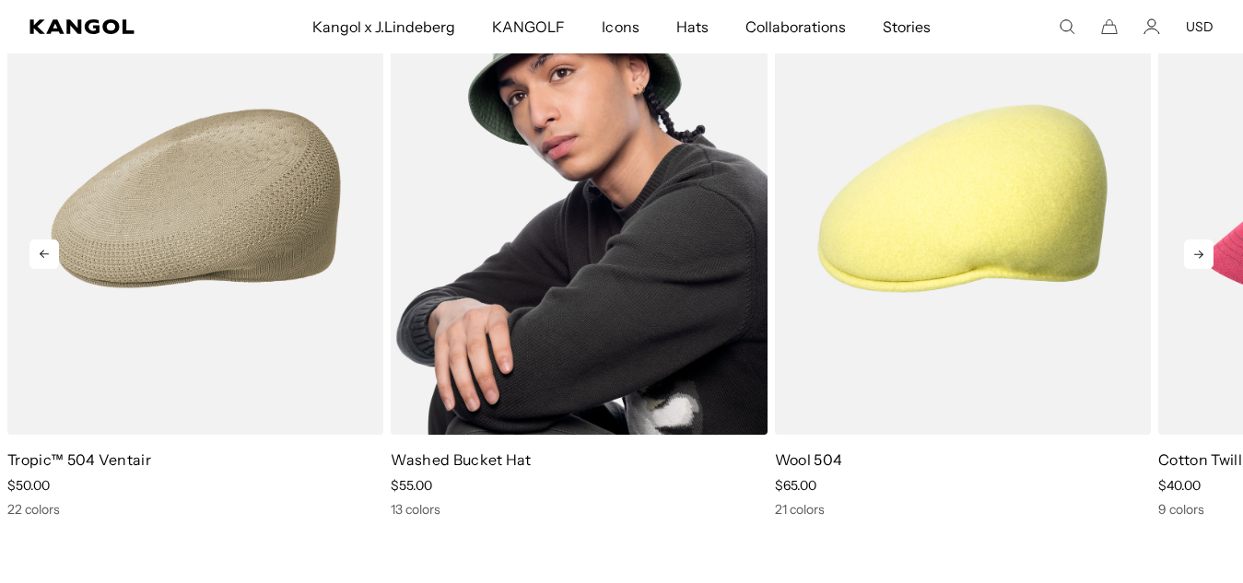
click at [569, 239] on img "2 of 10" at bounding box center [579, 198] width 376 height 473
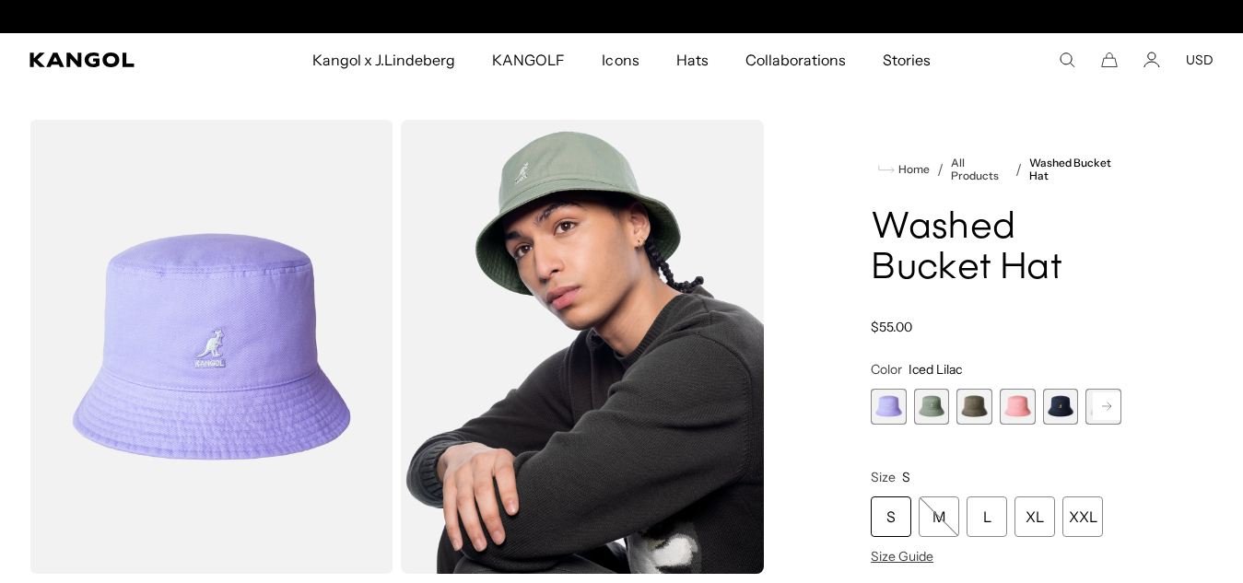
click at [925, 406] on span "2 of 13" at bounding box center [932, 407] width 36 height 36
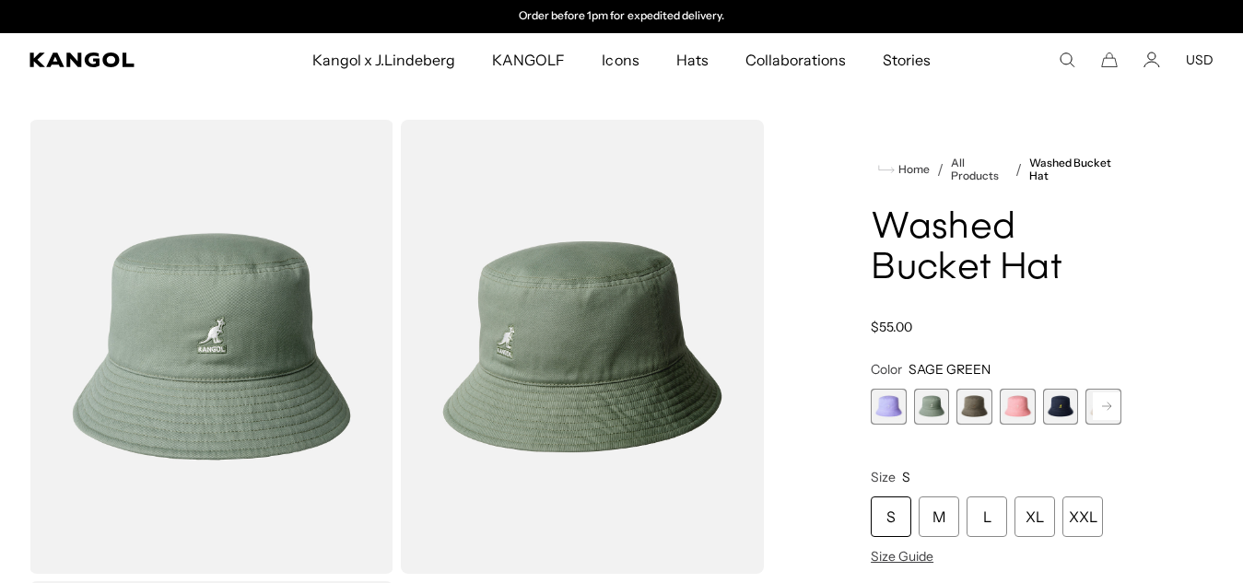
click at [973, 407] on span "3 of 13" at bounding box center [975, 407] width 36 height 36
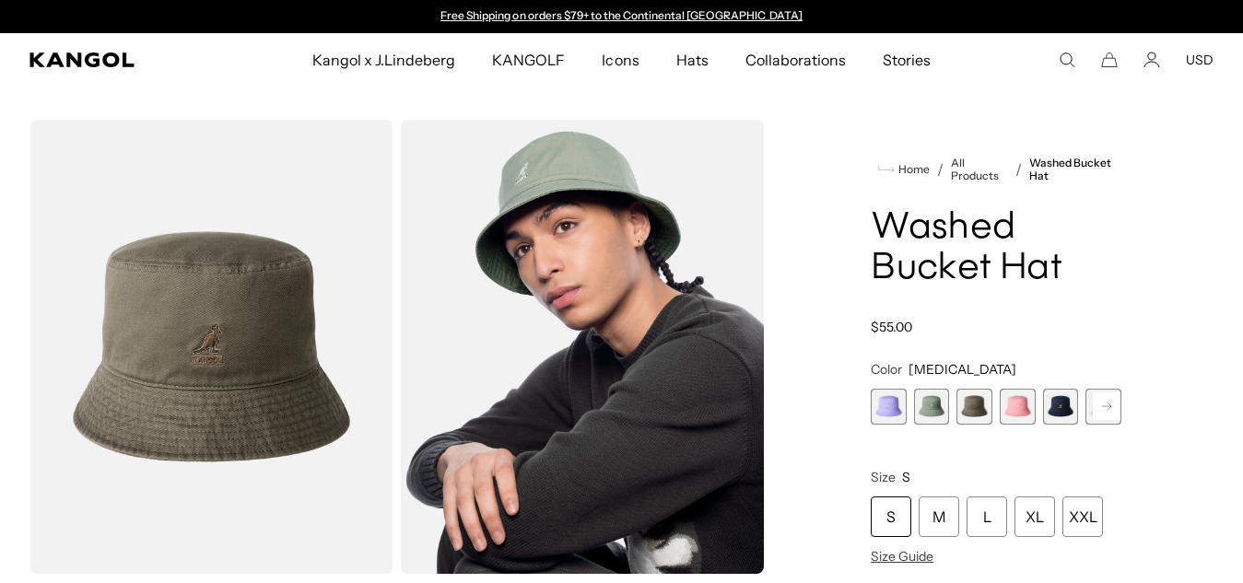
click at [1014, 408] on span "4 of 13" at bounding box center [1018, 407] width 36 height 36
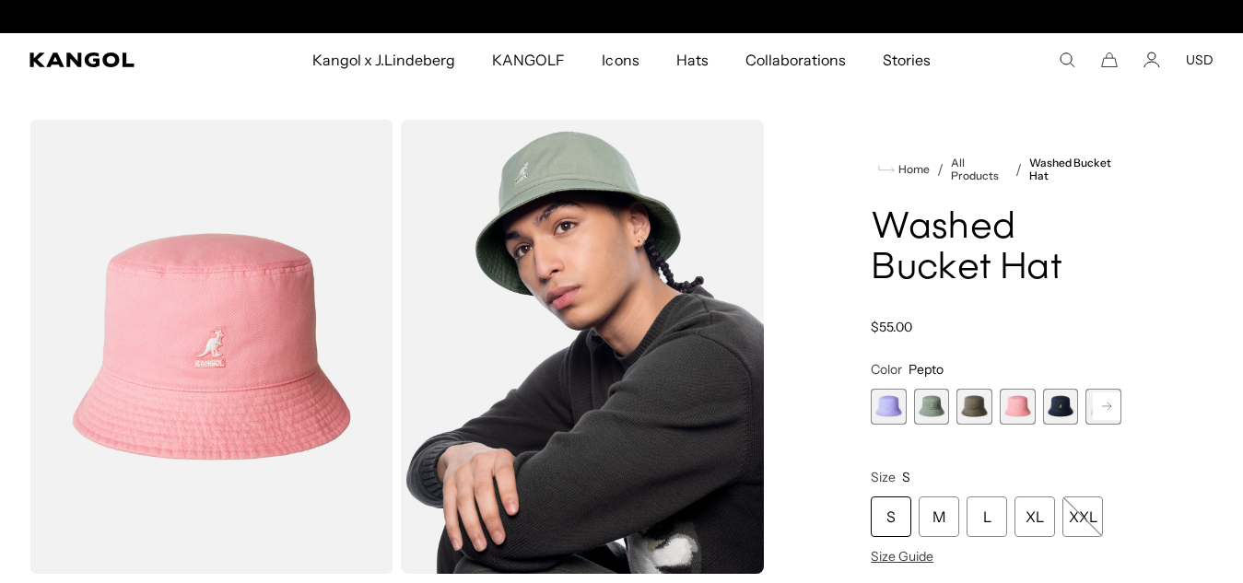
scroll to position [0, 380]
click at [1060, 412] on span "5 of 13" at bounding box center [1061, 407] width 36 height 36
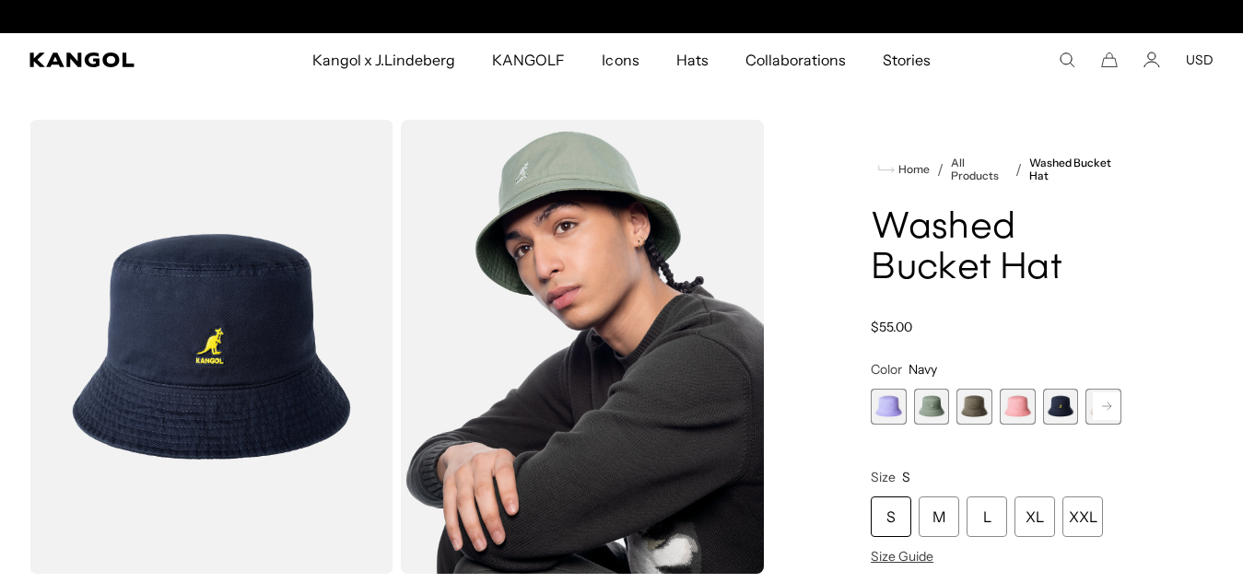
click at [1097, 412] on rect at bounding box center [1107, 407] width 28 height 28
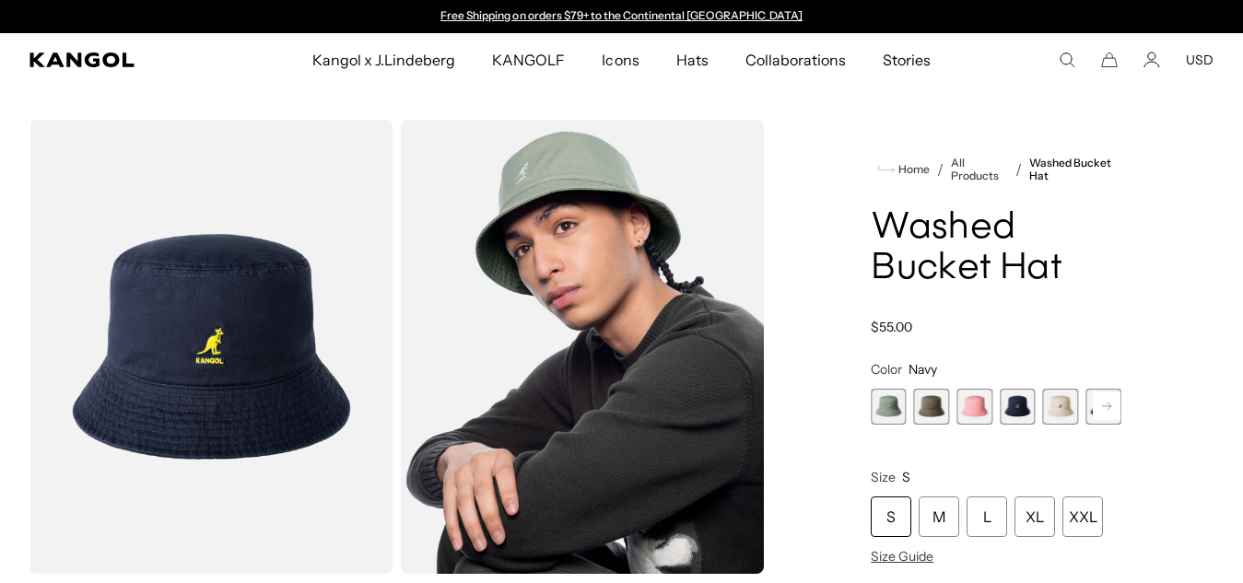
click at [1097, 412] on rect at bounding box center [1107, 407] width 28 height 28
click at [928, 406] on span "6 of 13" at bounding box center [932, 407] width 36 height 36
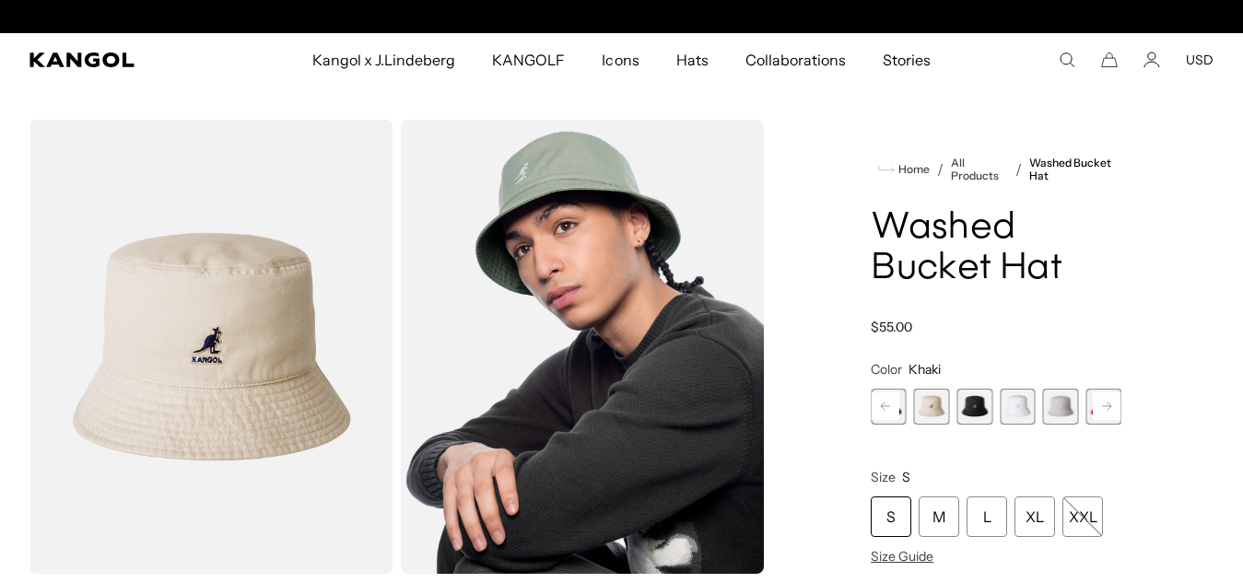
scroll to position [0, 380]
click at [979, 412] on span "7 of 13" at bounding box center [975, 407] width 36 height 36
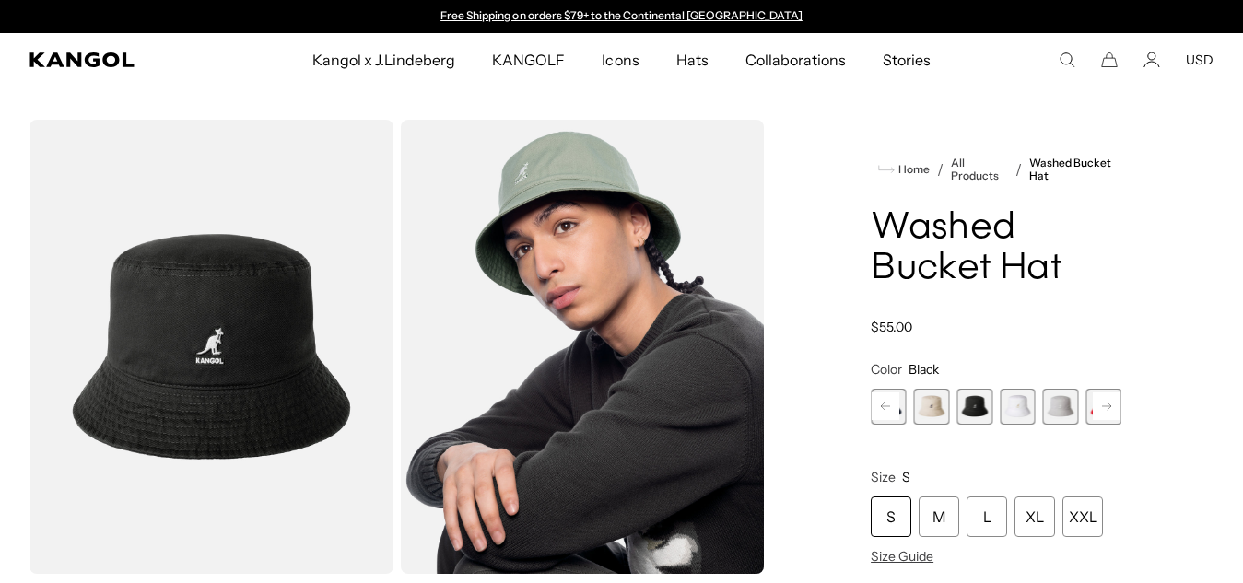
click at [1019, 414] on span "8 of 13" at bounding box center [1018, 407] width 36 height 36
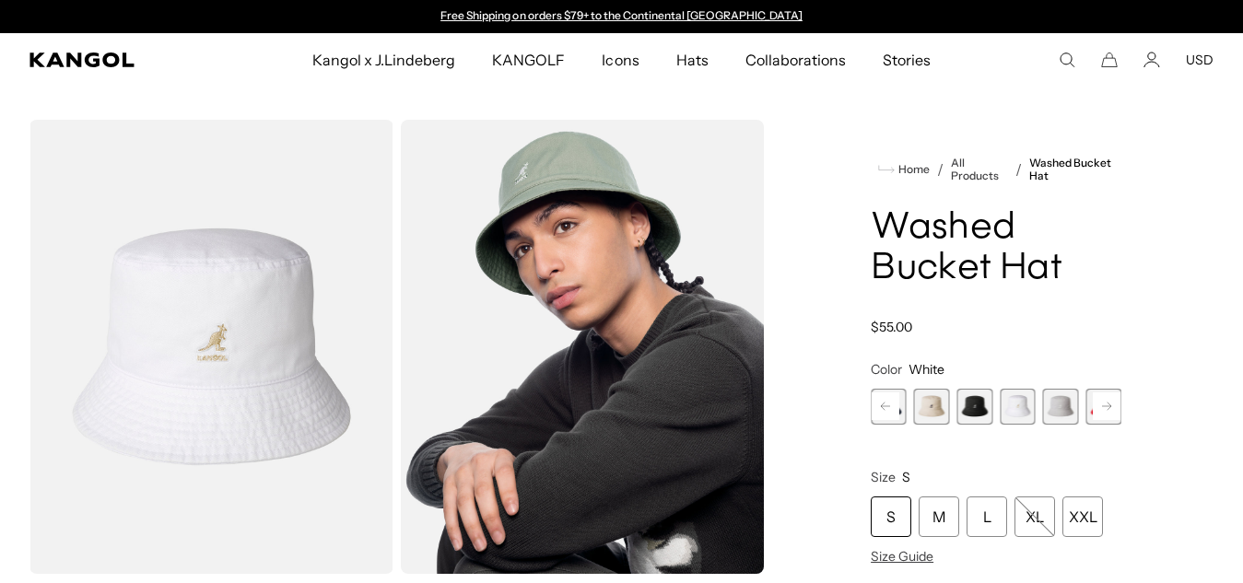
drag, startPoint x: 1062, startPoint y: 408, endPoint x: 1105, endPoint y: 415, distance: 43.8
click at [1063, 408] on span "9 of 13" at bounding box center [1061, 407] width 36 height 36
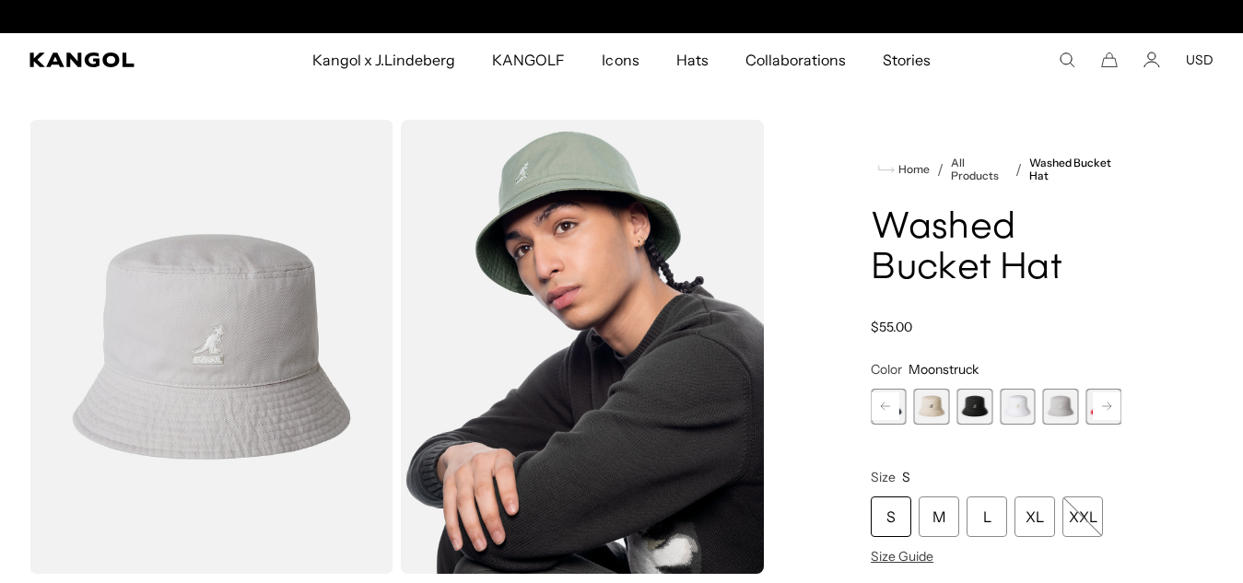
scroll to position [0, 380]
click at [1108, 415] on rect at bounding box center [1107, 407] width 28 height 28
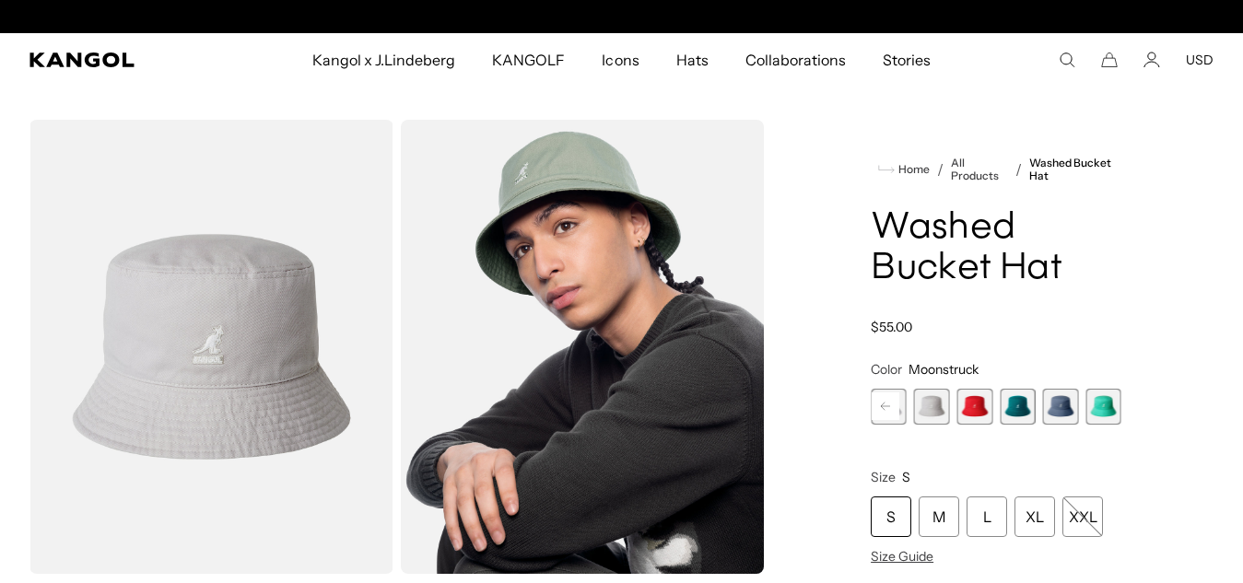
scroll to position [0, 0]
click at [984, 408] on span "10 of 13" at bounding box center [975, 407] width 36 height 36
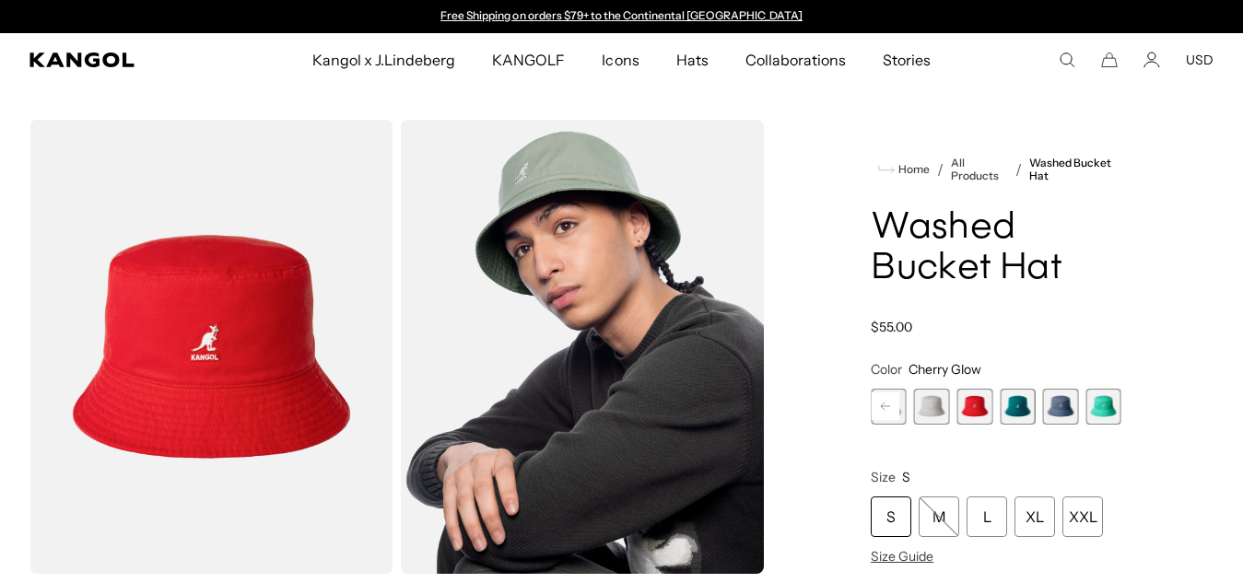
click at [1014, 407] on span "11 of 13" at bounding box center [1018, 407] width 36 height 36
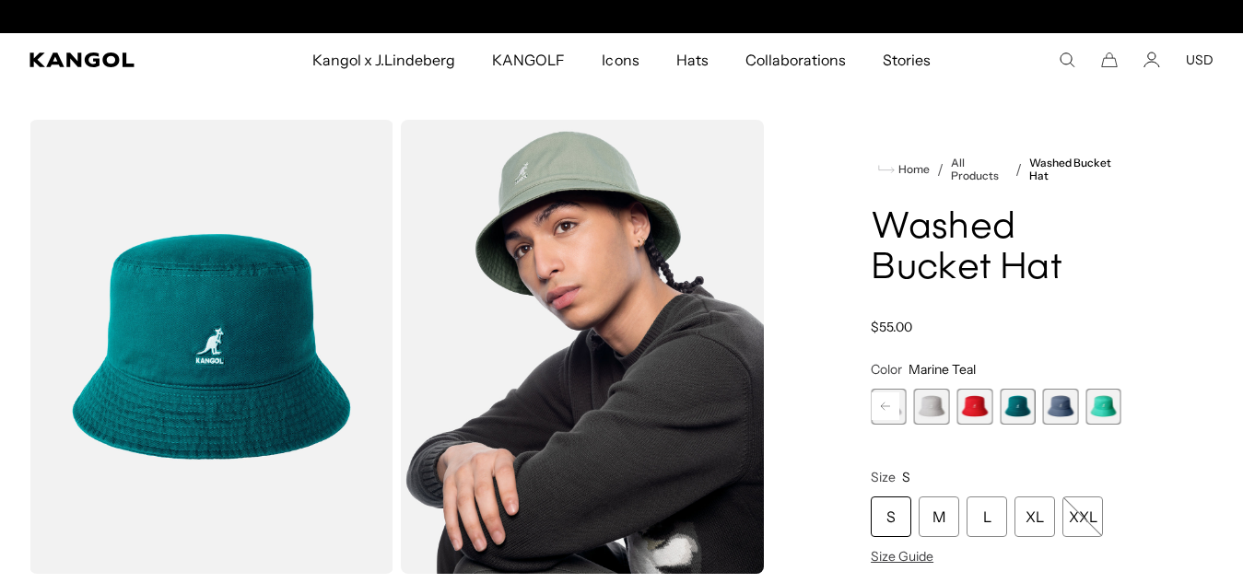
scroll to position [0, 380]
click at [1048, 403] on span "12 of 13" at bounding box center [1061, 407] width 36 height 36
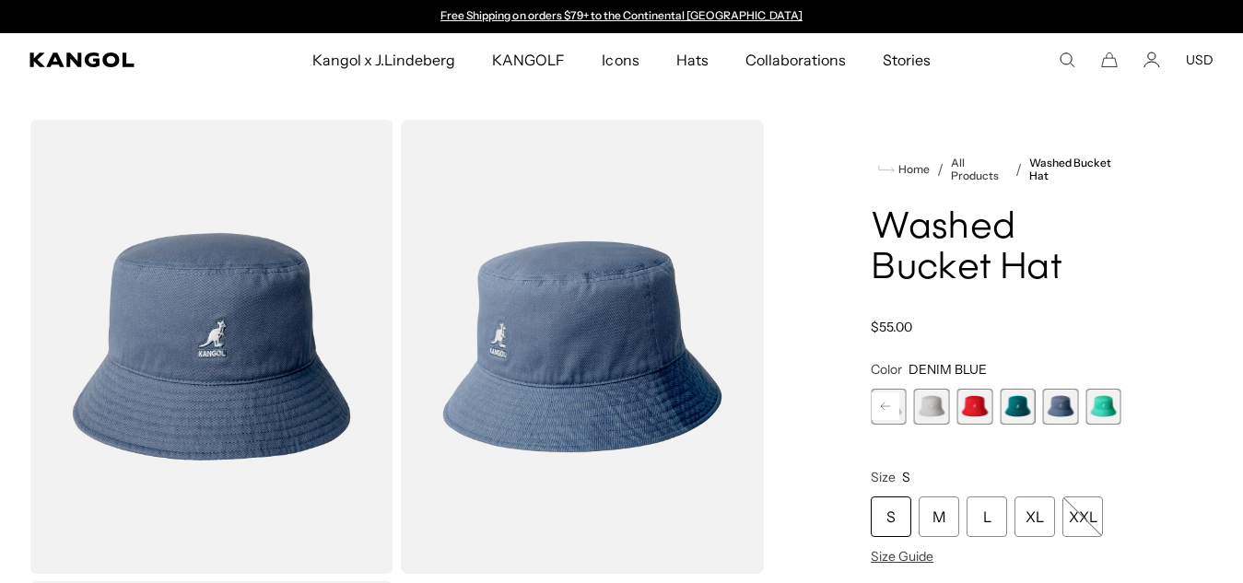
click at [1095, 413] on span "13 of 13" at bounding box center [1104, 407] width 36 height 36
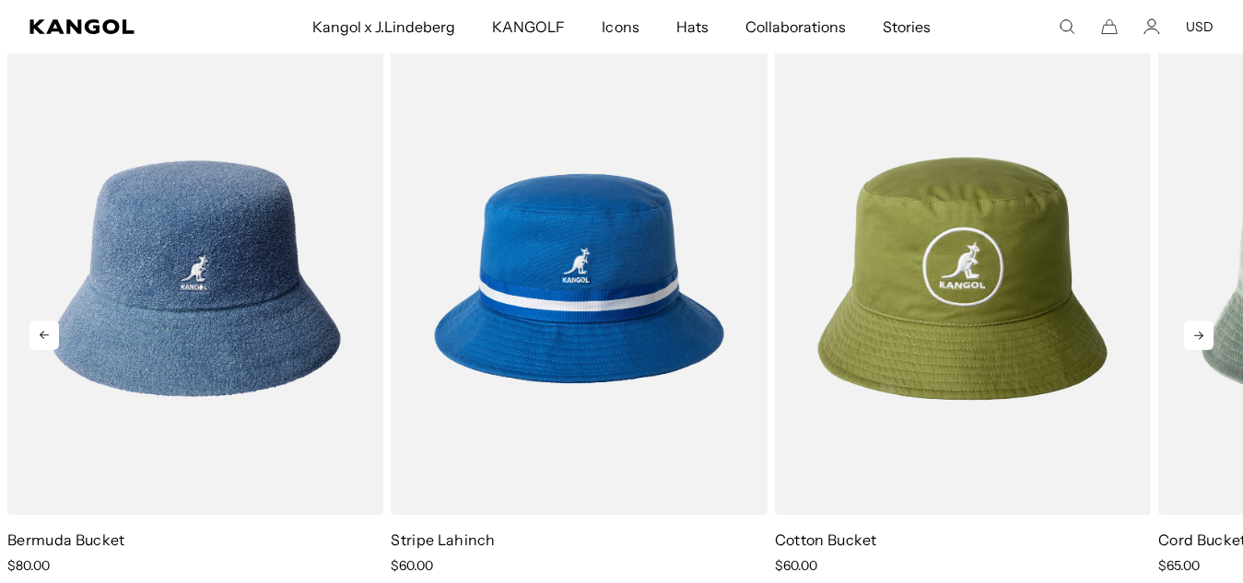
scroll to position [0, 380]
click at [1189, 332] on icon at bounding box center [1198, 335] width 29 height 29
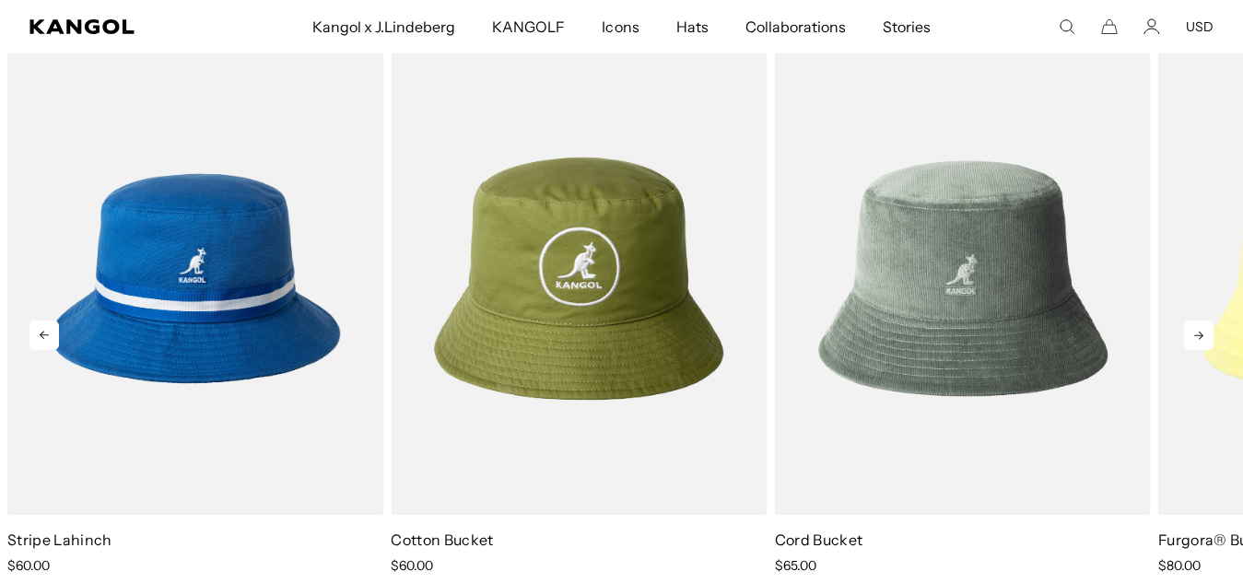
click at [1189, 332] on icon at bounding box center [1198, 335] width 29 height 29
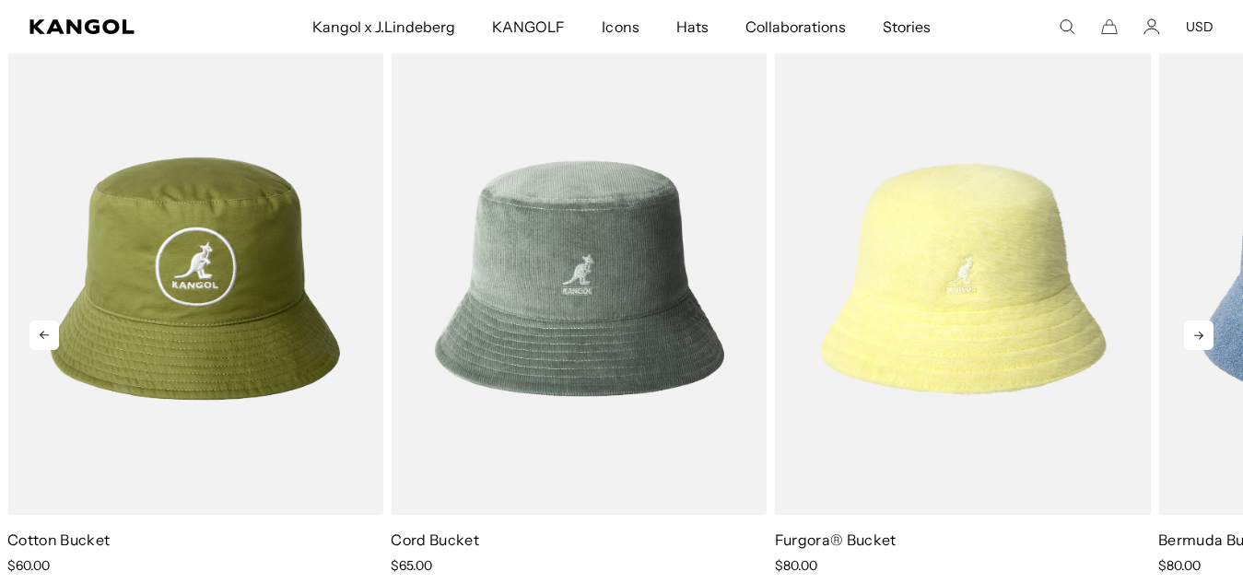
click at [1189, 332] on icon at bounding box center [1198, 335] width 29 height 29
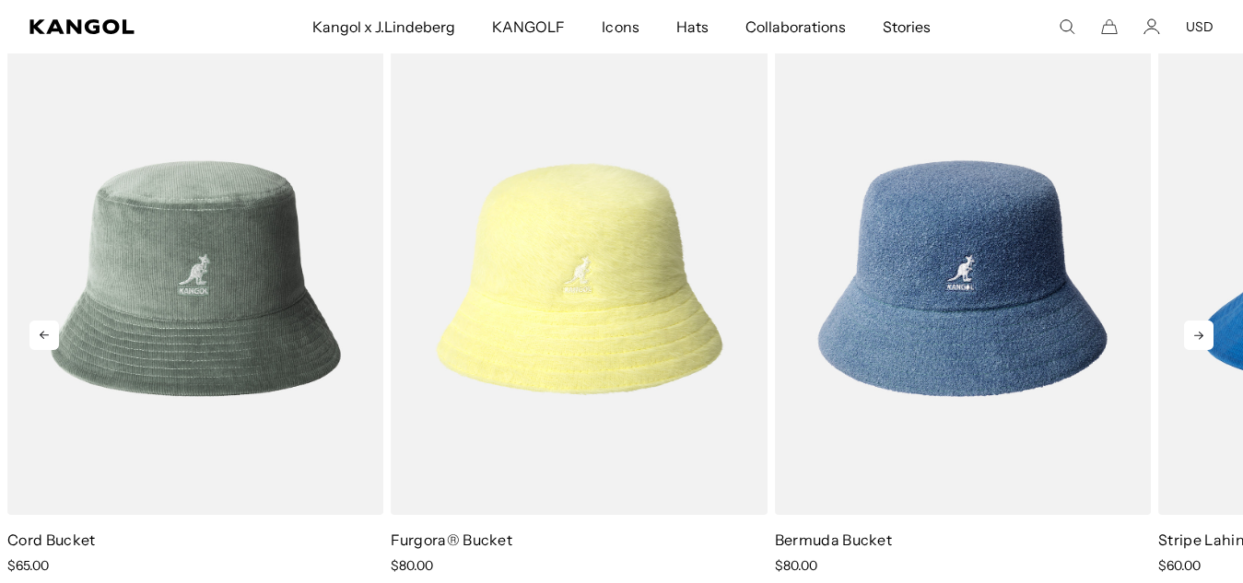
click at [1189, 332] on icon at bounding box center [1198, 335] width 29 height 29
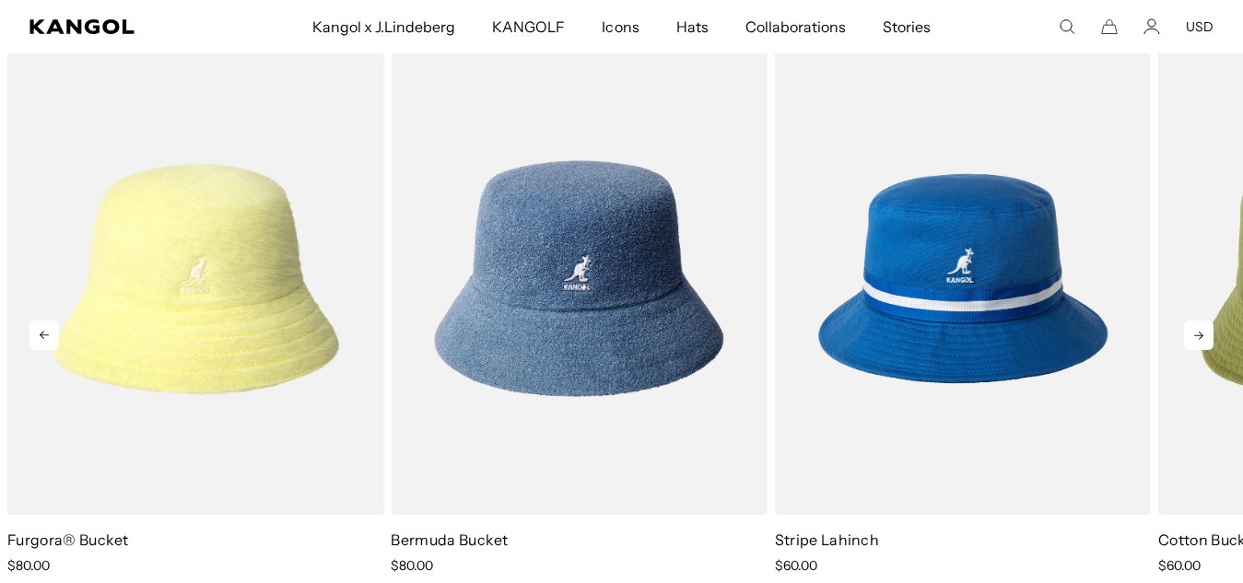
scroll to position [0, 0]
click at [1189, 332] on icon at bounding box center [1198, 335] width 29 height 29
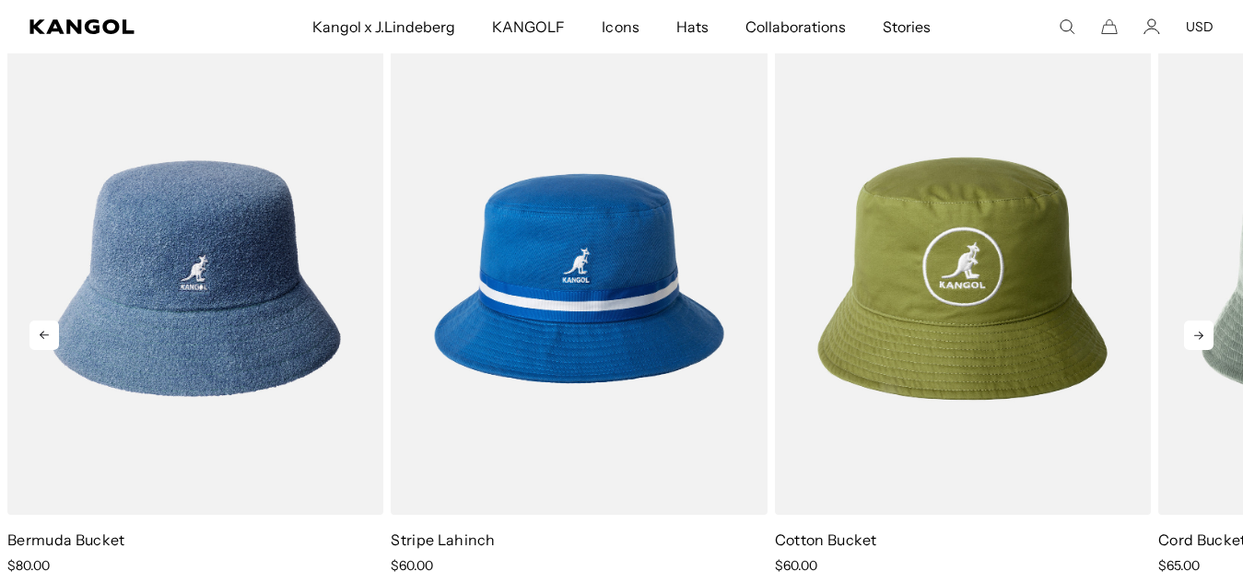
click at [1189, 332] on icon at bounding box center [1198, 335] width 29 height 29
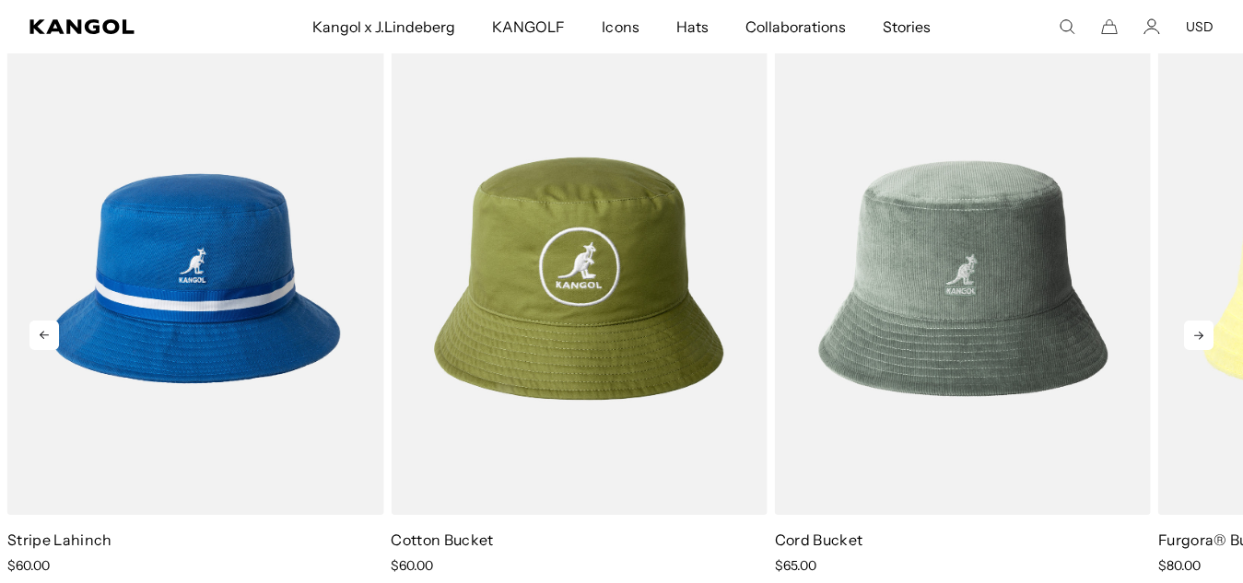
click at [1189, 332] on icon at bounding box center [1198, 335] width 29 height 29
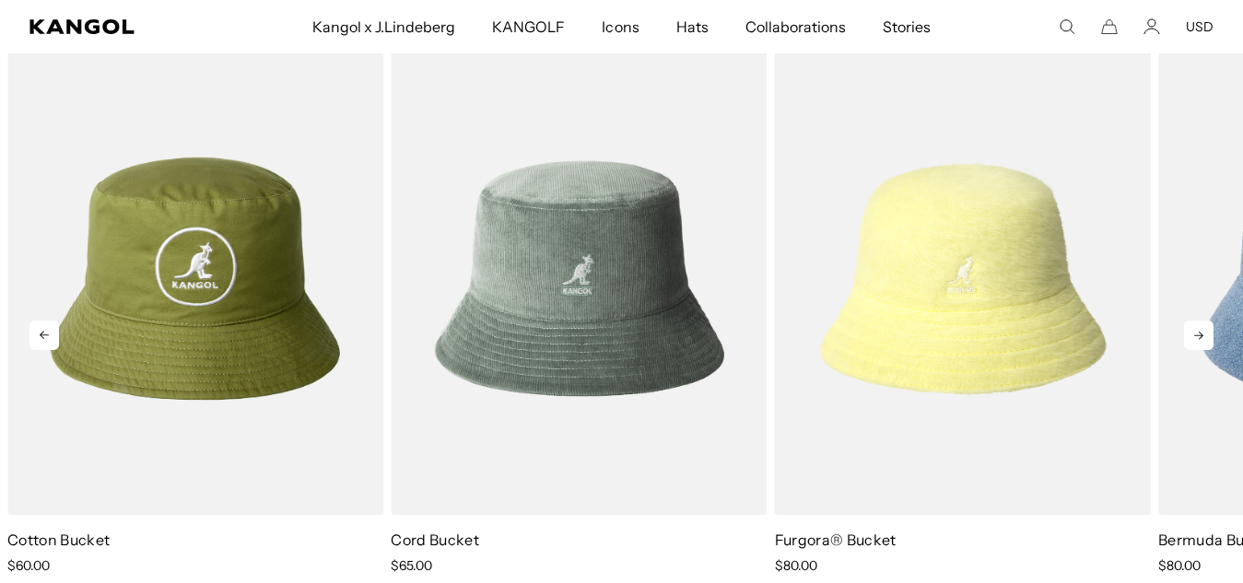
click at [1189, 332] on icon at bounding box center [1198, 335] width 29 height 29
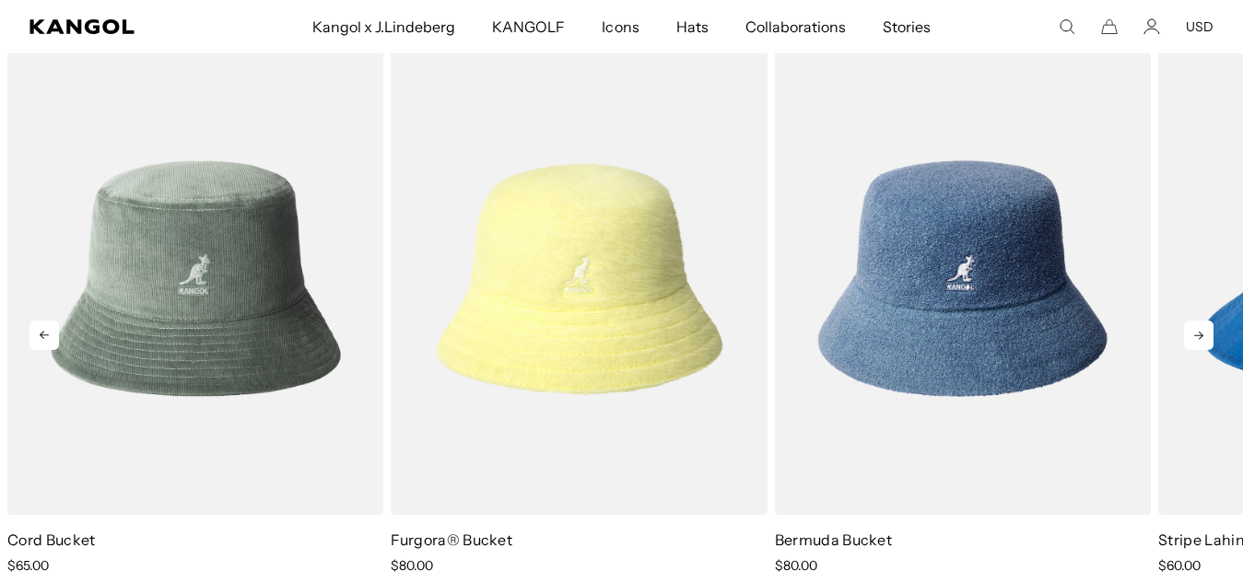
click at [1189, 332] on icon at bounding box center [1198, 335] width 29 height 29
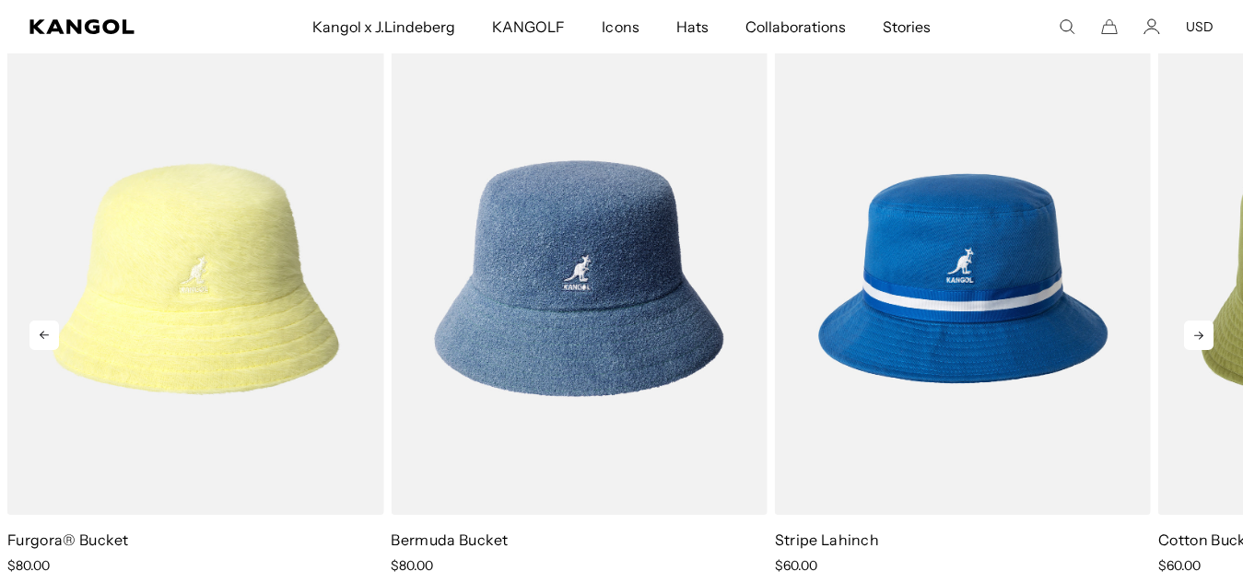
click at [1189, 332] on icon at bounding box center [1198, 335] width 29 height 29
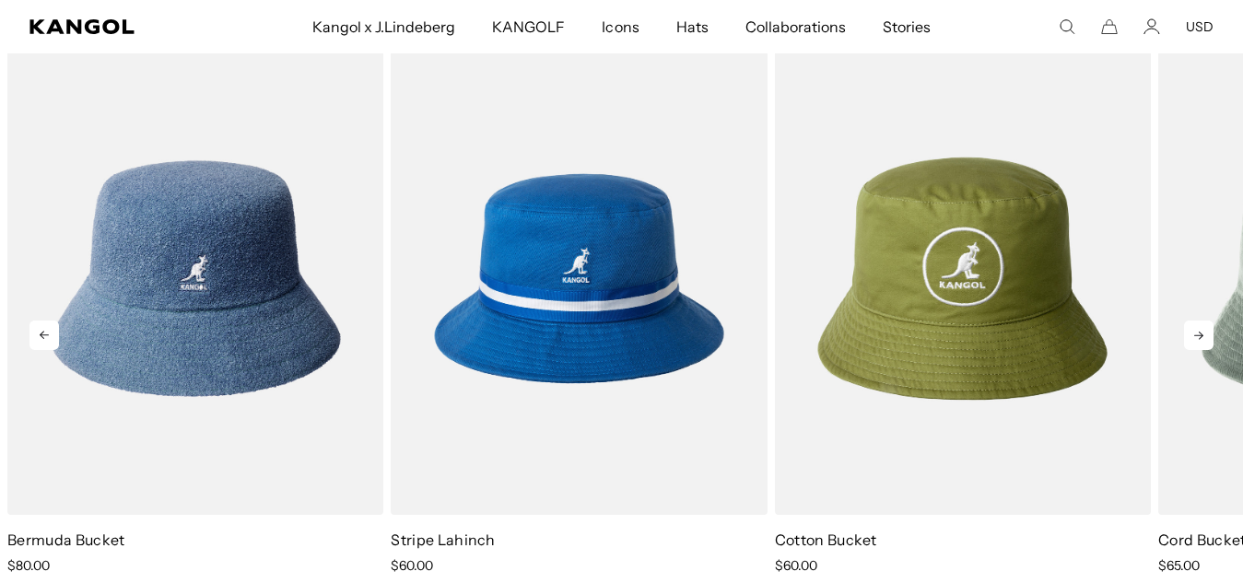
click at [1189, 332] on icon at bounding box center [1198, 335] width 29 height 29
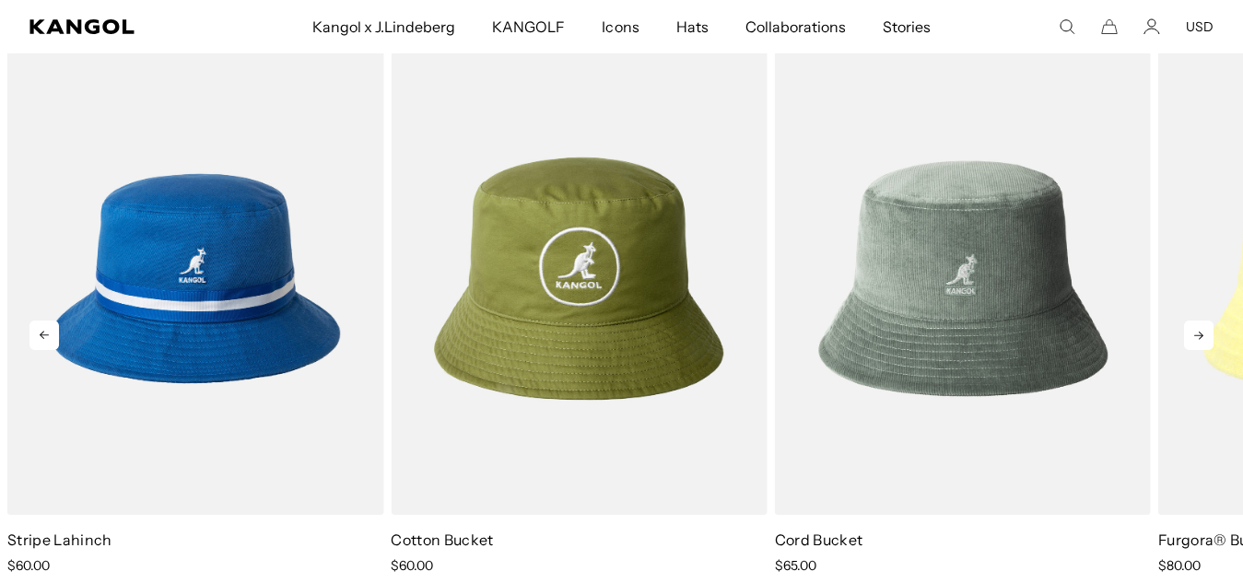
click at [1189, 332] on icon at bounding box center [1198, 335] width 29 height 29
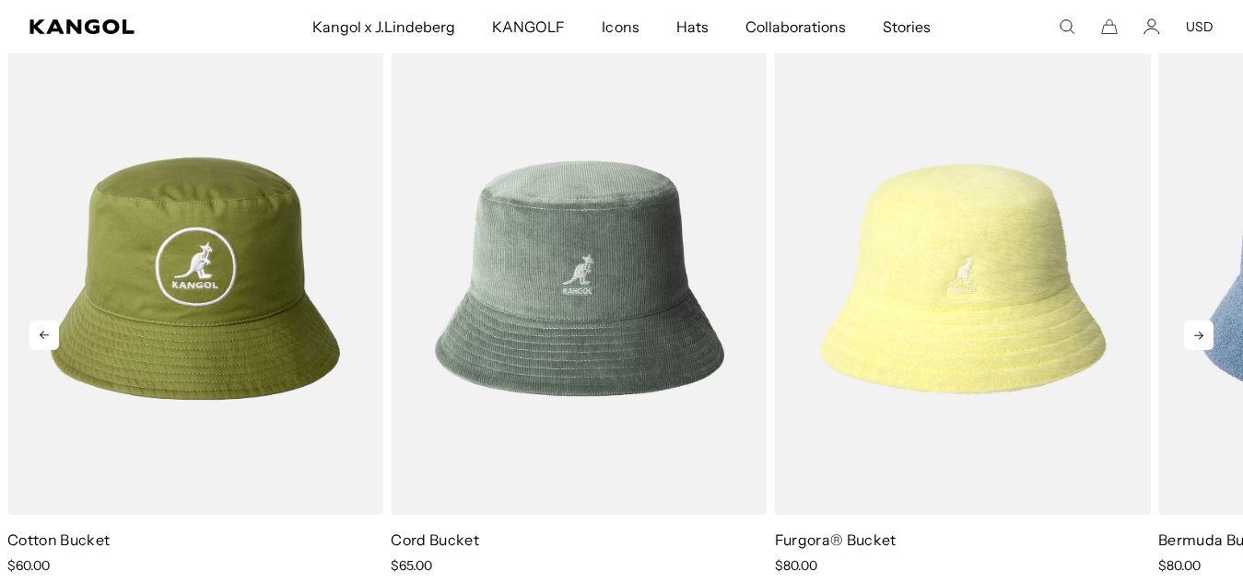
click at [1189, 332] on icon at bounding box center [1198, 335] width 29 height 29
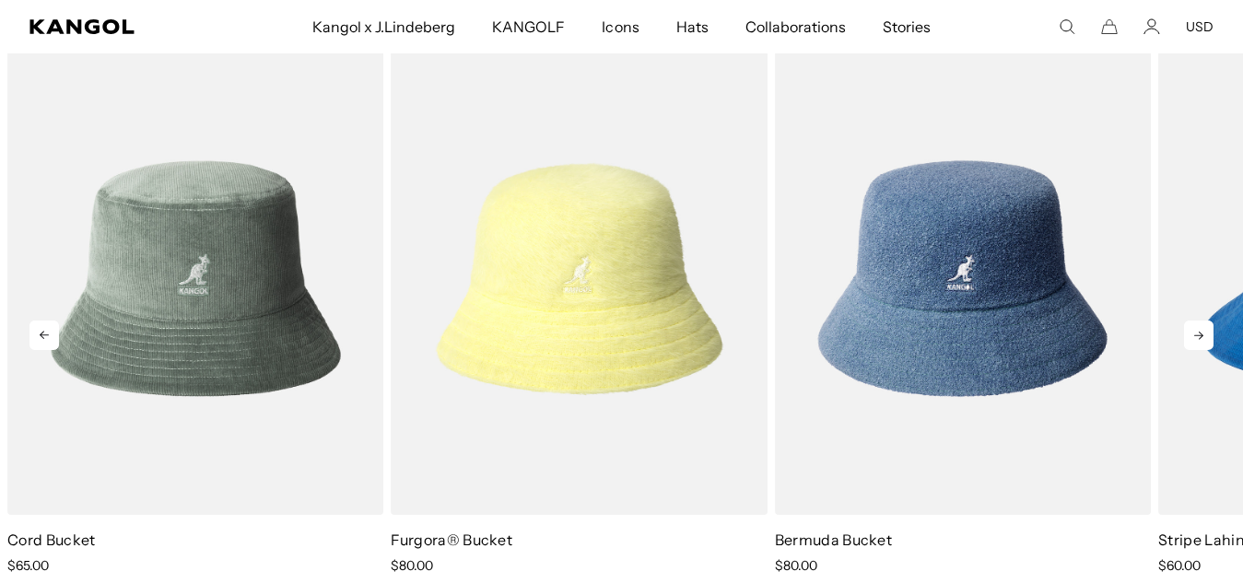
click at [1189, 332] on icon at bounding box center [1198, 335] width 29 height 29
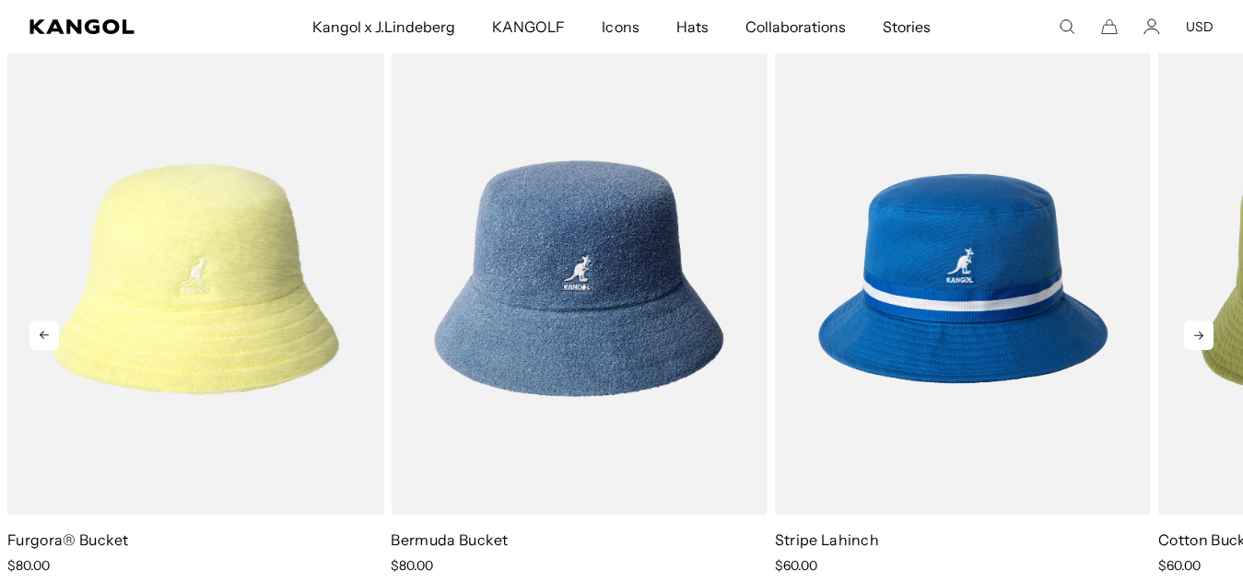
click at [1189, 332] on icon at bounding box center [1198, 335] width 29 height 29
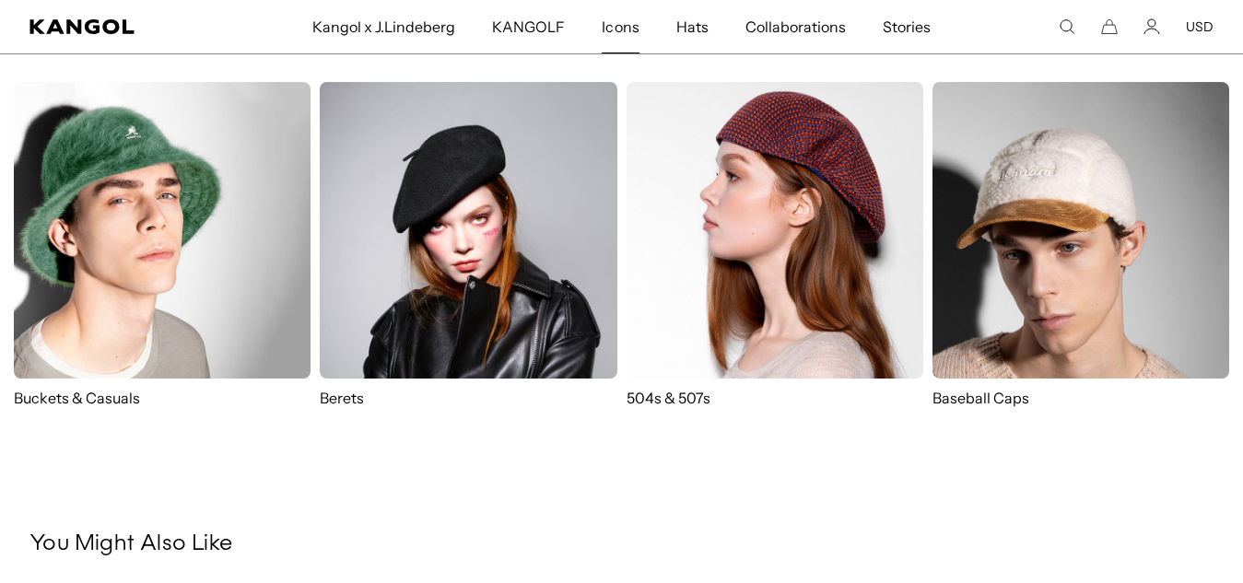
scroll to position [0, 0]
click at [952, 275] on img at bounding box center [1081, 230] width 297 height 297
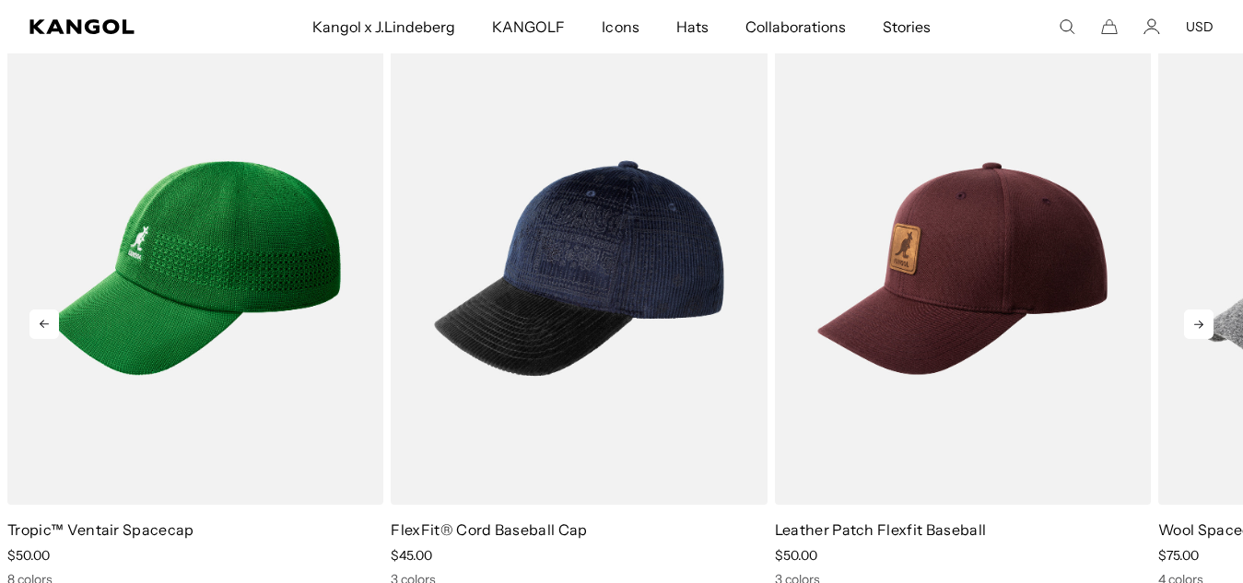
click at [1184, 323] on icon at bounding box center [1198, 324] width 29 height 29
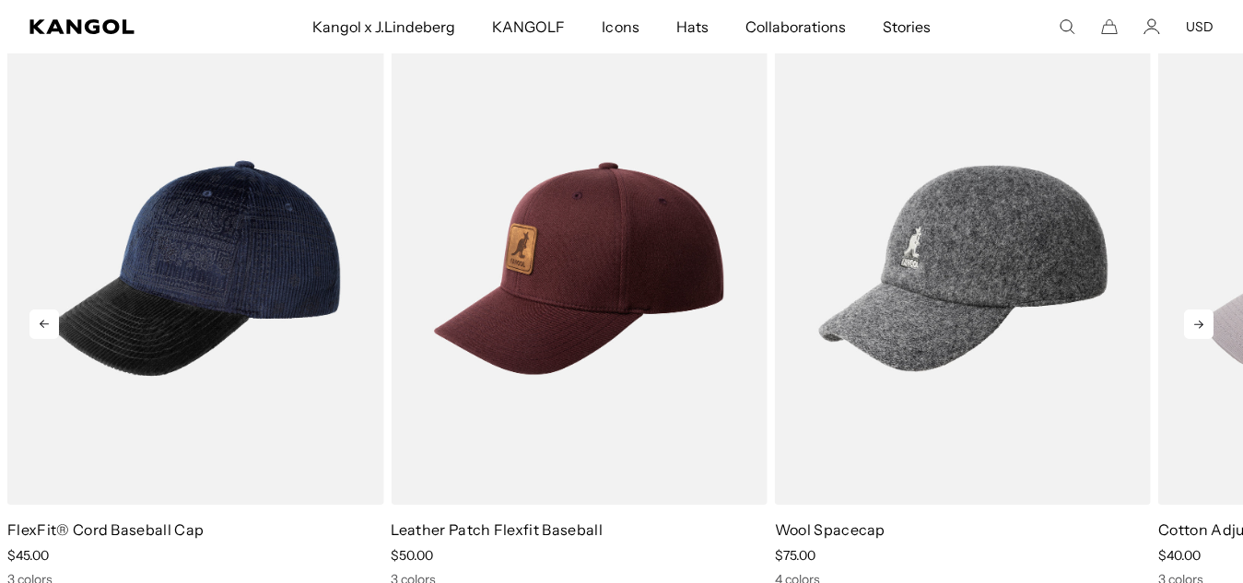
click at [1184, 323] on icon at bounding box center [1198, 324] width 29 height 29
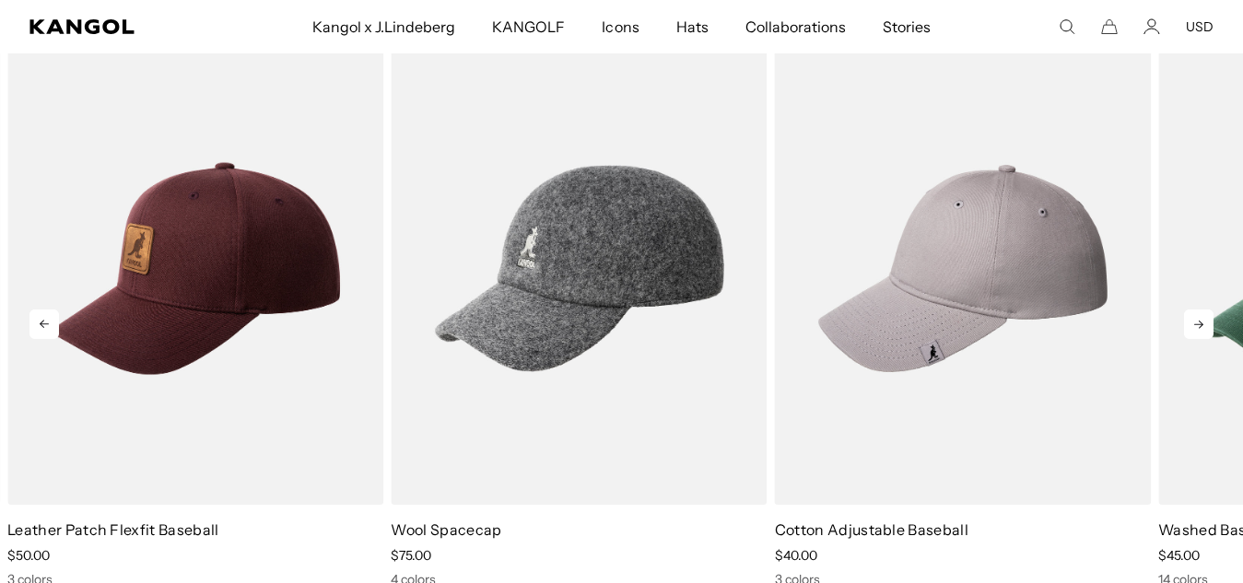
click at [1184, 323] on icon at bounding box center [1198, 324] width 29 height 29
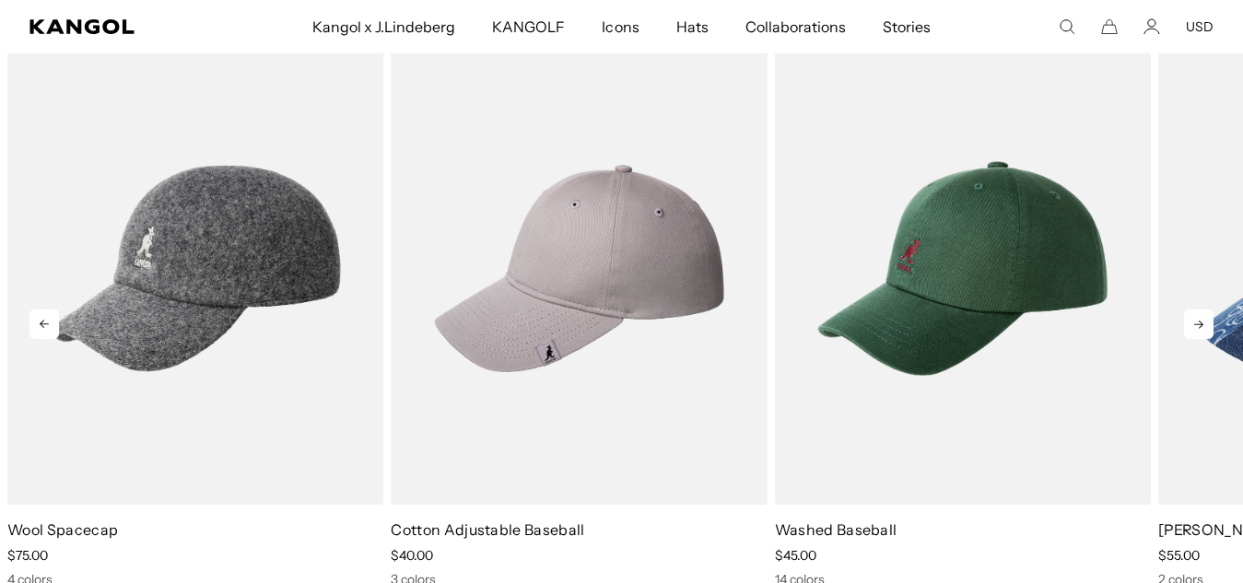
scroll to position [0, 380]
click at [1184, 323] on icon at bounding box center [1198, 324] width 29 height 29
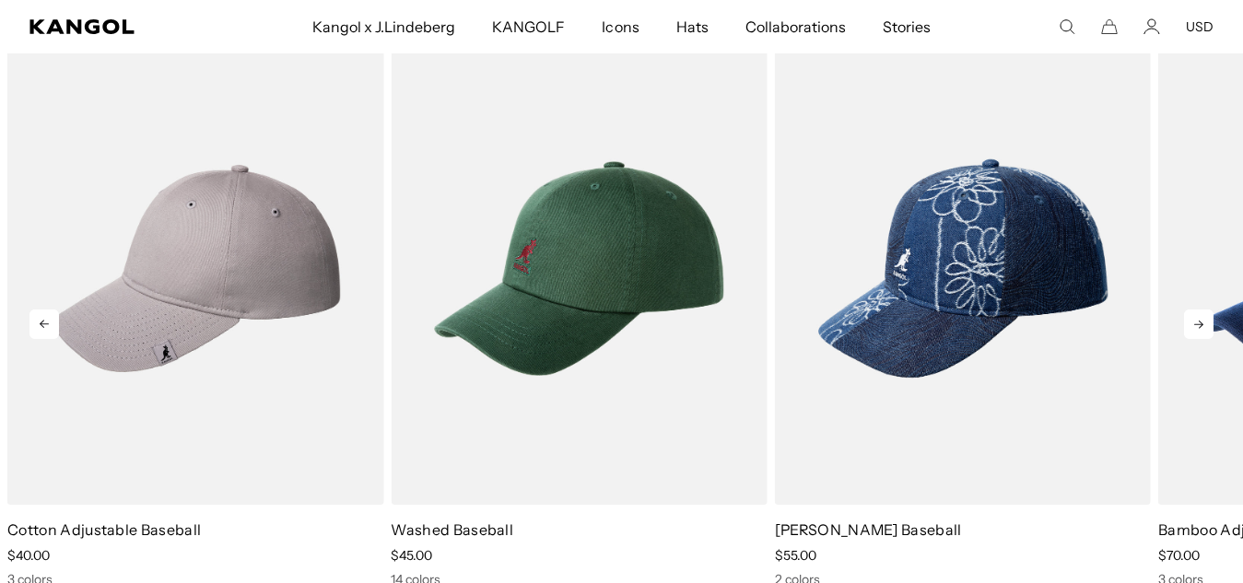
click at [1184, 323] on icon at bounding box center [1198, 324] width 29 height 29
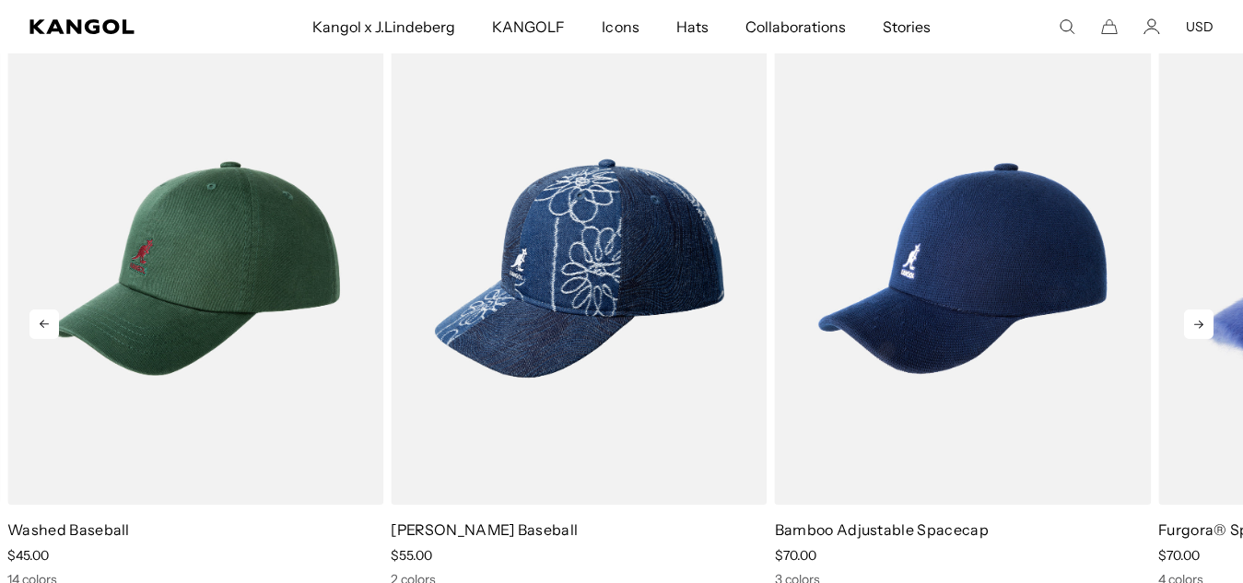
click at [1184, 323] on icon at bounding box center [1198, 324] width 29 height 29
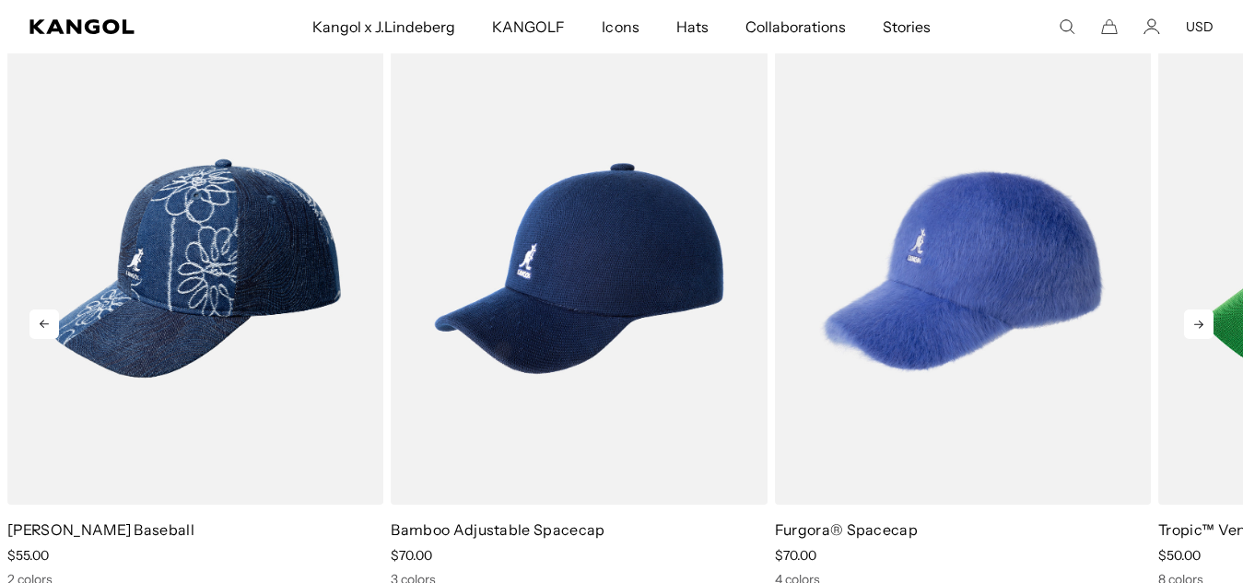
click at [1184, 323] on icon at bounding box center [1198, 324] width 29 height 29
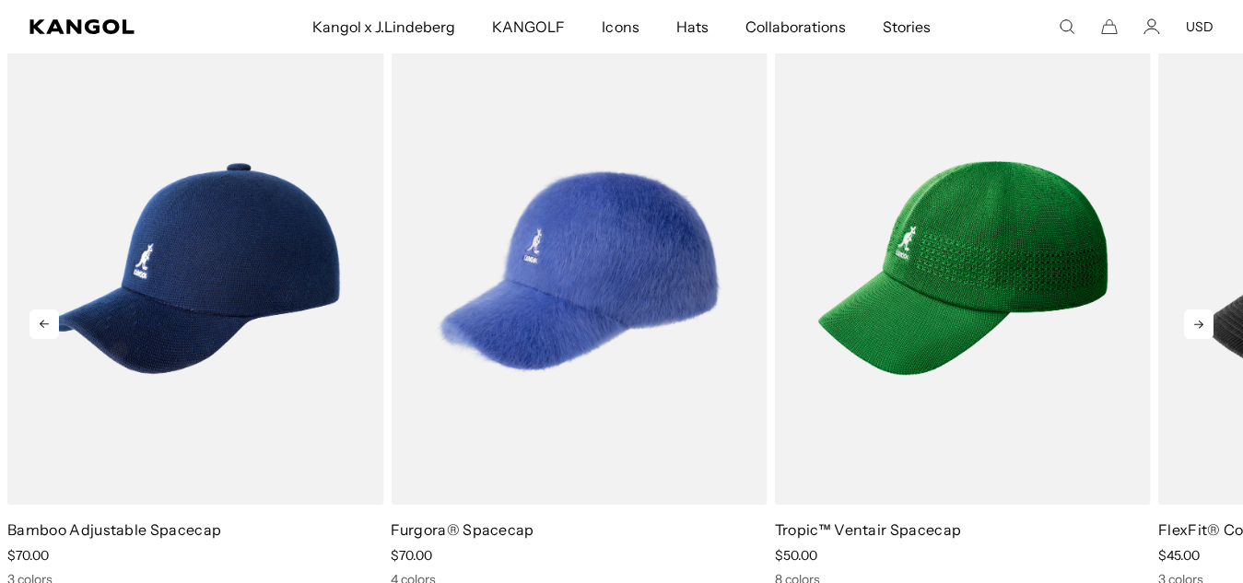
click at [1184, 323] on icon at bounding box center [1198, 324] width 29 height 29
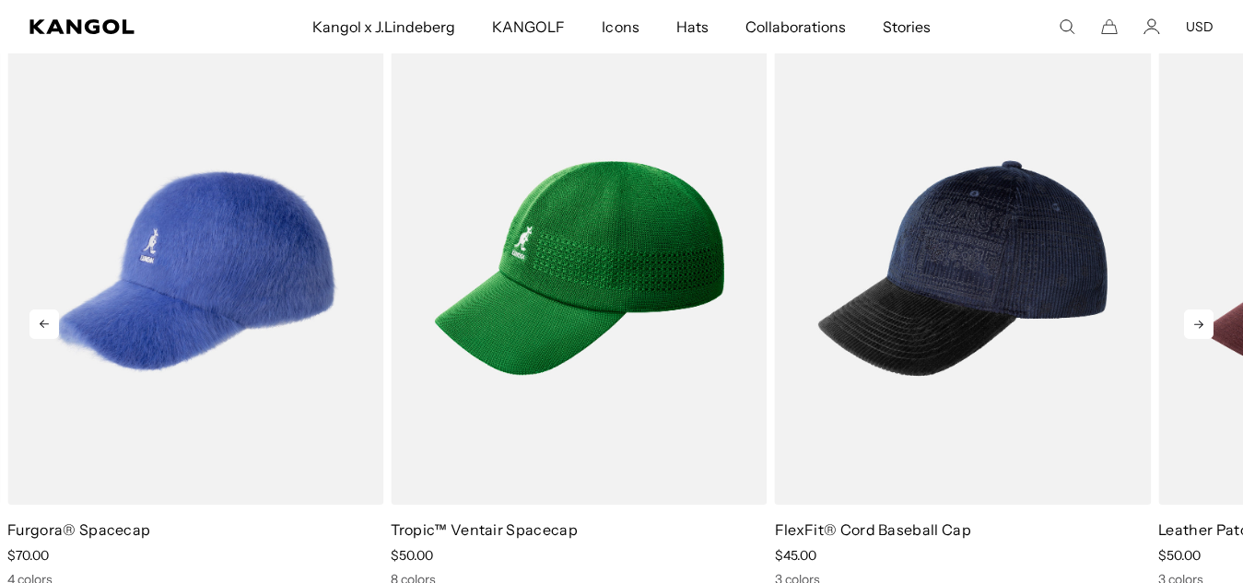
click at [1184, 323] on icon at bounding box center [1198, 324] width 29 height 29
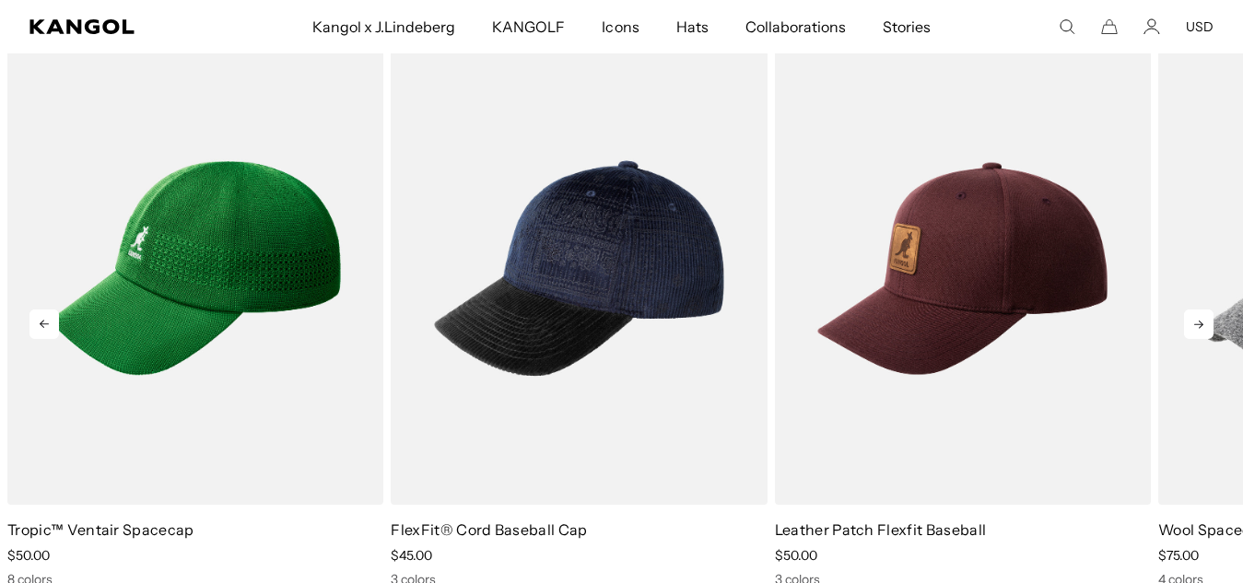
click at [1184, 323] on icon at bounding box center [1198, 324] width 29 height 29
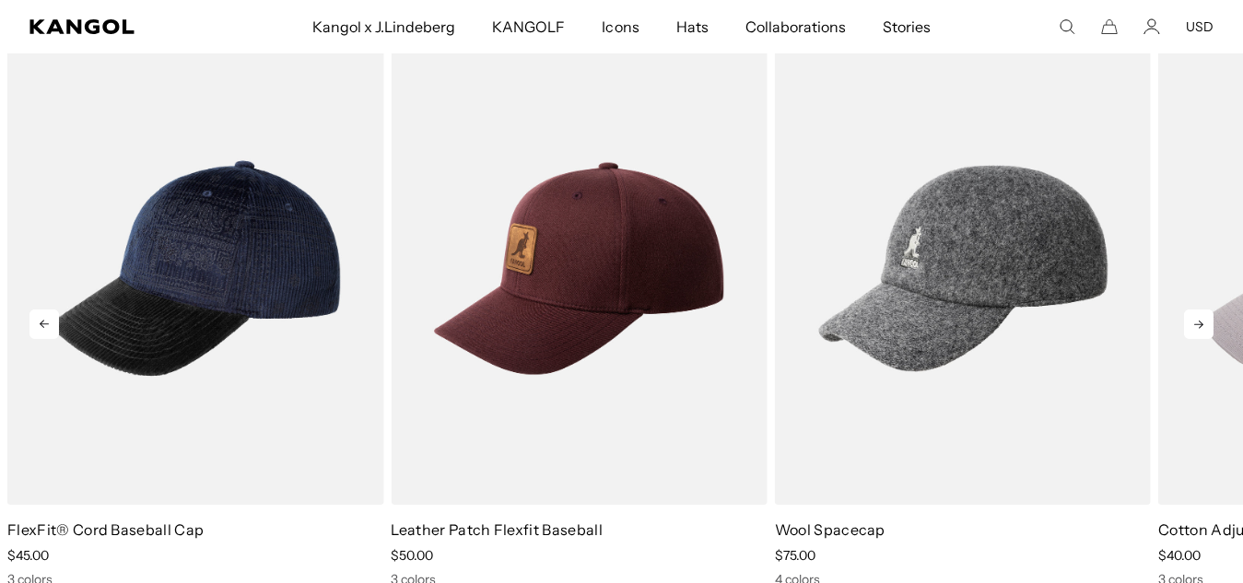
click at [1184, 323] on icon at bounding box center [1198, 324] width 29 height 29
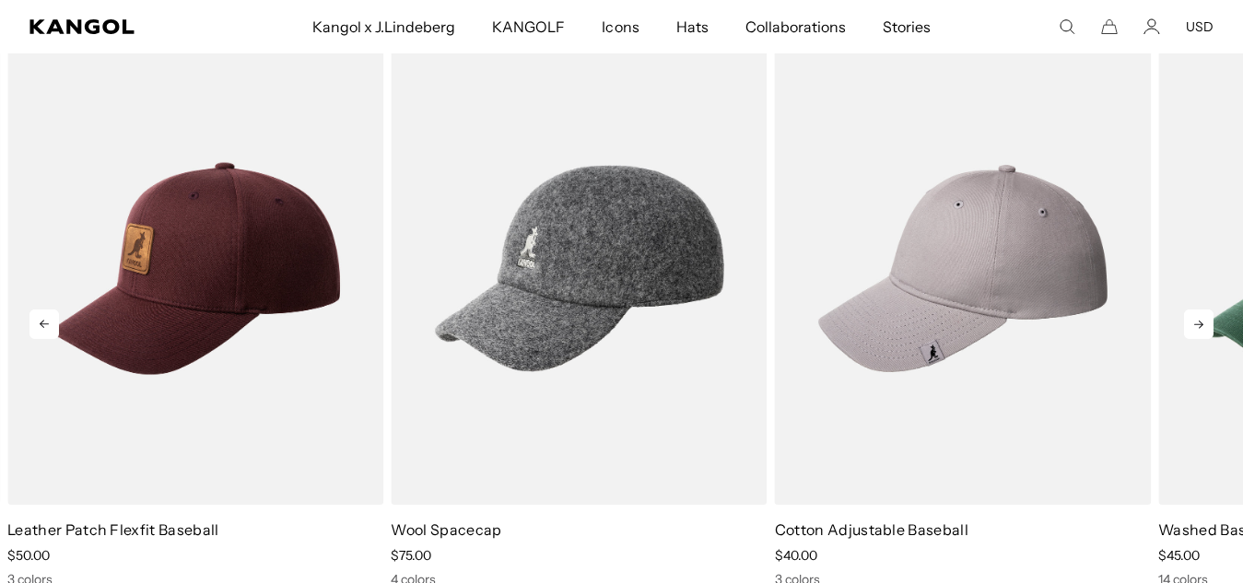
click at [1184, 323] on icon at bounding box center [1198, 324] width 29 height 29
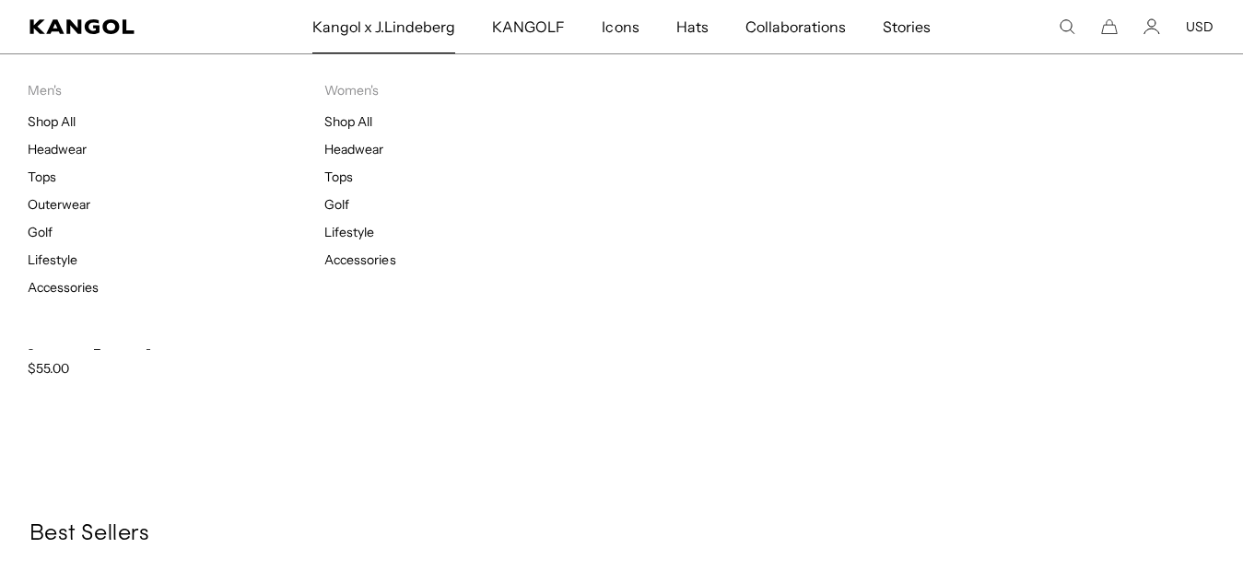
click at [388, 28] on span "Kangol x J.Lindeberg" at bounding box center [384, 26] width 144 height 53
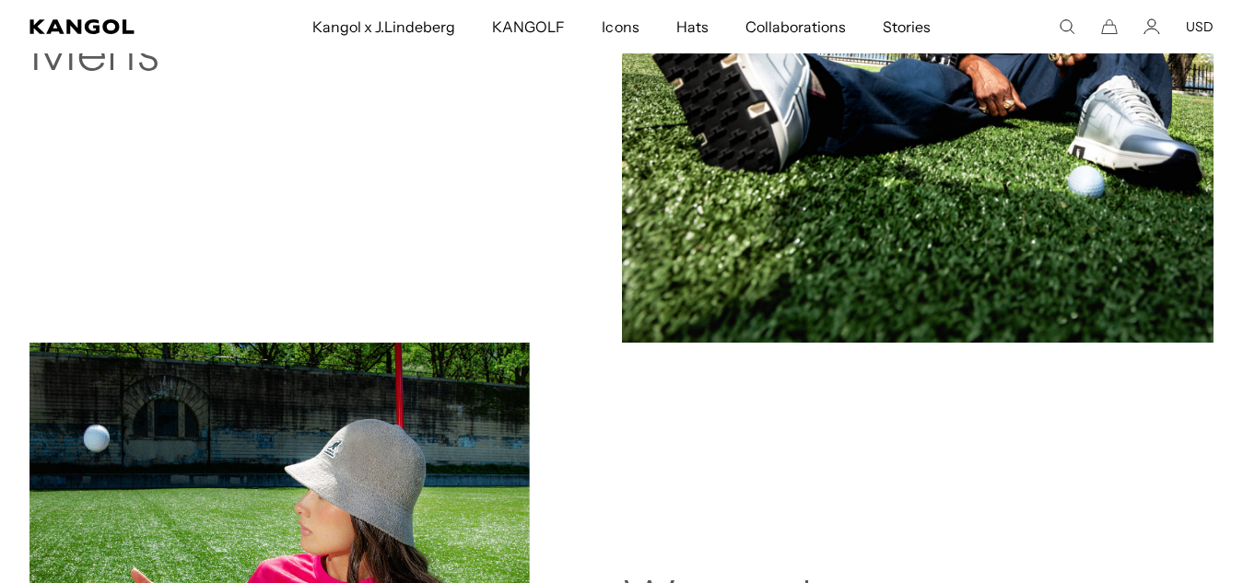
scroll to position [1383, 0]
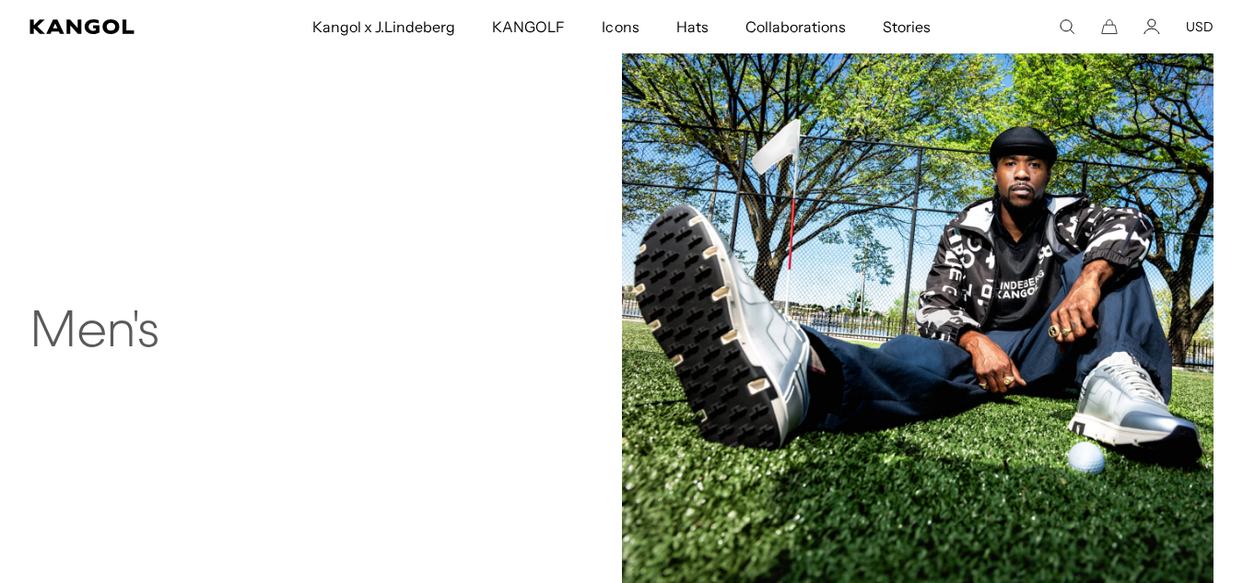
click at [1023, 241] on img at bounding box center [918, 323] width 593 height 593
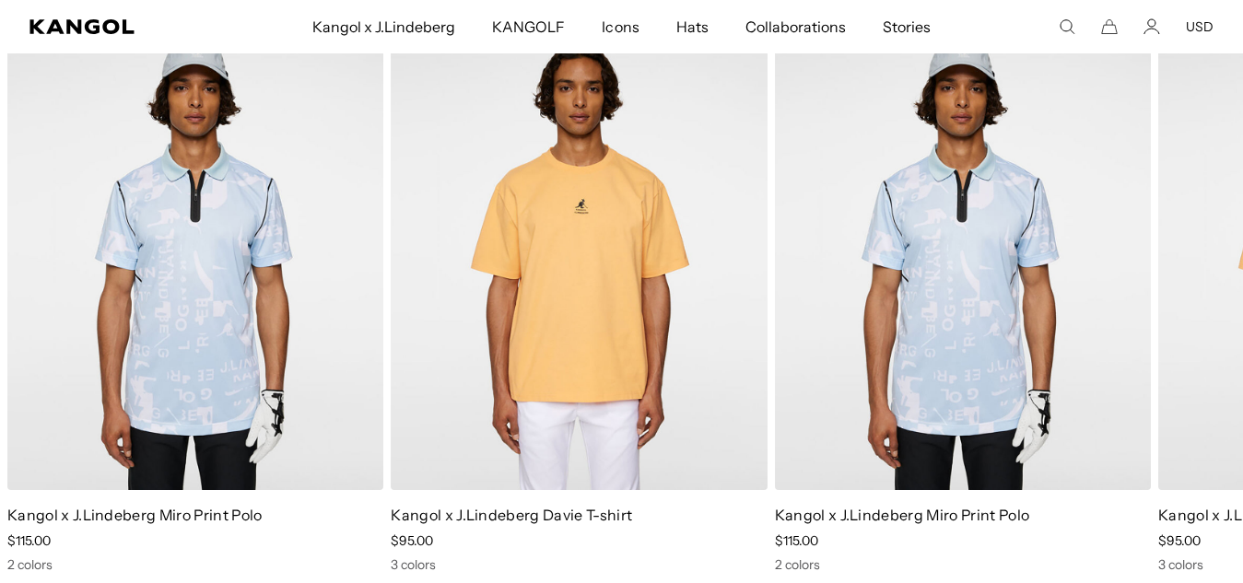
scroll to position [2304, 0]
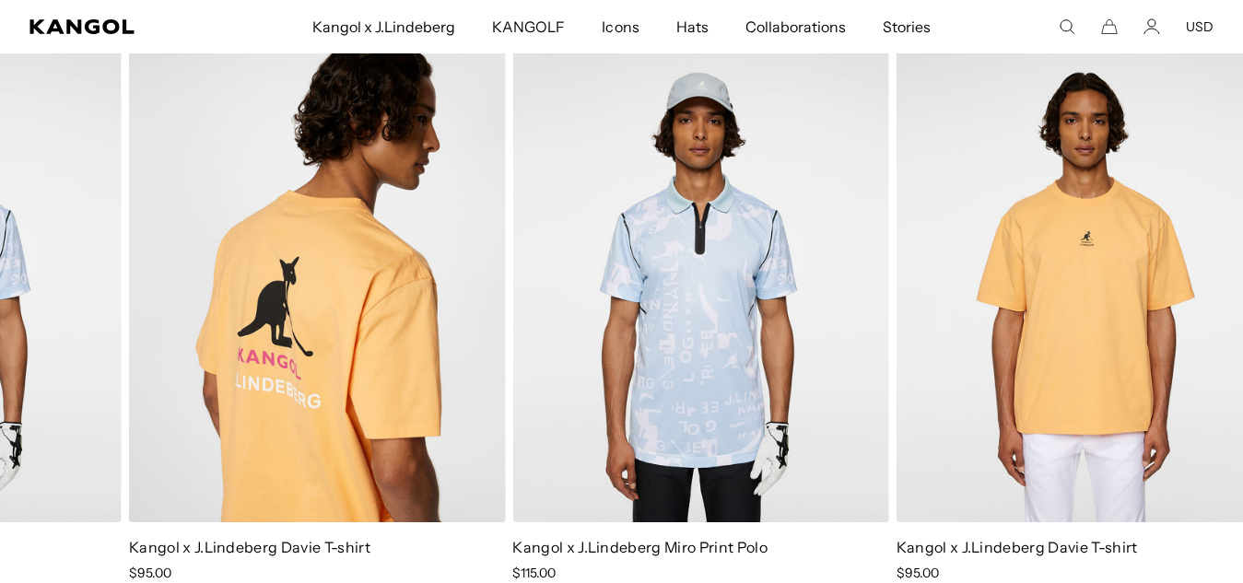
drag, startPoint x: 1174, startPoint y: 323, endPoint x: 143, endPoint y: 332, distance: 1031.5
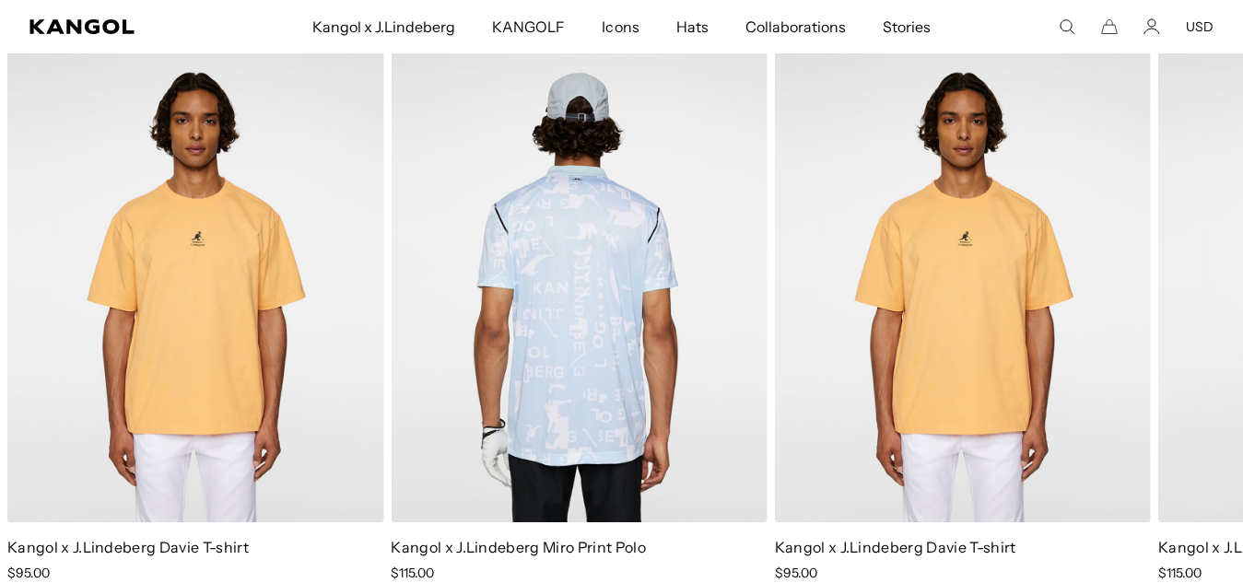
scroll to position [0, 380]
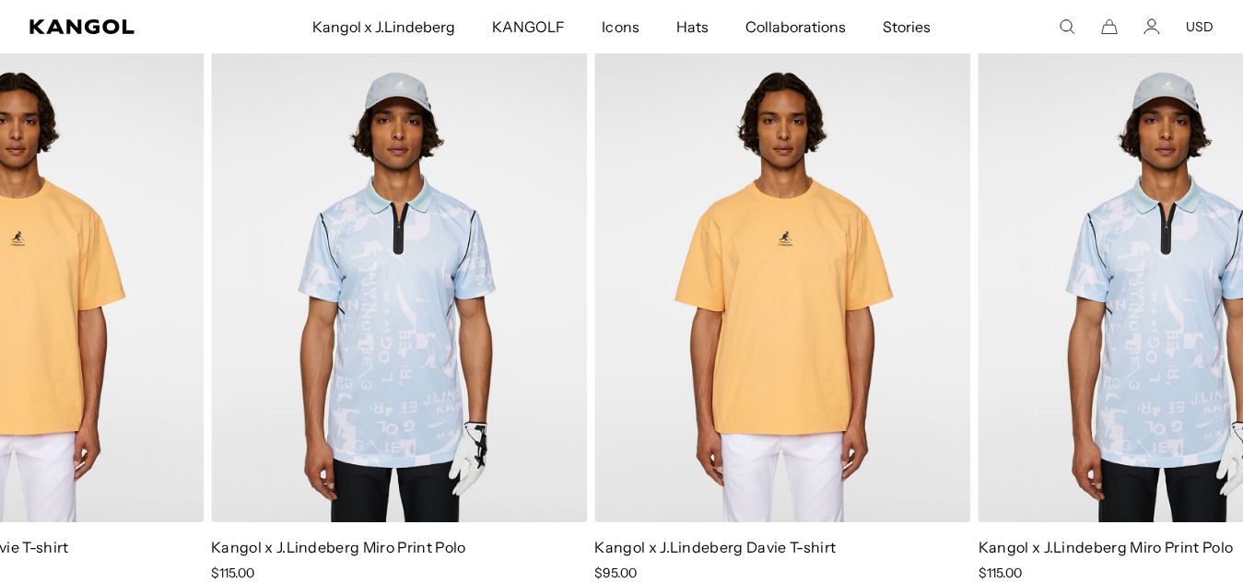
drag, startPoint x: 948, startPoint y: 312, endPoint x: 0, endPoint y: 300, distance: 947.6
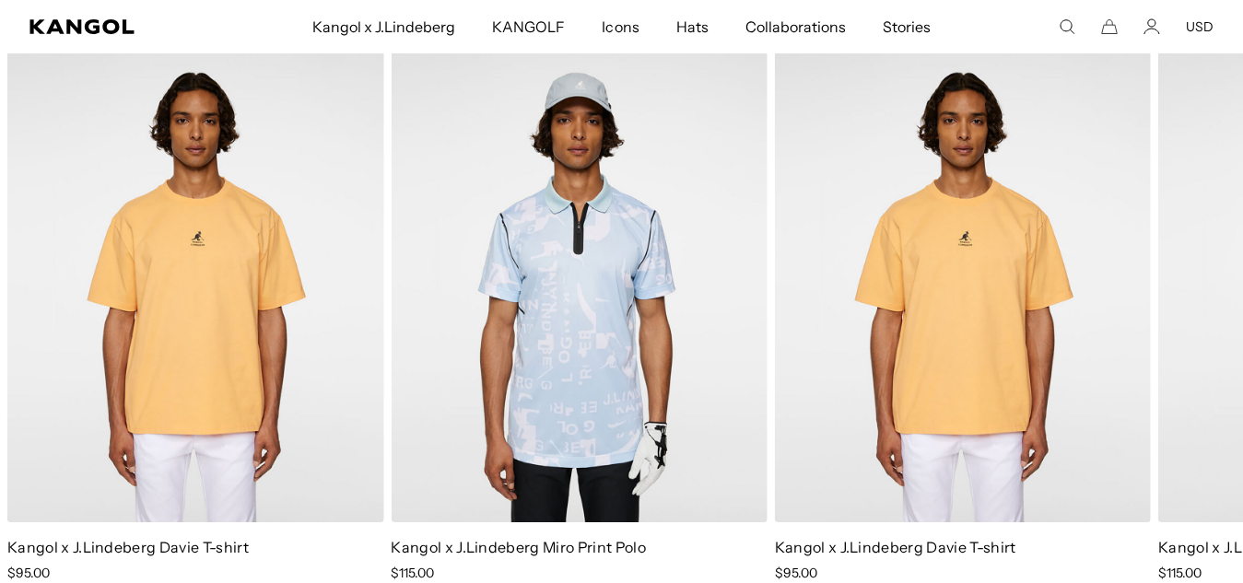
drag, startPoint x: 984, startPoint y: 282, endPoint x: 0, endPoint y: 204, distance: 986.6
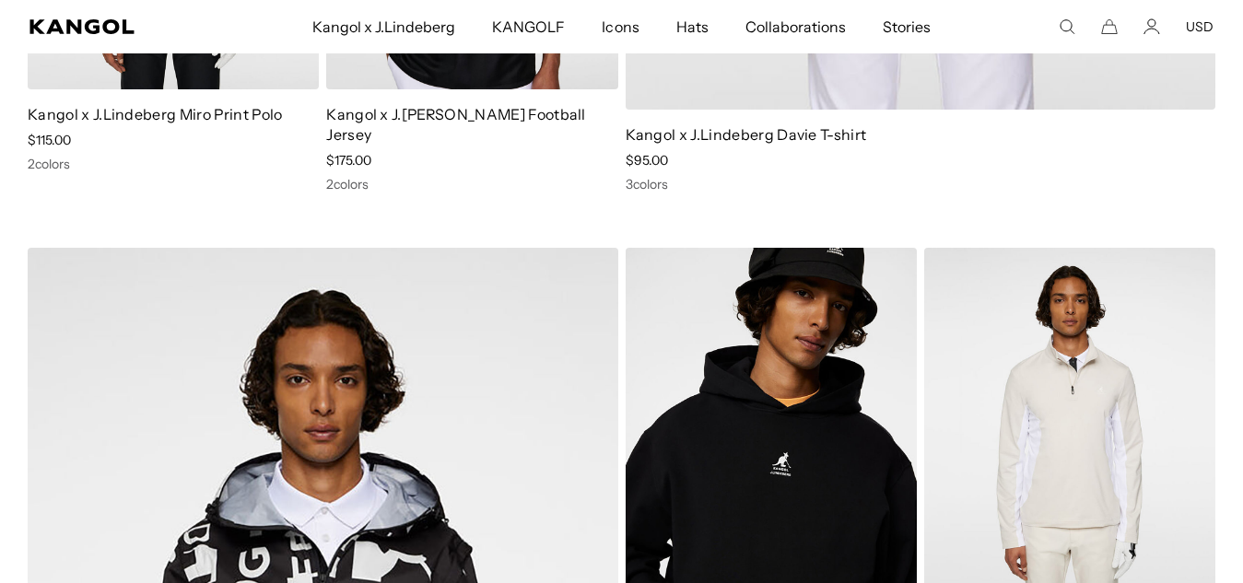
scroll to position [830, 0]
